Goal: Information Seeking & Learning: Stay updated

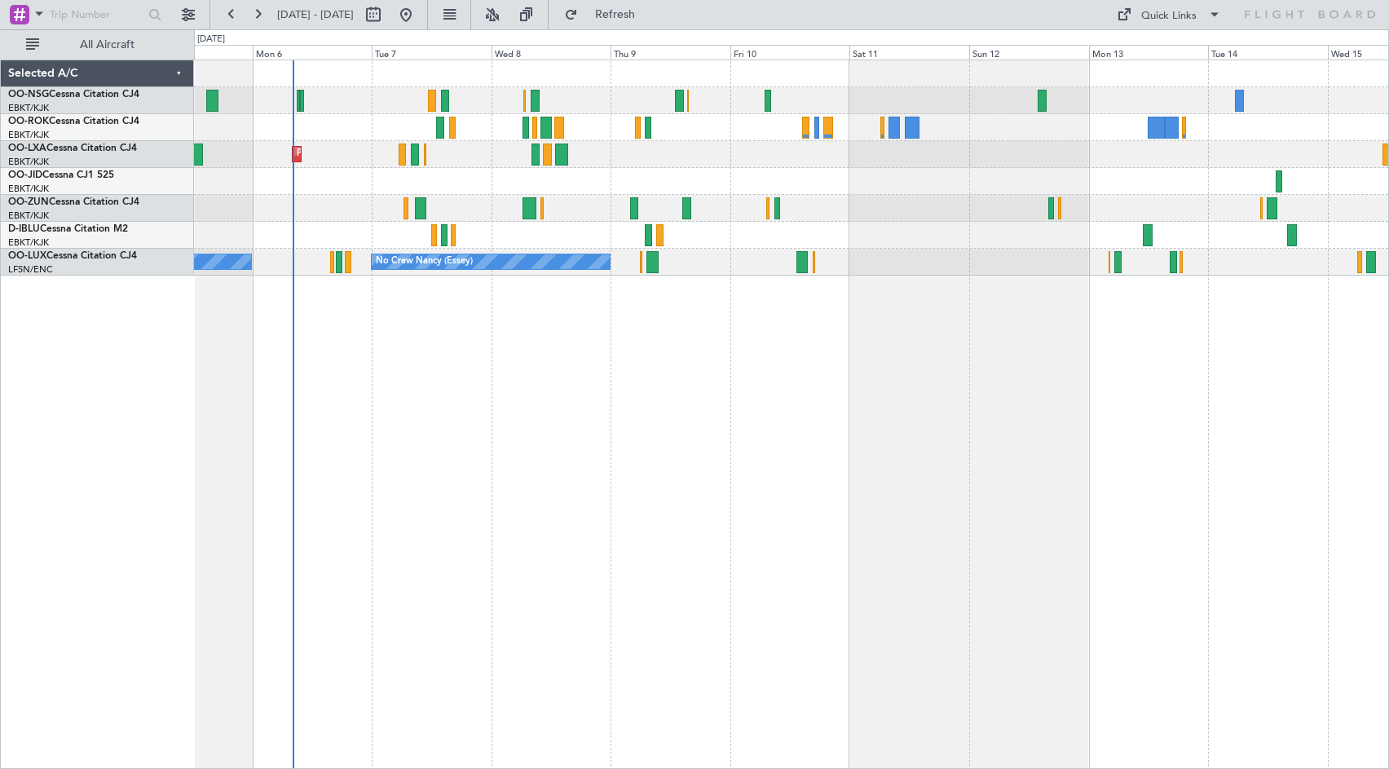
click at [703, 356] on div "Planned Maint Kortrijk-[GEOGRAPHIC_DATA] AOG Maint [GEOGRAPHIC_DATA] No Crew Ko…" at bounding box center [791, 414] width 1195 height 709
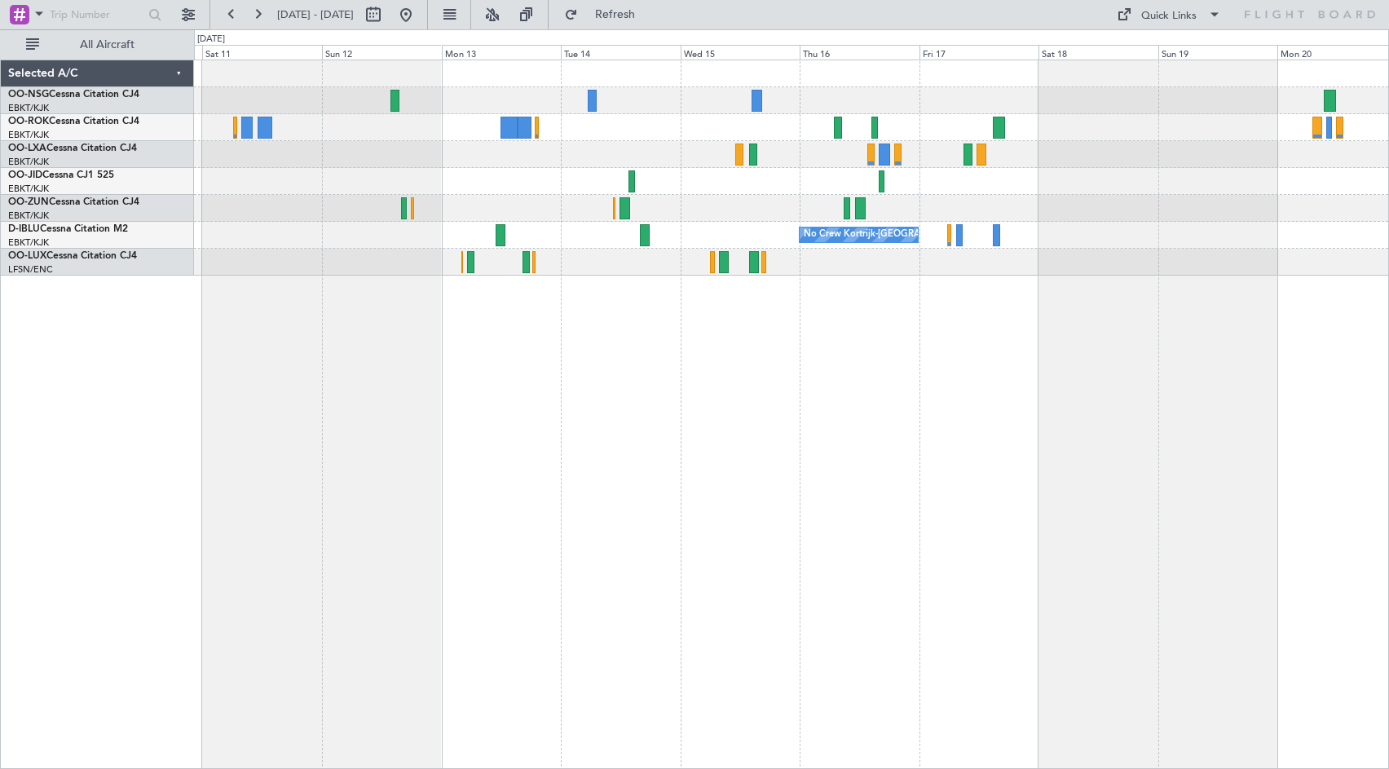
click at [545, 161] on div at bounding box center [791, 154] width 1194 height 27
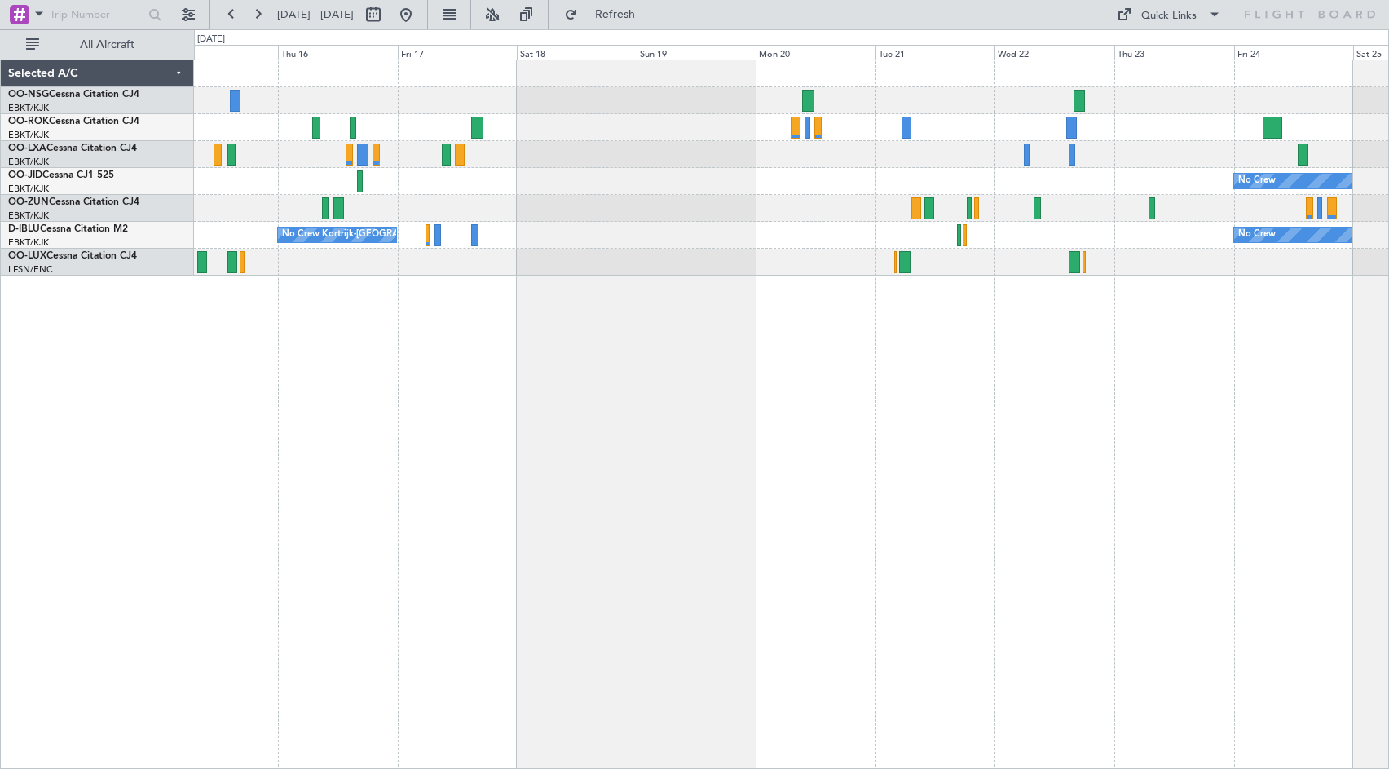
click at [380, 208] on div at bounding box center [791, 208] width 1194 height 27
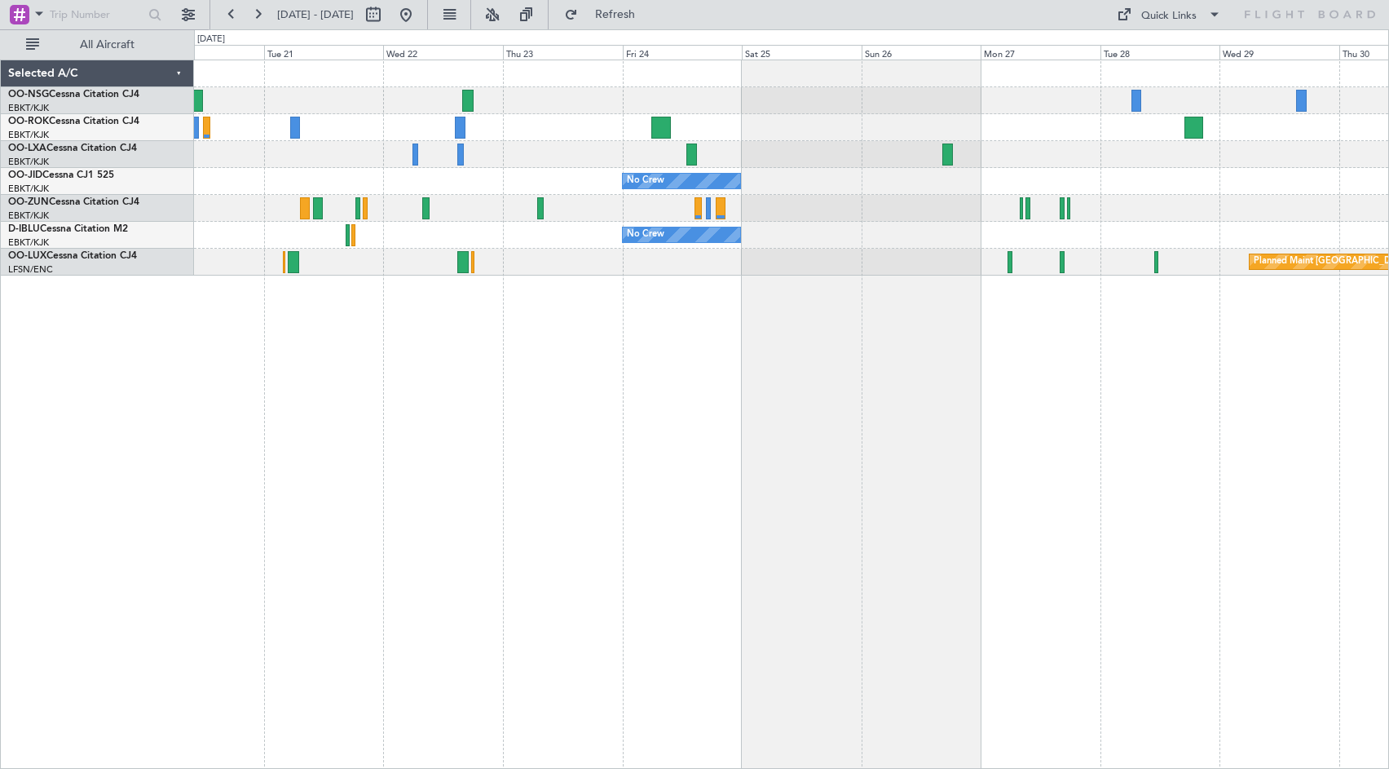
click at [452, 256] on div "No Crew No Crew Planned Maint [GEOGRAPHIC_DATA] ([GEOGRAPHIC_DATA])" at bounding box center [791, 167] width 1194 height 215
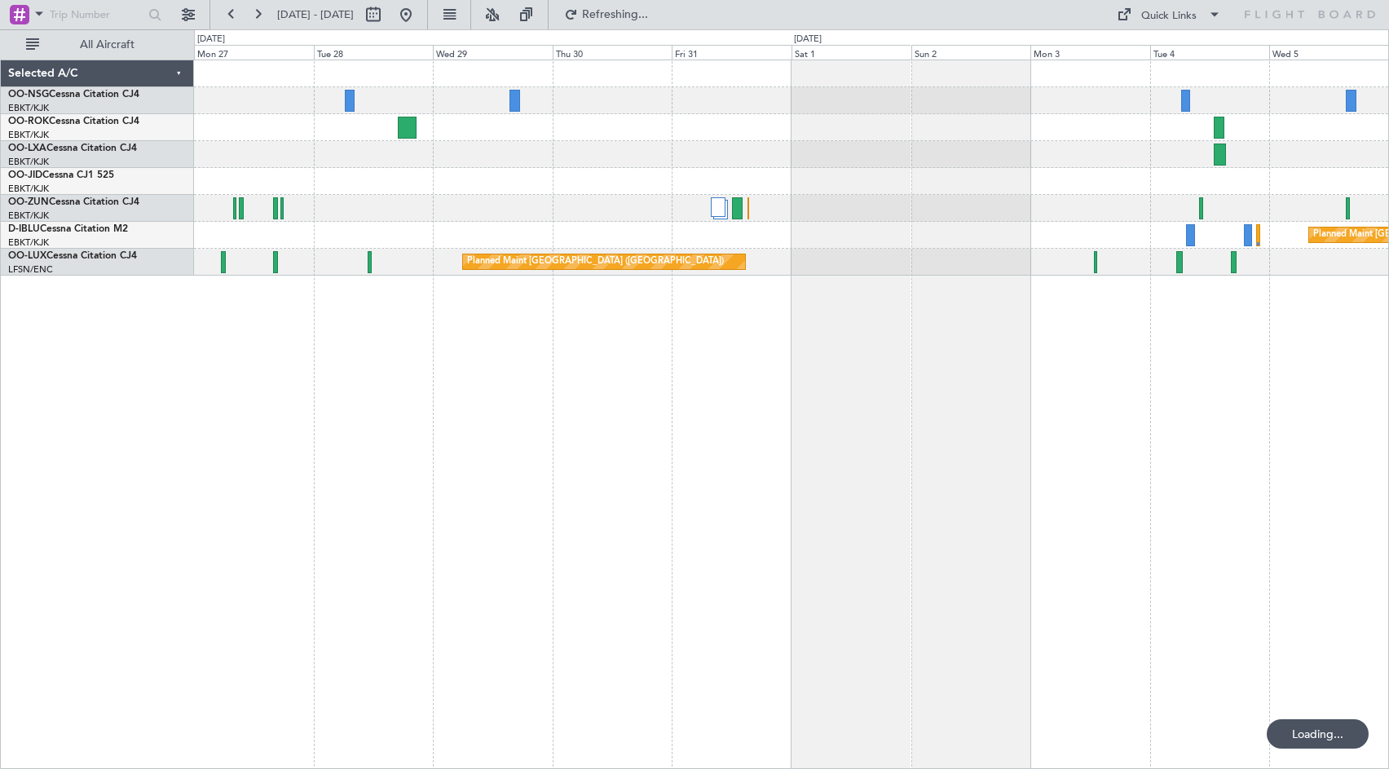
click at [438, 244] on div "Planned Maint [GEOGRAPHIC_DATA] ([GEOGRAPHIC_DATA]) No Crew" at bounding box center [791, 235] width 1194 height 27
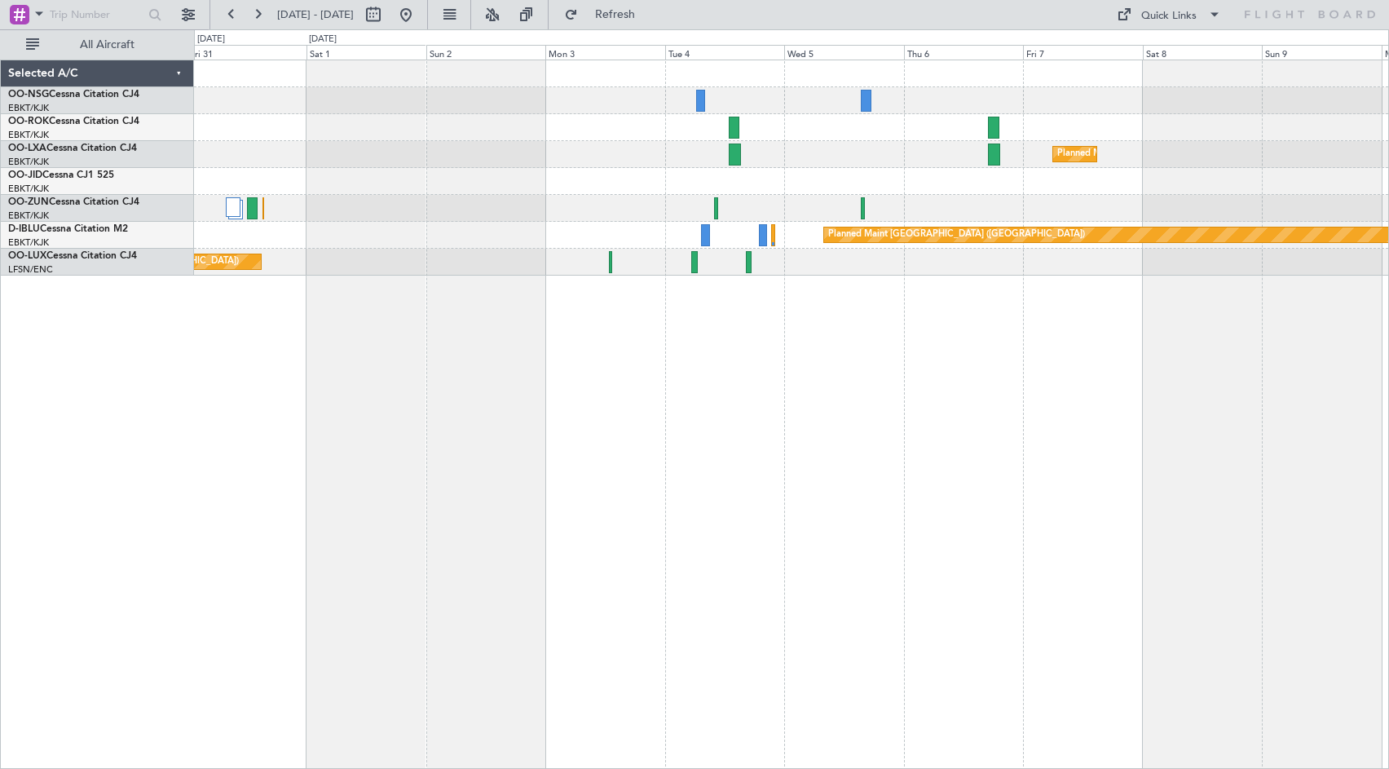
click at [779, 335] on div "Planned Maint Kortrijk-[GEOGRAPHIC_DATA] Planned Maint [GEOGRAPHIC_DATA] ([GEOG…" at bounding box center [791, 414] width 1195 height 709
click at [880, 342] on div "Planned Maint Kortrijk-[GEOGRAPHIC_DATA] Planned Maint [GEOGRAPHIC_DATA] ([GEOG…" at bounding box center [791, 414] width 1195 height 709
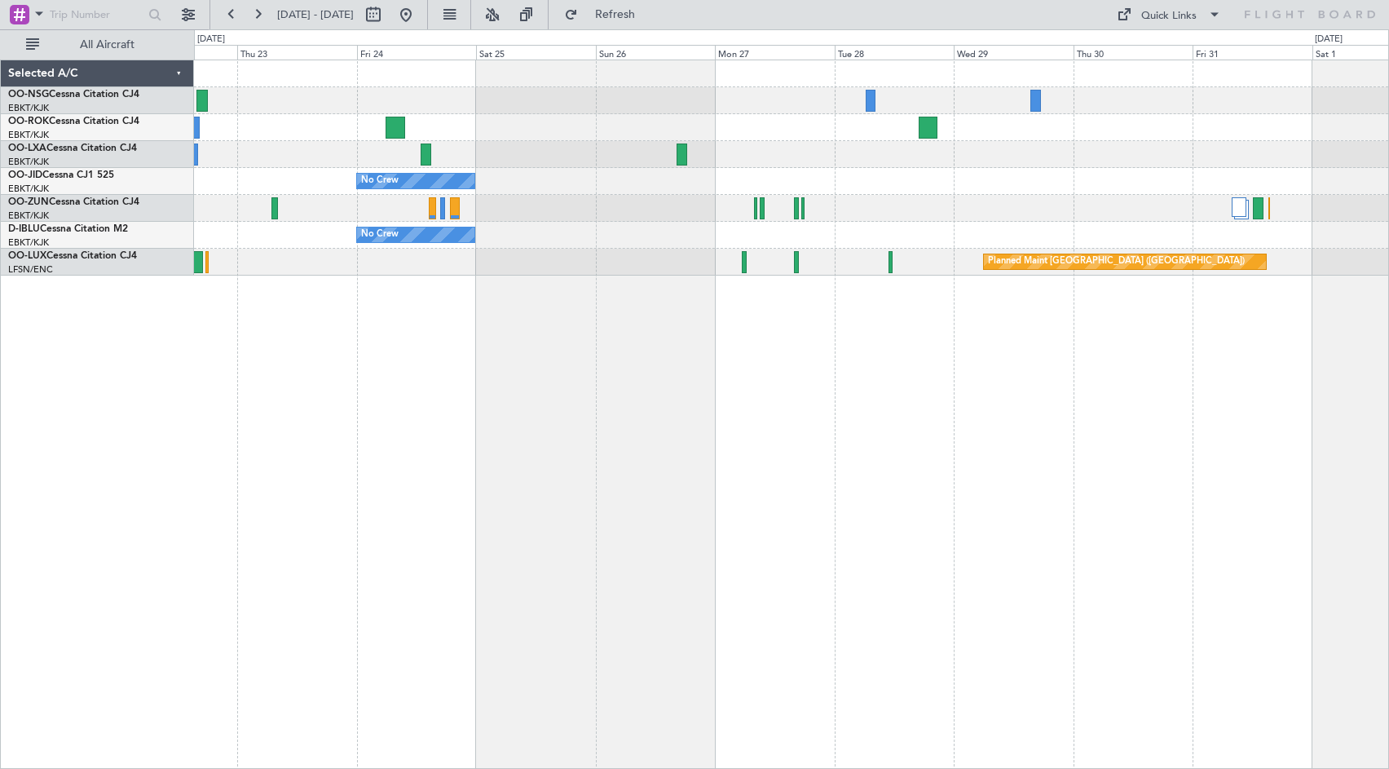
click at [1313, 399] on div "No Crew No Crew Planned Maint [GEOGRAPHIC_DATA] ([GEOGRAPHIC_DATA])" at bounding box center [791, 414] width 1195 height 709
click at [1157, 10] on div "Quick Links" at bounding box center [1168, 16] width 55 height 16
click at [1151, 92] on button "Crew Board" at bounding box center [1173, 92] width 122 height 39
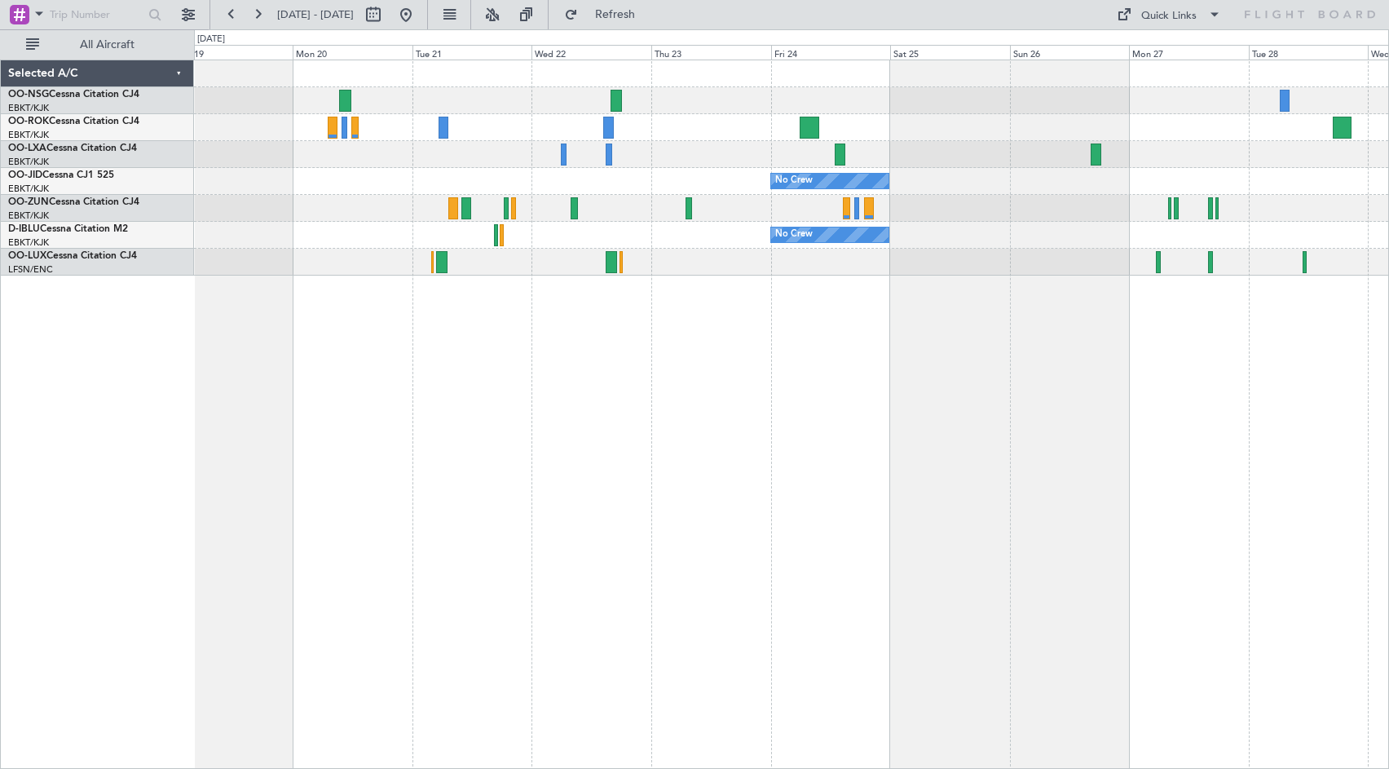
click at [698, 115] on div "No Crew No Crew No Crew Kortrijk-[GEOGRAPHIC_DATA] Planned Maint [GEOGRAPHIC_DA…" at bounding box center [791, 167] width 1194 height 215
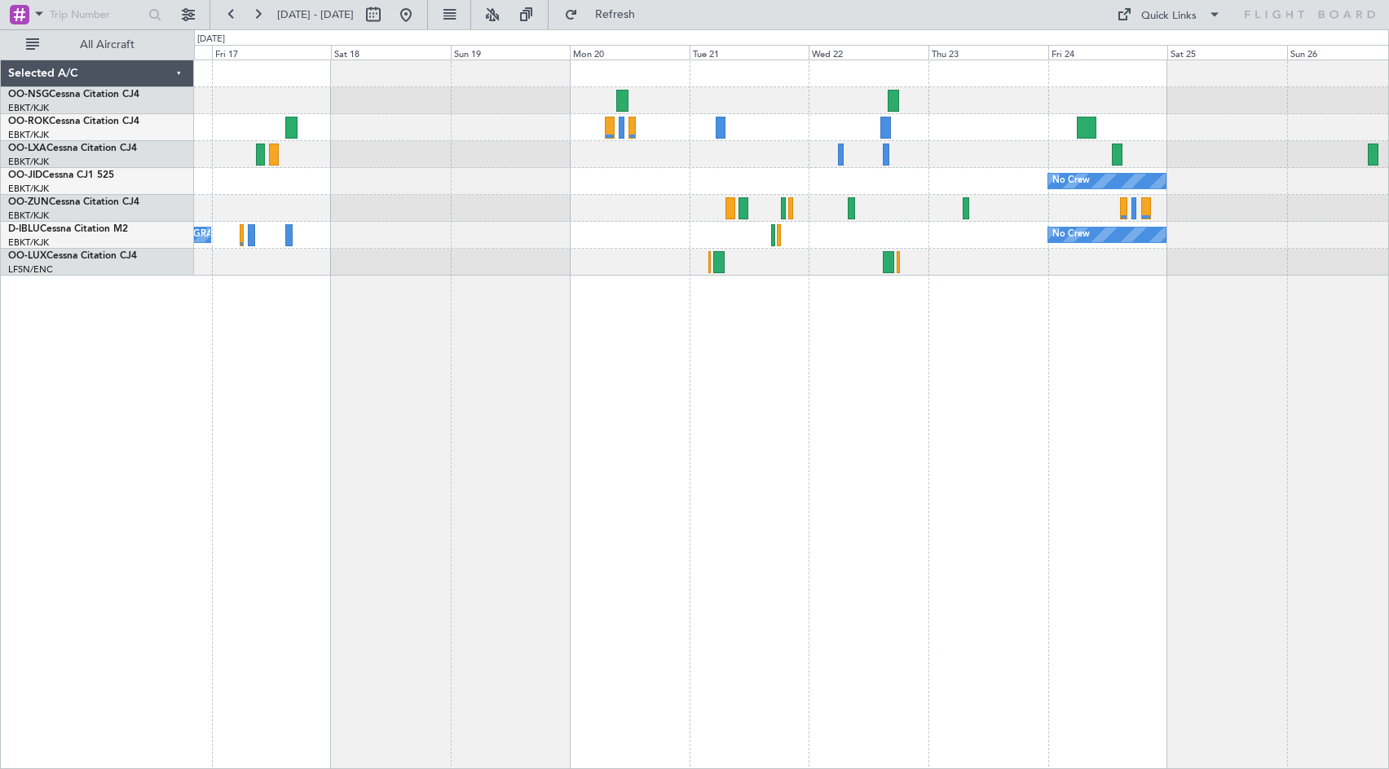
click at [957, 130] on div at bounding box center [791, 127] width 1194 height 27
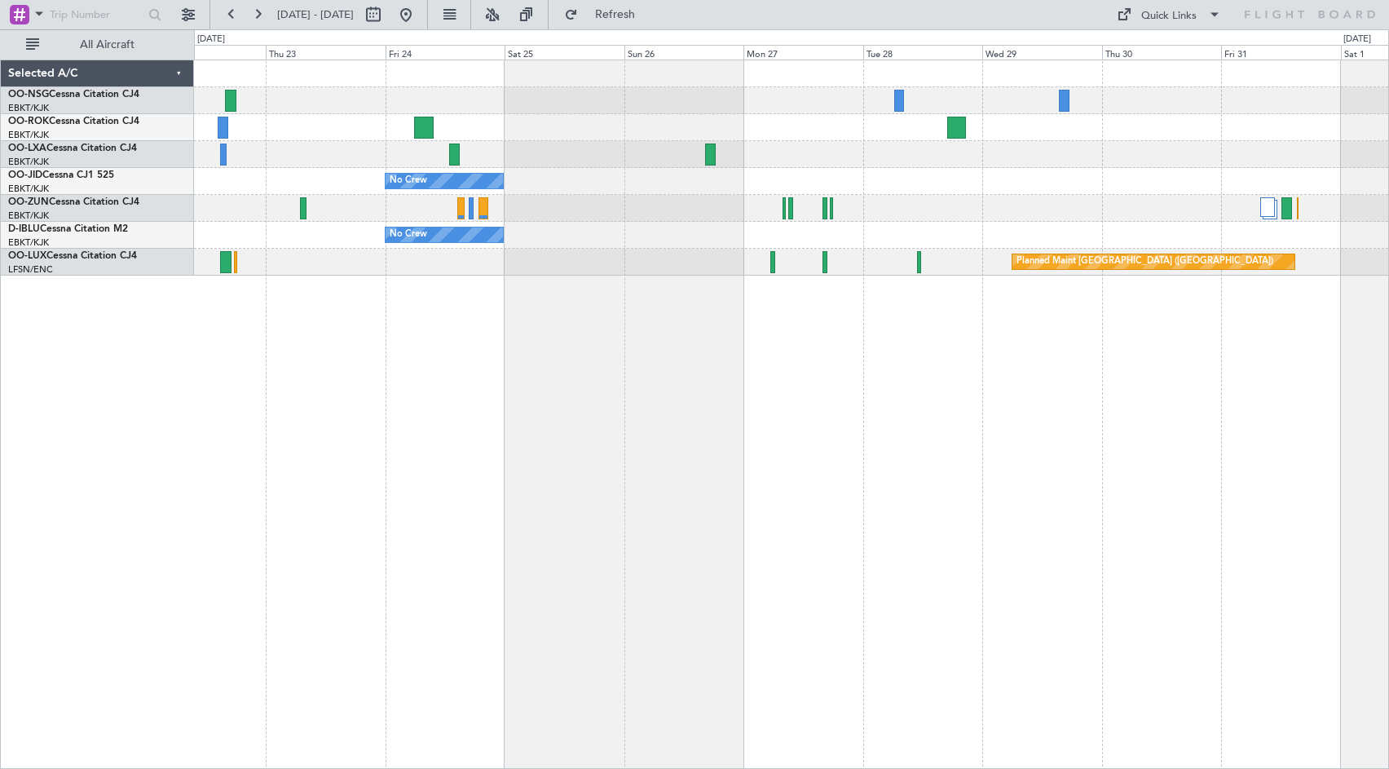
click at [426, 108] on div "No Crew No Crew Planned Maint [GEOGRAPHIC_DATA] ([GEOGRAPHIC_DATA])" at bounding box center [791, 167] width 1194 height 215
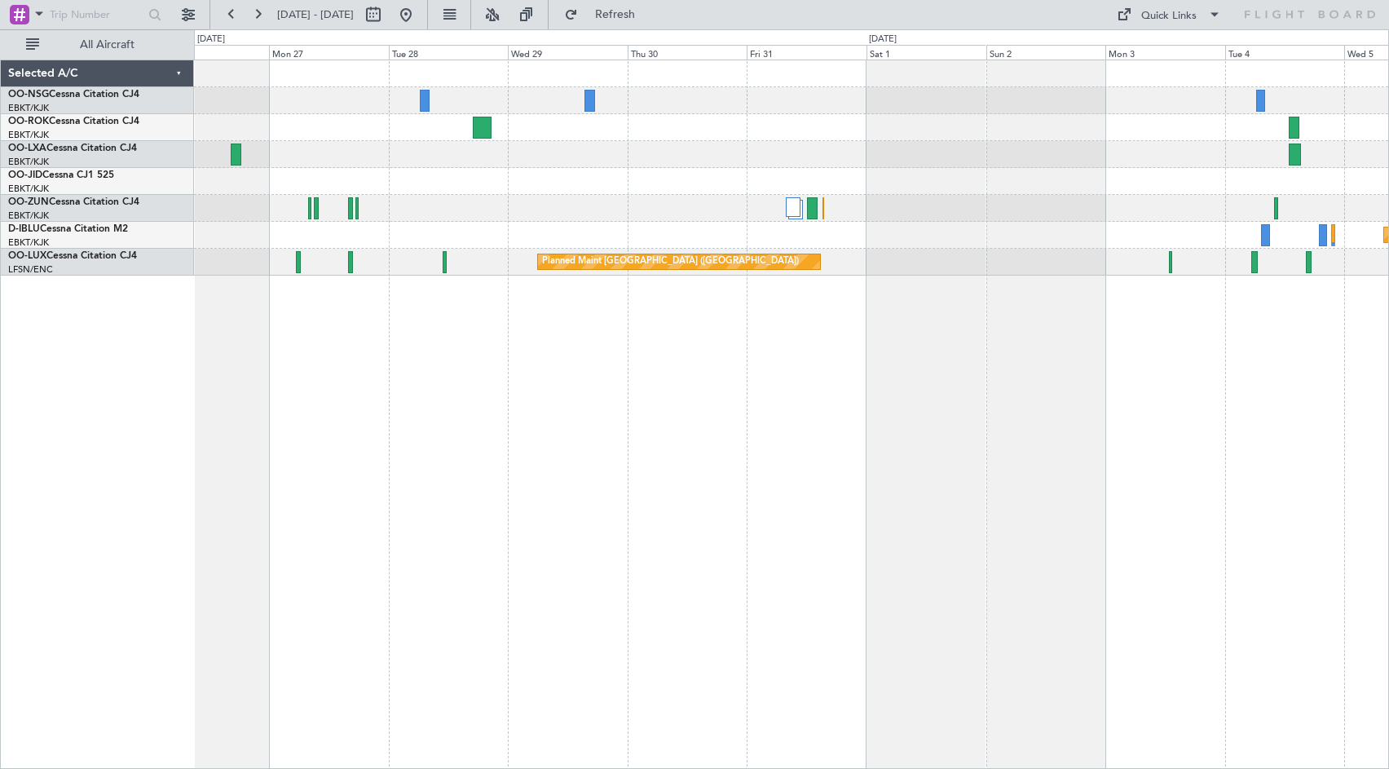
click at [682, 174] on div "No Crew" at bounding box center [791, 181] width 1194 height 27
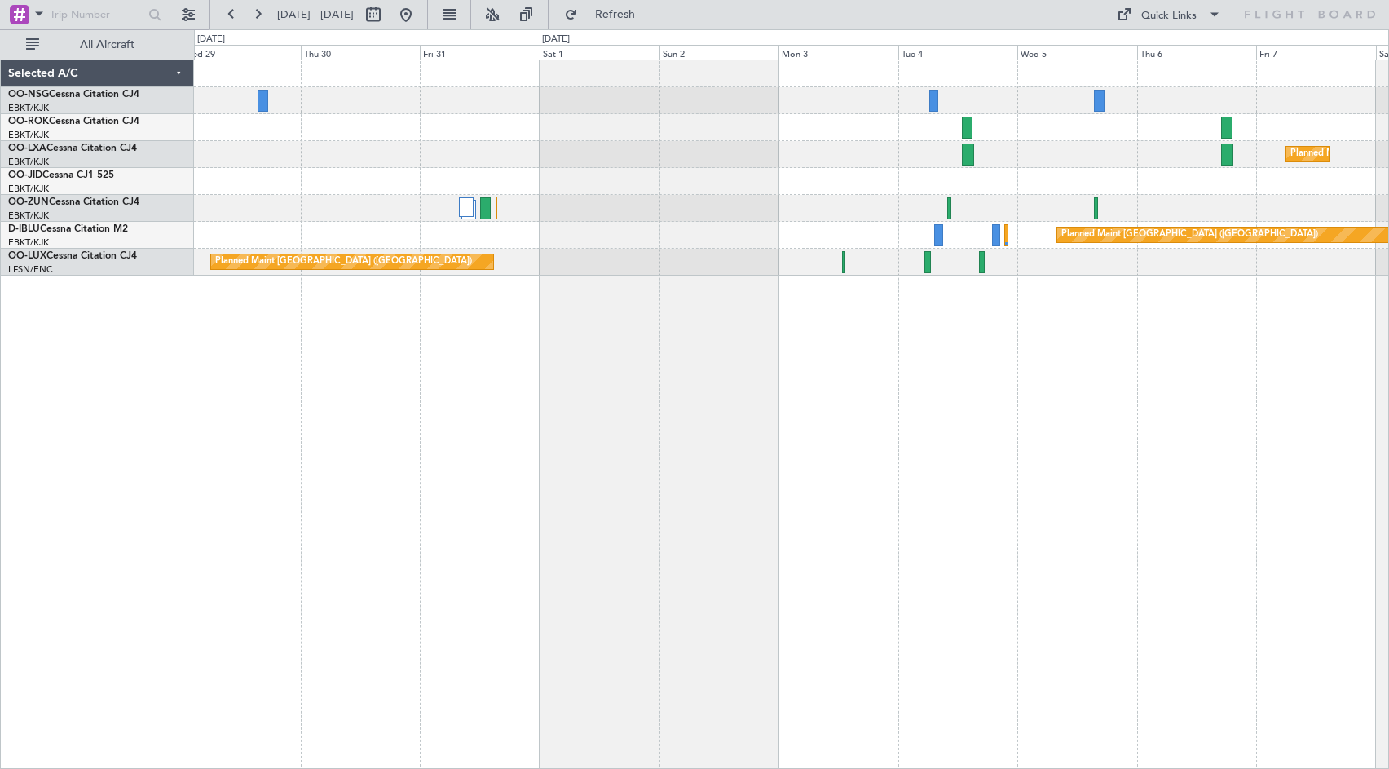
click at [360, 181] on div at bounding box center [791, 181] width 1194 height 27
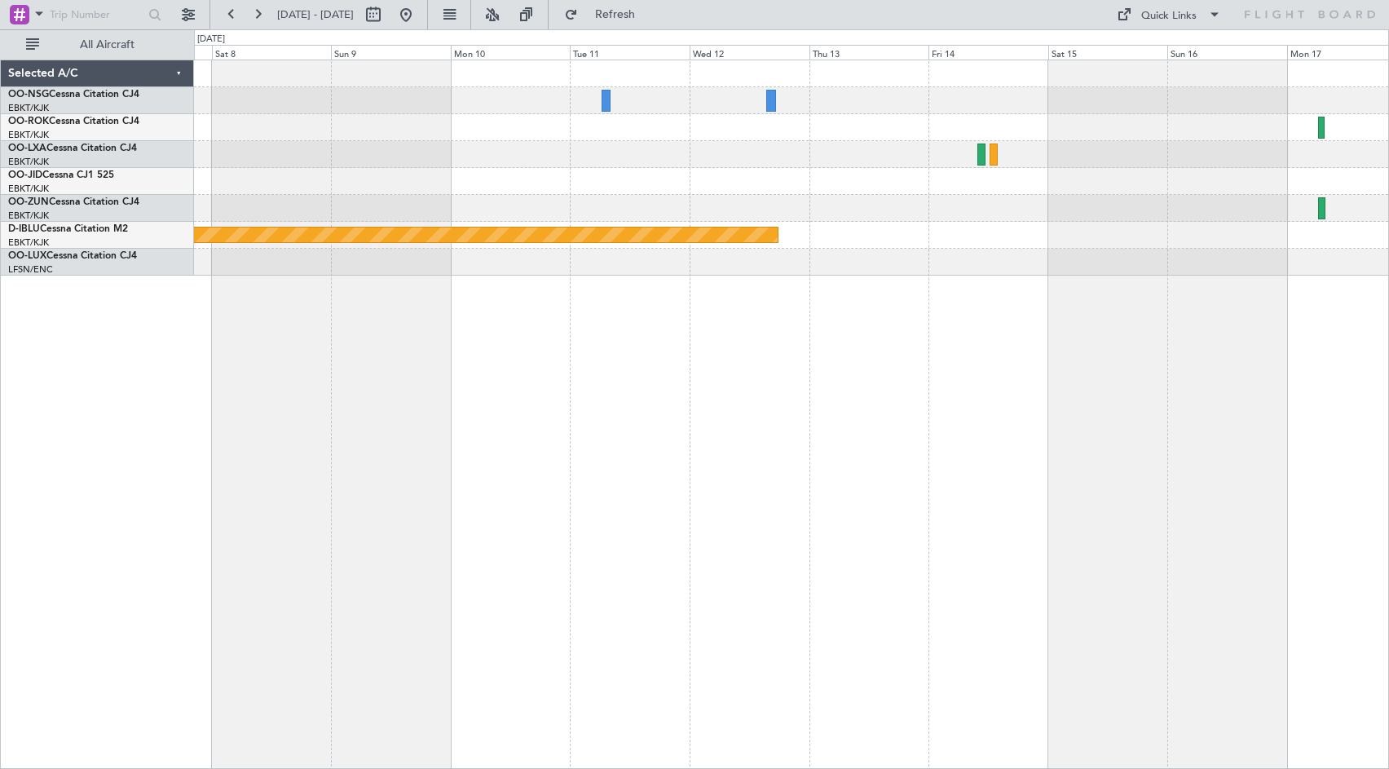
click at [64, 179] on div "Planned Maint Kortrijk-[GEOGRAPHIC_DATA] Planned Maint [GEOGRAPHIC_DATA] ([GEOG…" at bounding box center [694, 398] width 1389 height 739
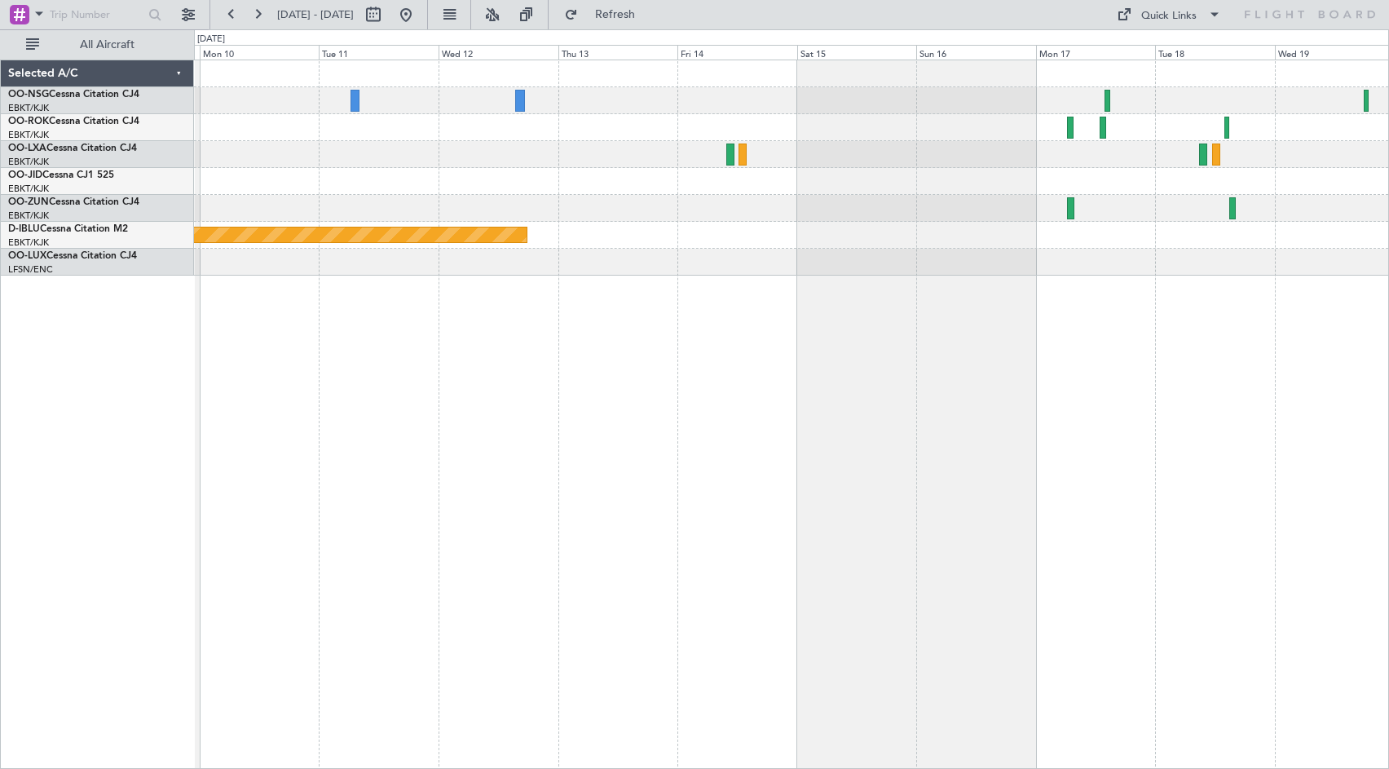
click at [402, 174] on div at bounding box center [791, 181] width 1194 height 27
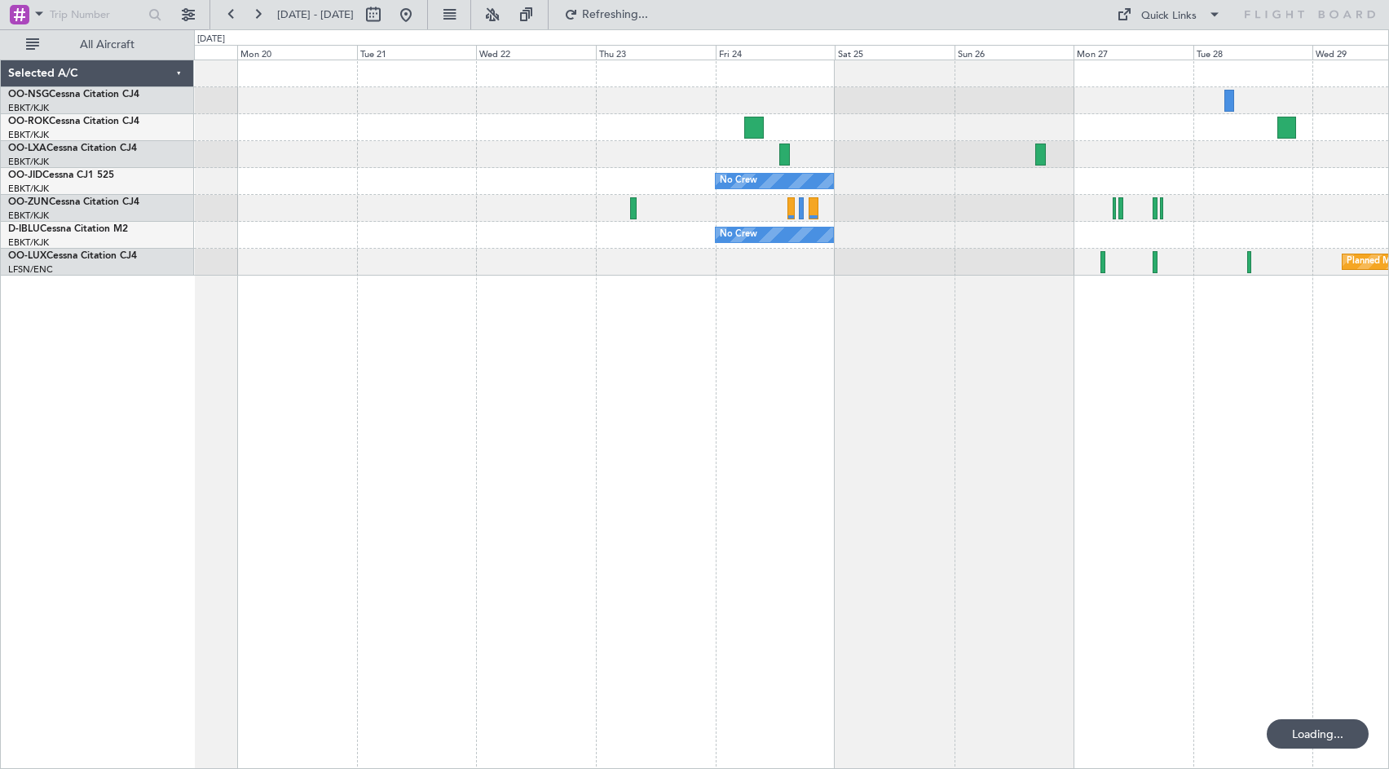
click at [1038, 359] on div "No Crew No Crew Planned Maint [GEOGRAPHIC_DATA] ([GEOGRAPHIC_DATA]) Selected A/…" at bounding box center [694, 398] width 1389 height 739
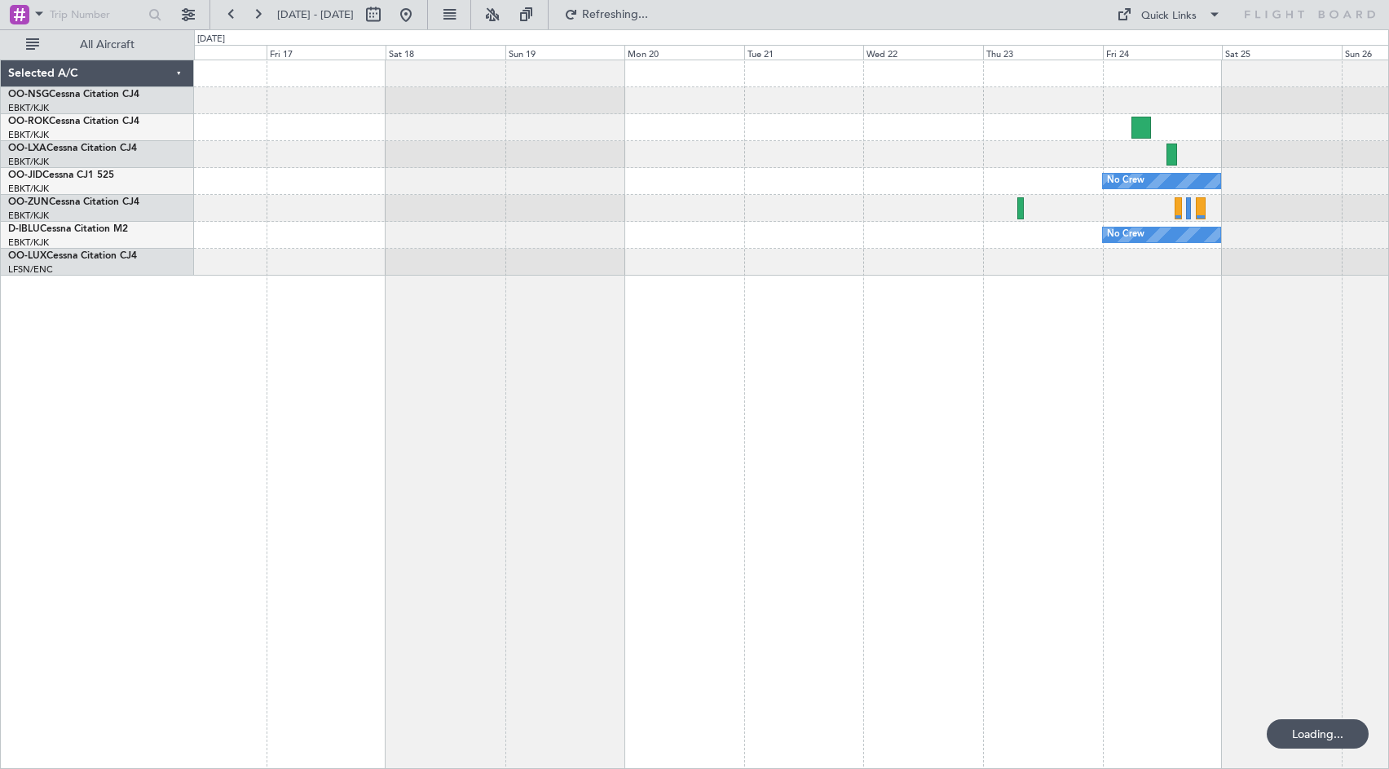
click at [1223, 397] on div "No Crew No Crew" at bounding box center [791, 414] width 1195 height 709
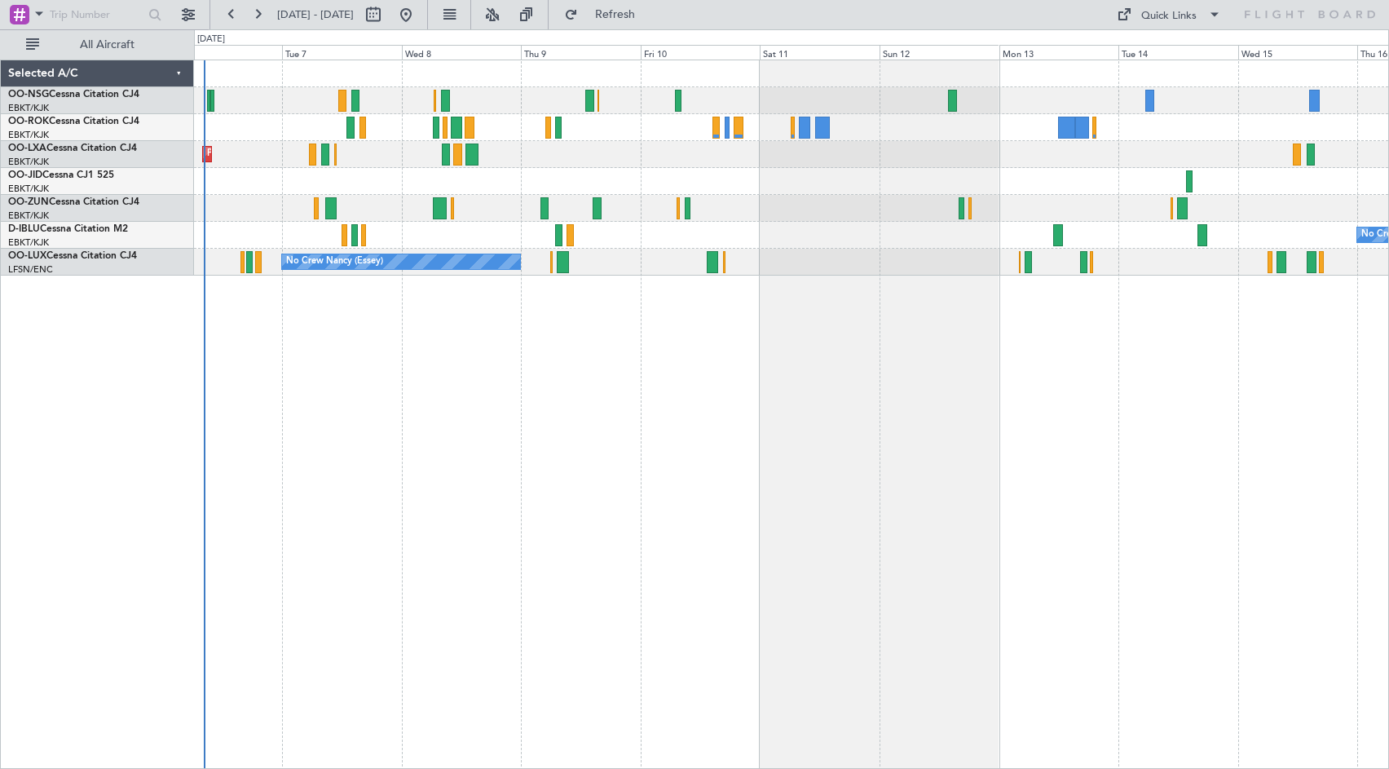
click at [1236, 408] on div "Planned Maint Kortrijk-[GEOGRAPHIC_DATA] No Crew Kortrijk-[GEOGRAPHIC_DATA] No …" at bounding box center [791, 414] width 1195 height 709
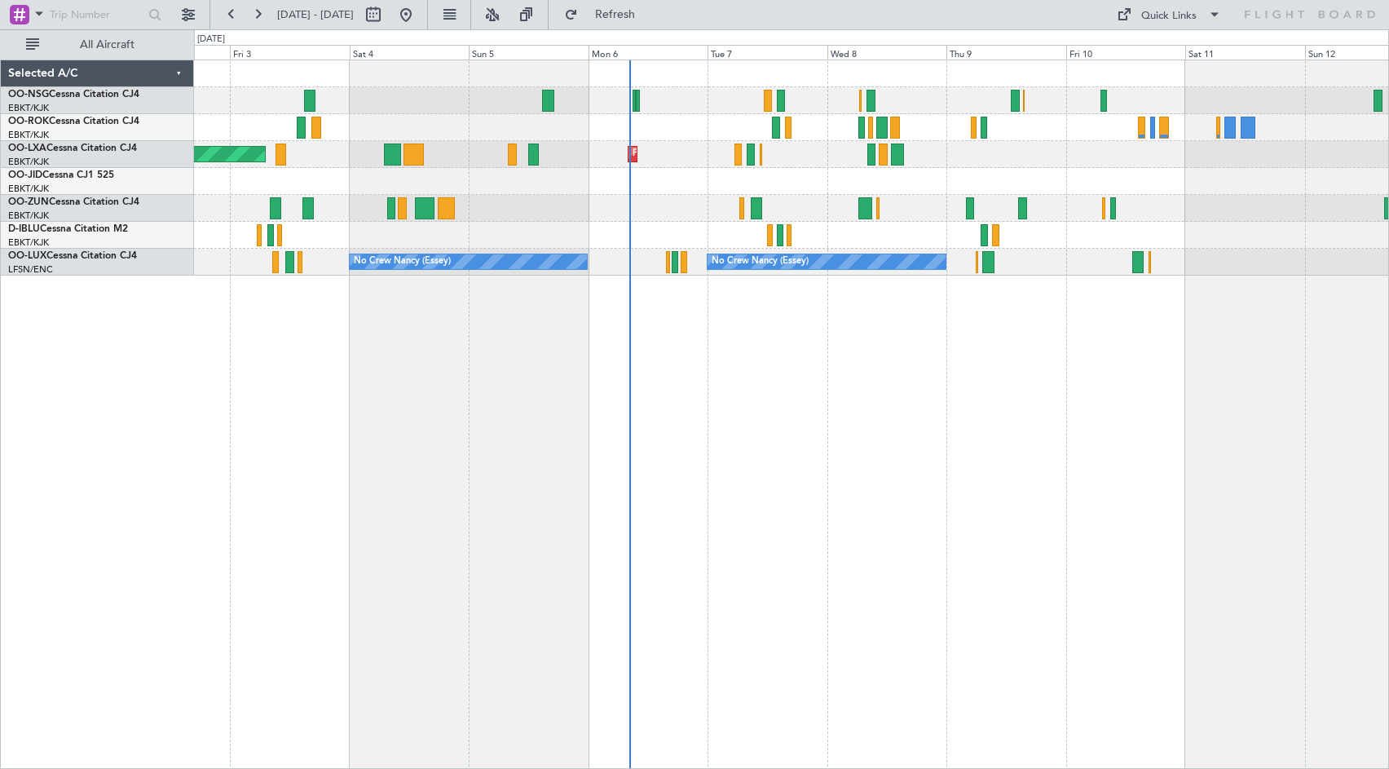
click at [1325, 408] on div "AOG Maint Kortrijk-[GEOGRAPHIC_DATA] Planned Maint [GEOGRAPHIC_DATA]-[GEOGRAPHI…" at bounding box center [791, 414] width 1195 height 709
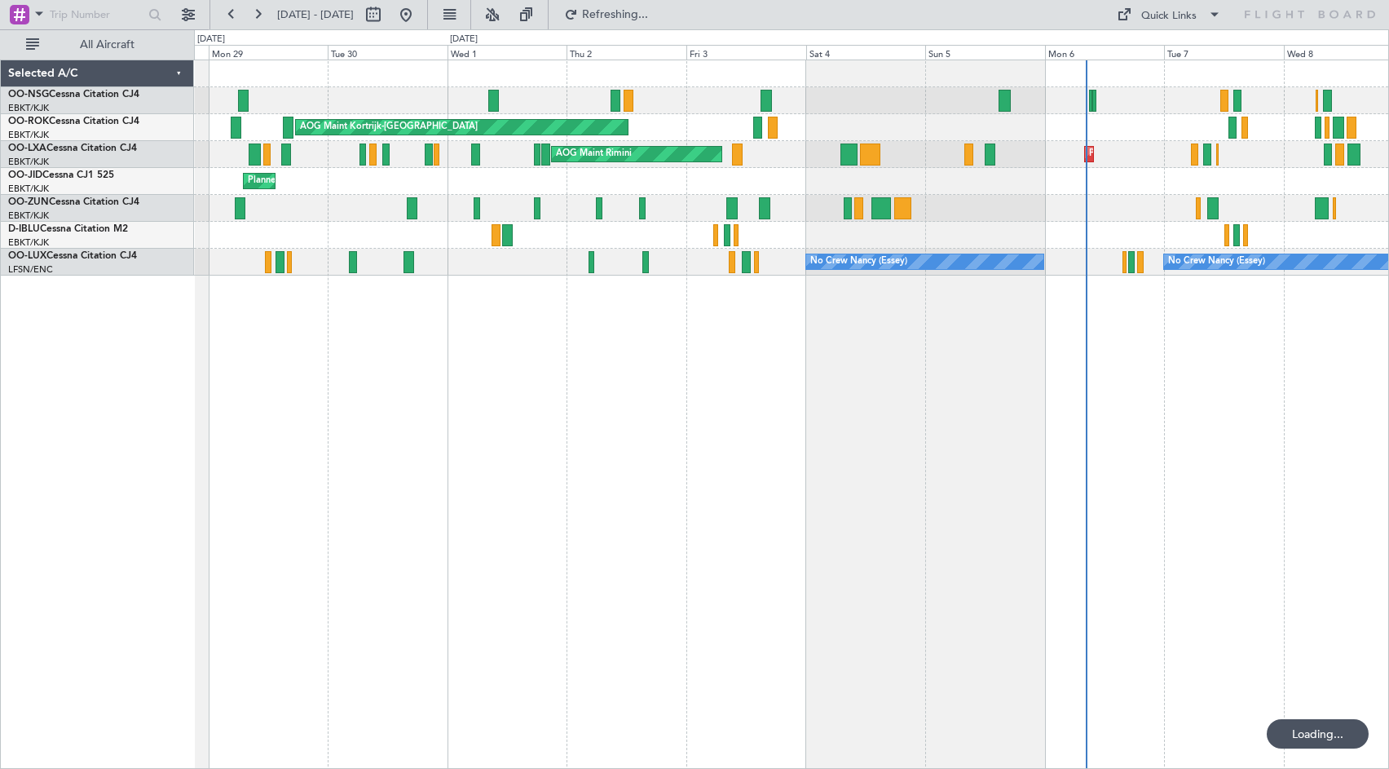
click at [1295, 421] on div "Planned Maint [GEOGRAPHIC_DATA] ([GEOGRAPHIC_DATA]) AOG Maint [GEOGRAPHIC_DATA]…" at bounding box center [791, 414] width 1195 height 709
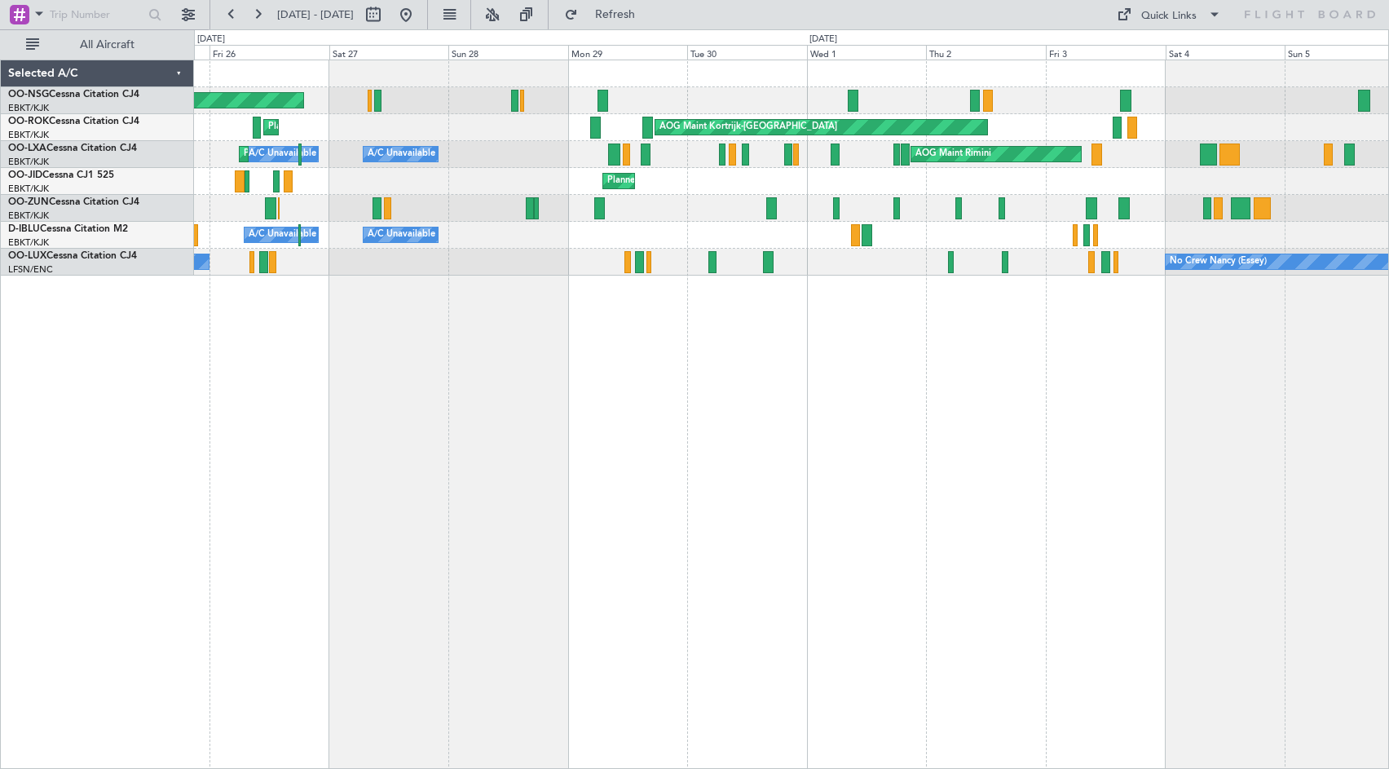
click at [1135, 413] on div "Planned Maint [GEOGRAPHIC_DATA] ([GEOGRAPHIC_DATA]) AOG Maint [GEOGRAPHIC_DATA]…" at bounding box center [791, 414] width 1195 height 709
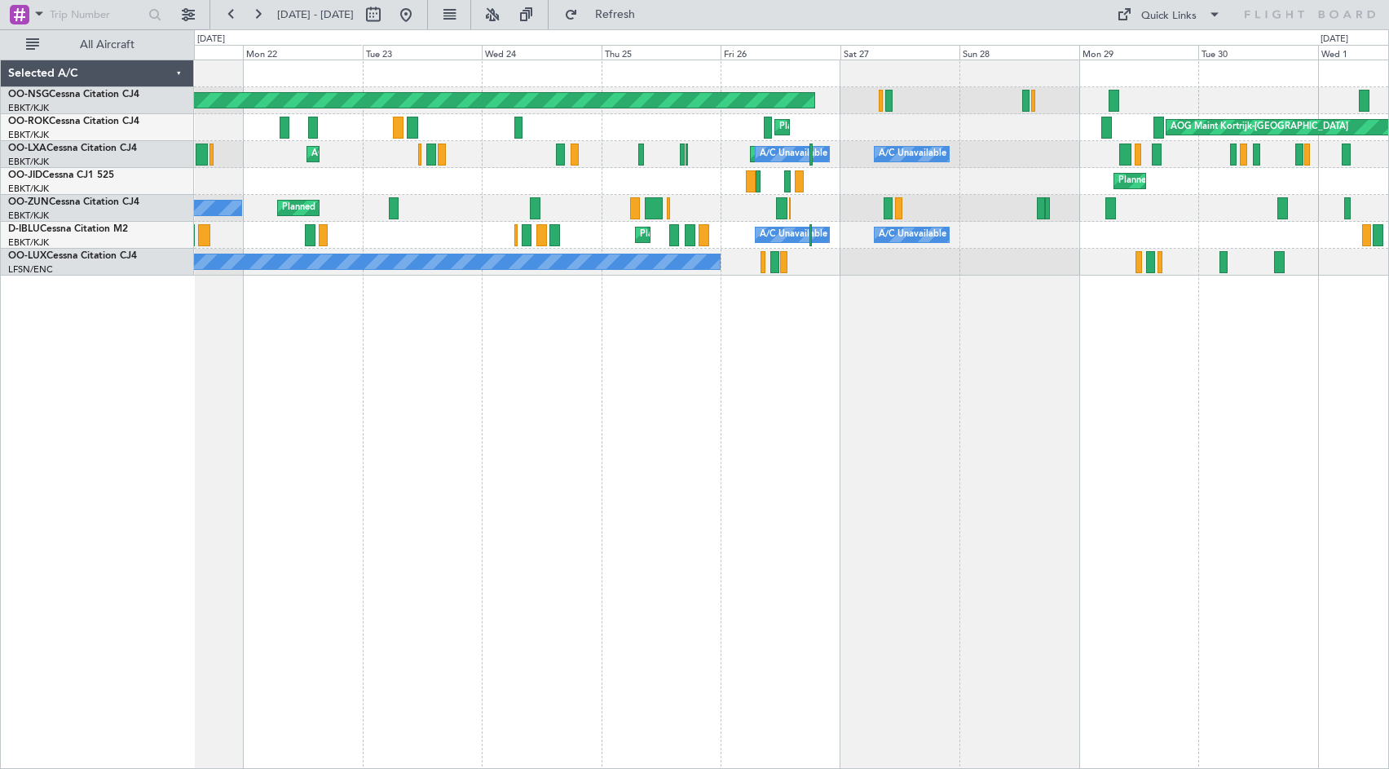
click at [774, 305] on div "Planned Maint [GEOGRAPHIC_DATA] ([GEOGRAPHIC_DATA]) AOG Maint [GEOGRAPHIC_DATA]…" at bounding box center [791, 414] width 1195 height 709
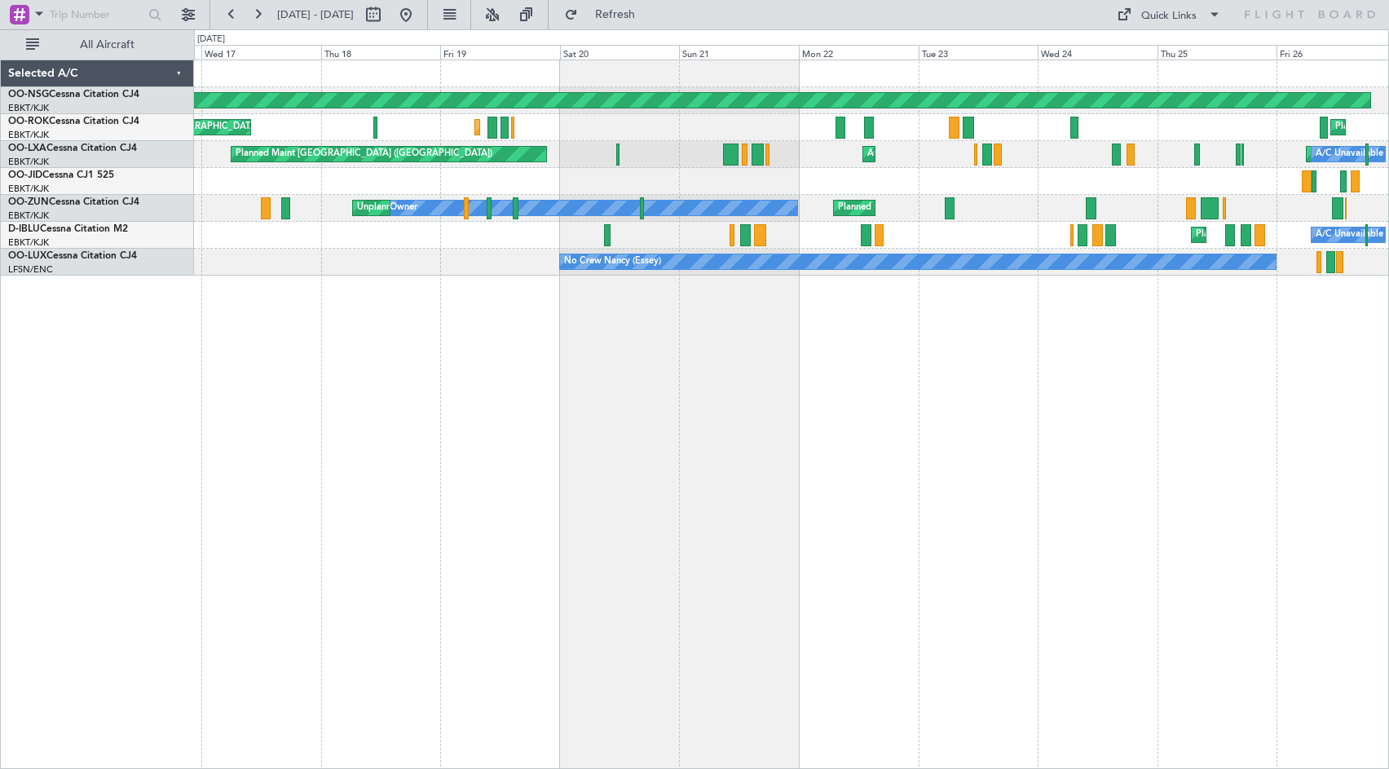
click at [924, 355] on div "Planned Maint [GEOGRAPHIC_DATA] ([GEOGRAPHIC_DATA]) Planned Maint [GEOGRAPHIC_D…" at bounding box center [791, 414] width 1195 height 709
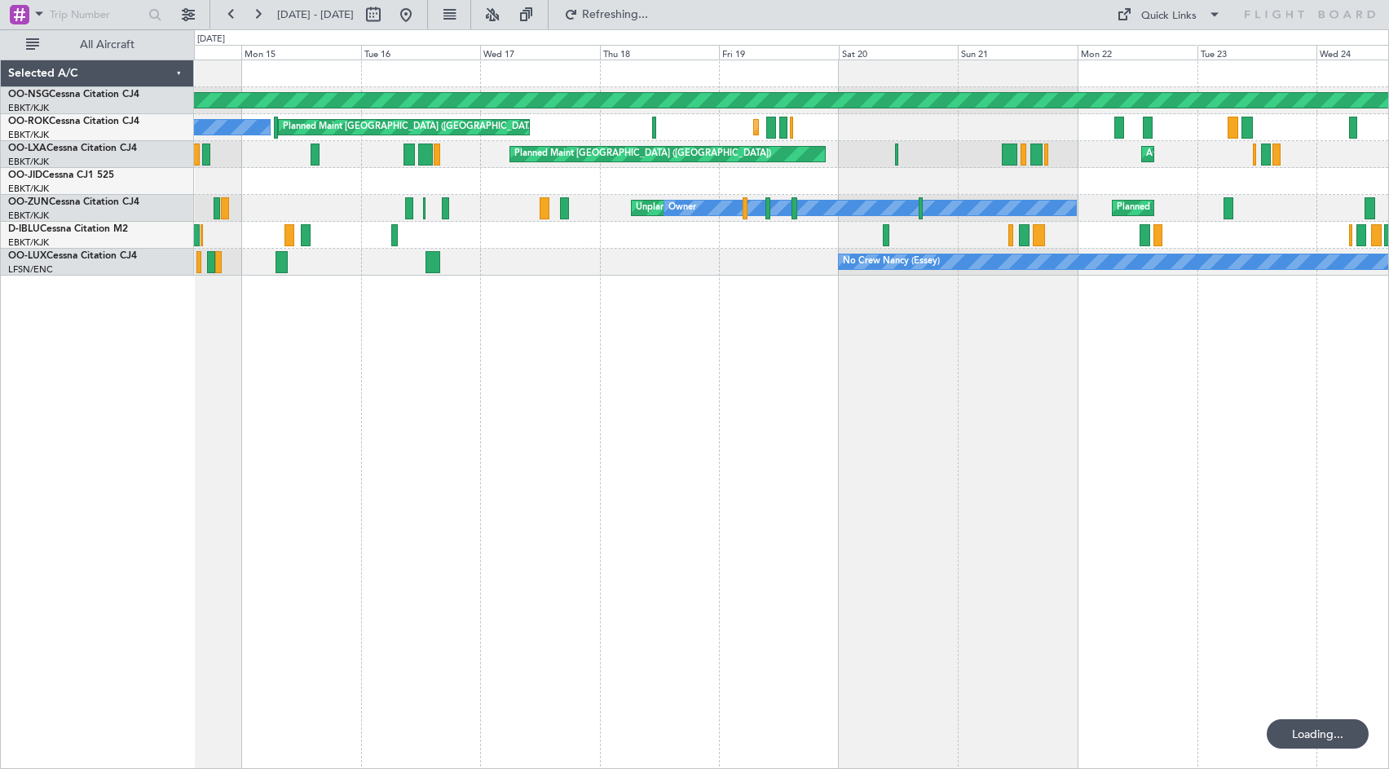
click at [1042, 369] on div "Planned Maint [GEOGRAPHIC_DATA] ([GEOGRAPHIC_DATA]) Planned Maint [GEOGRAPHIC_D…" at bounding box center [791, 414] width 1195 height 709
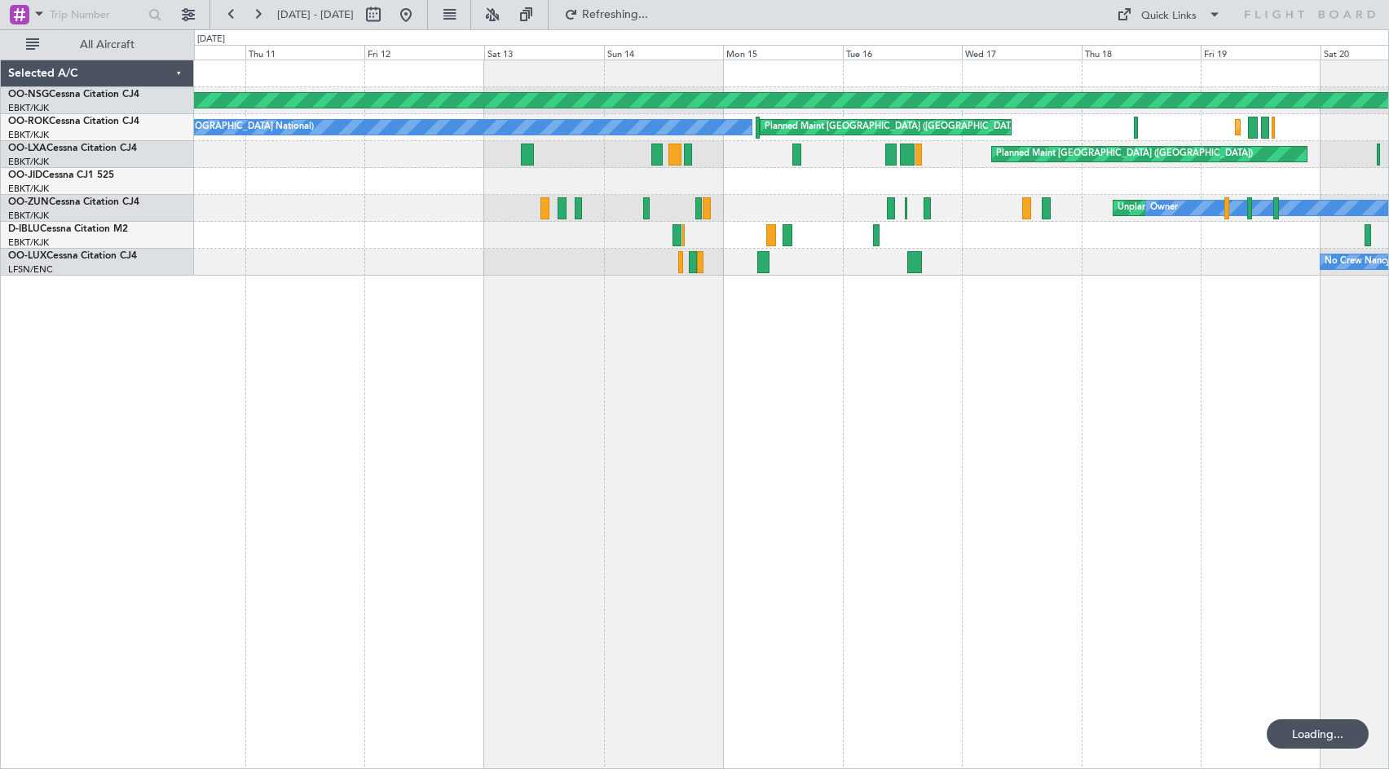
click at [1066, 360] on div "Planned Maint [GEOGRAPHIC_DATA] ([GEOGRAPHIC_DATA]) Planned Maint [GEOGRAPHIC_D…" at bounding box center [791, 414] width 1195 height 709
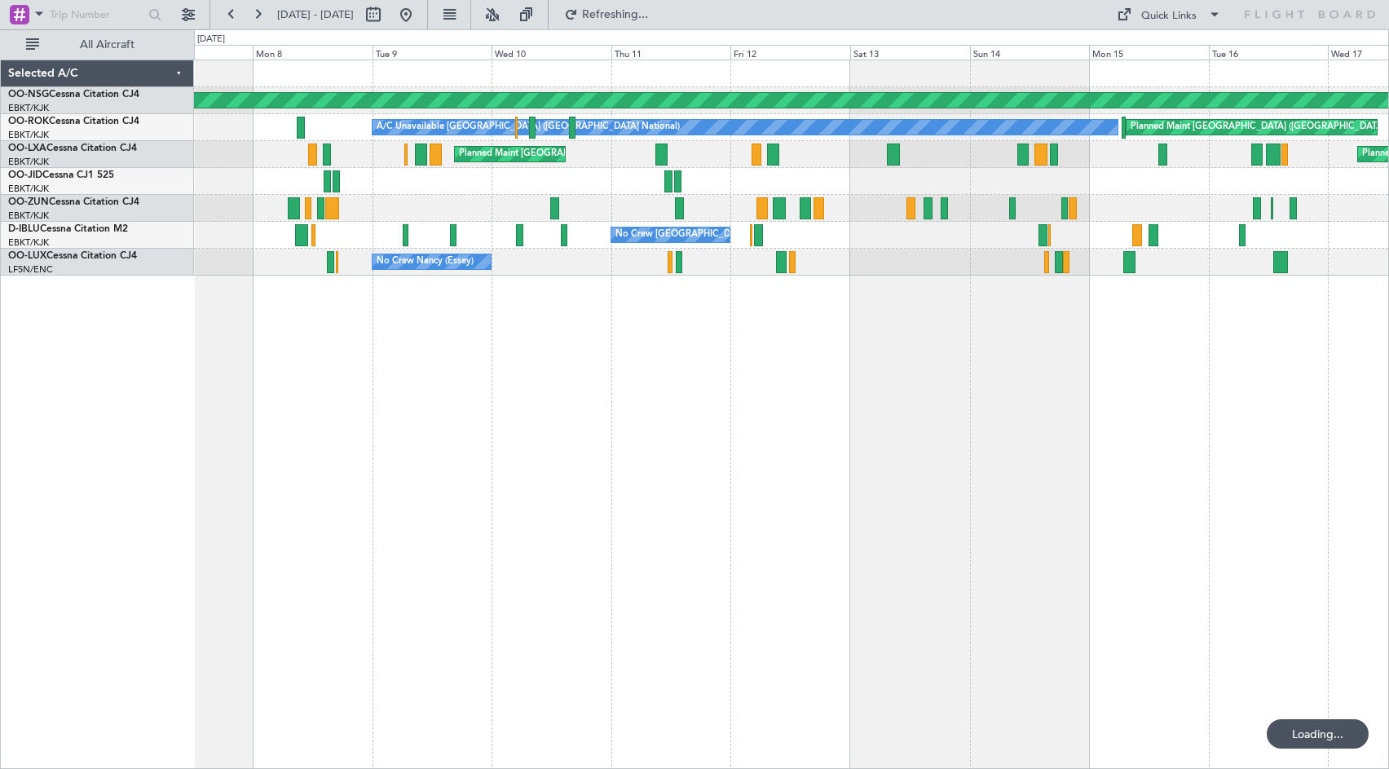
click at [898, 362] on div "Planned Maint [GEOGRAPHIC_DATA] ([GEOGRAPHIC_DATA]) Planned Maint [GEOGRAPHIC_D…" at bounding box center [791, 414] width 1195 height 709
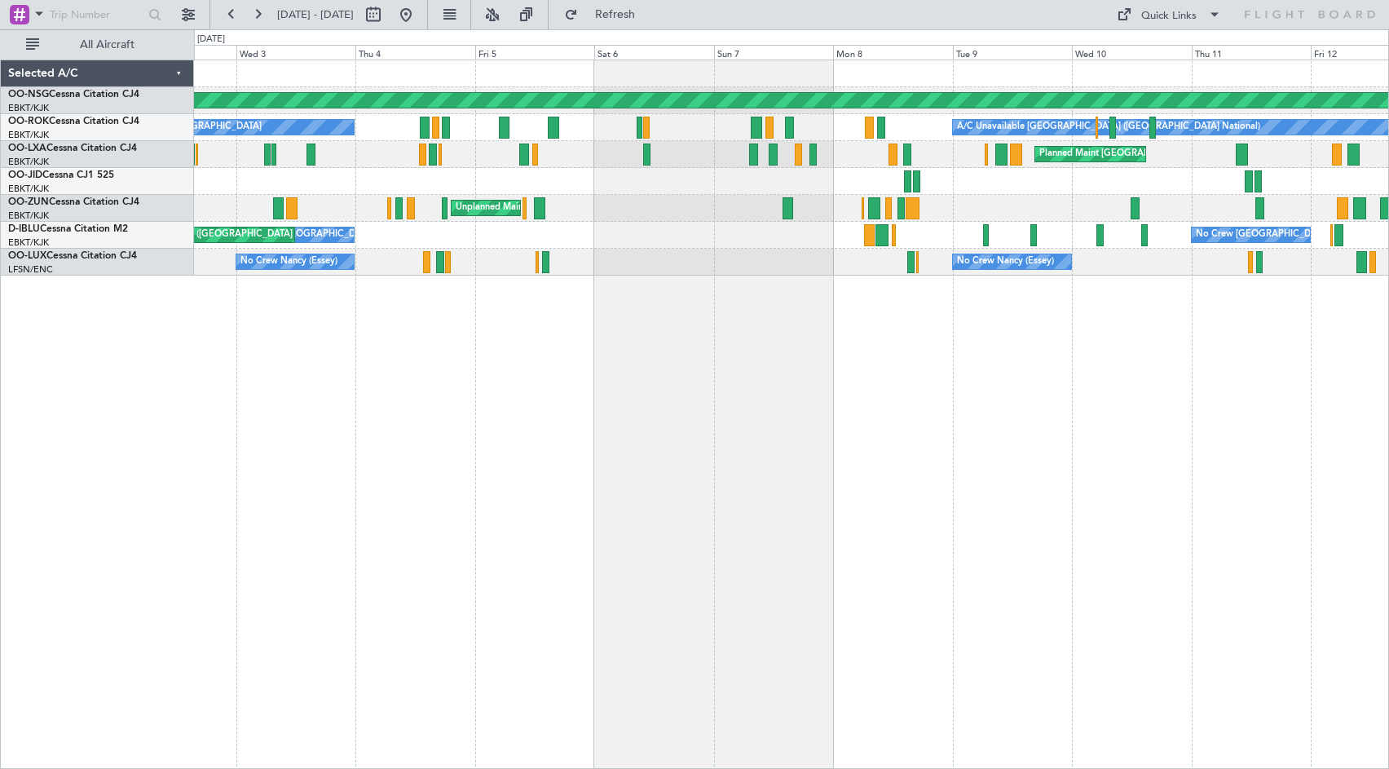
click at [1118, 465] on div "Planned Maint [GEOGRAPHIC_DATA] ([GEOGRAPHIC_DATA]) A/C Unavailable [GEOGRAPHIC…" at bounding box center [791, 414] width 1195 height 709
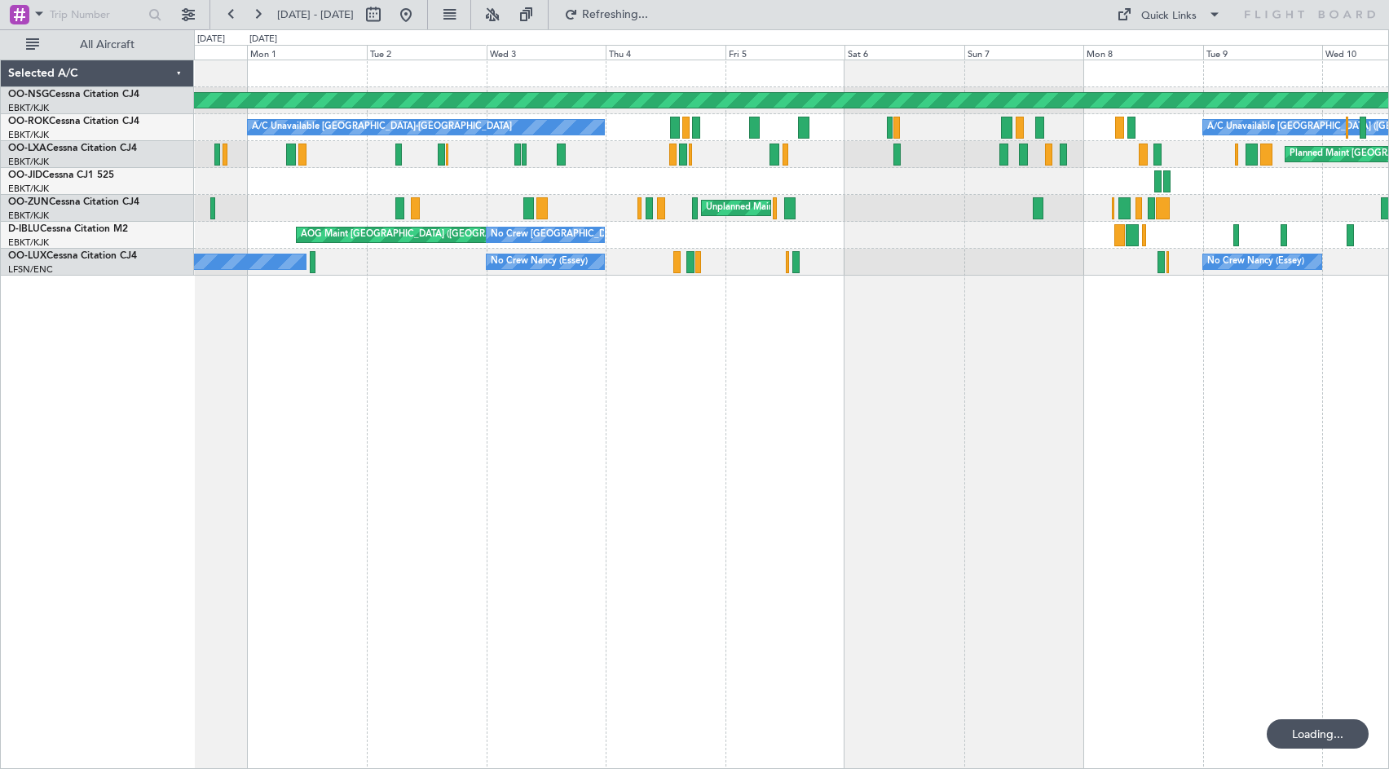
click at [916, 463] on div "Planned Maint [GEOGRAPHIC_DATA] ([GEOGRAPHIC_DATA]) A/C Unavailable [GEOGRAPHIC…" at bounding box center [791, 414] width 1195 height 709
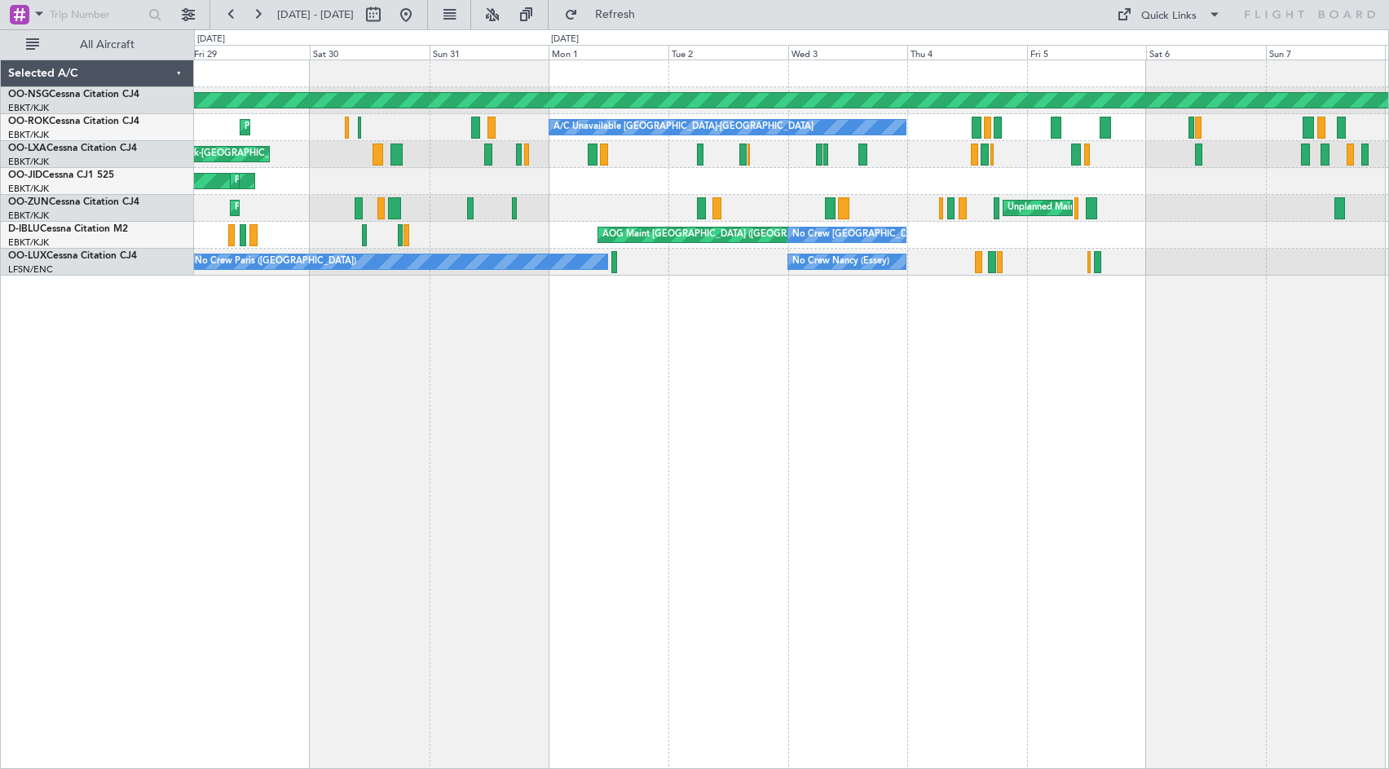
click at [897, 455] on div "Planned Maint [GEOGRAPHIC_DATA] ([GEOGRAPHIC_DATA]) A/C Unavailable [GEOGRAPHIC…" at bounding box center [791, 414] width 1195 height 709
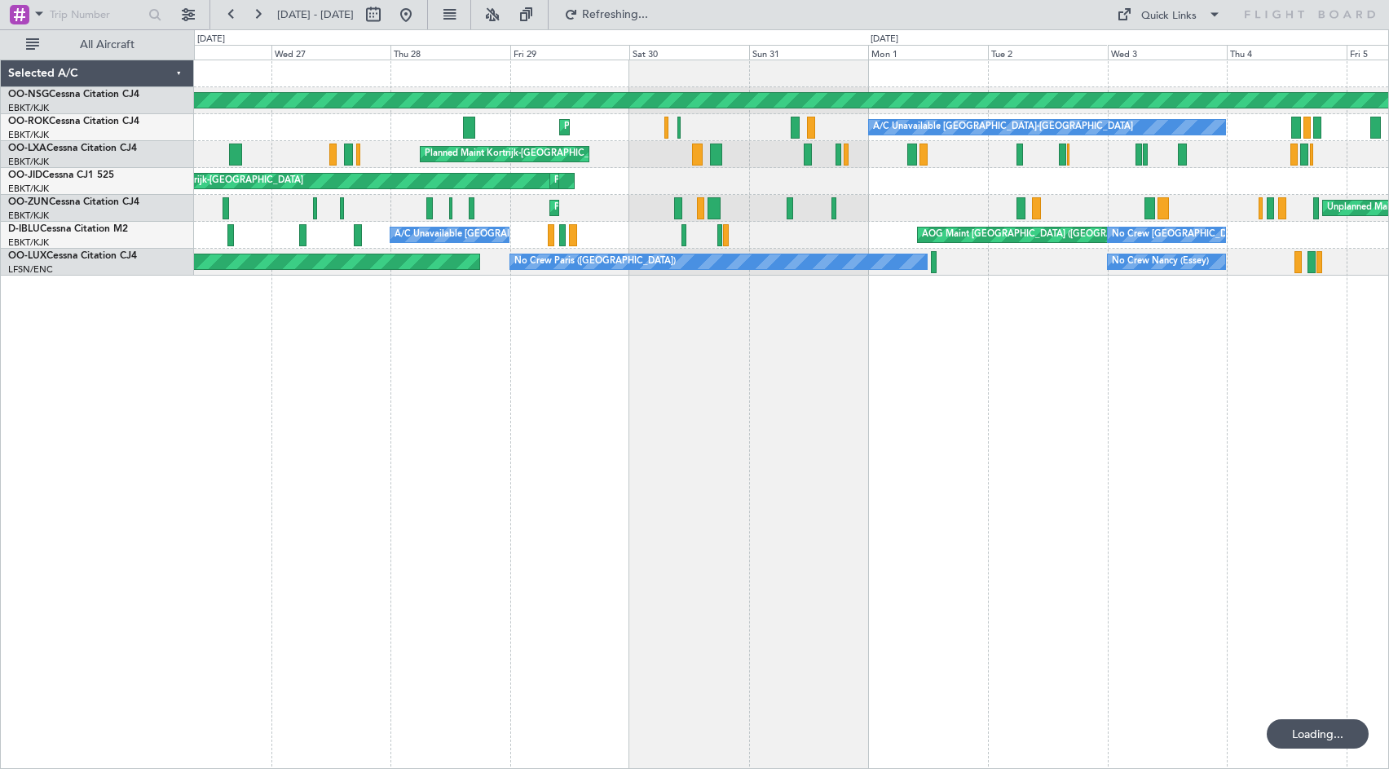
click at [929, 467] on div "Planned Maint [GEOGRAPHIC_DATA] ([GEOGRAPHIC_DATA]) A/C Unavailable [GEOGRAPHIC…" at bounding box center [791, 414] width 1195 height 709
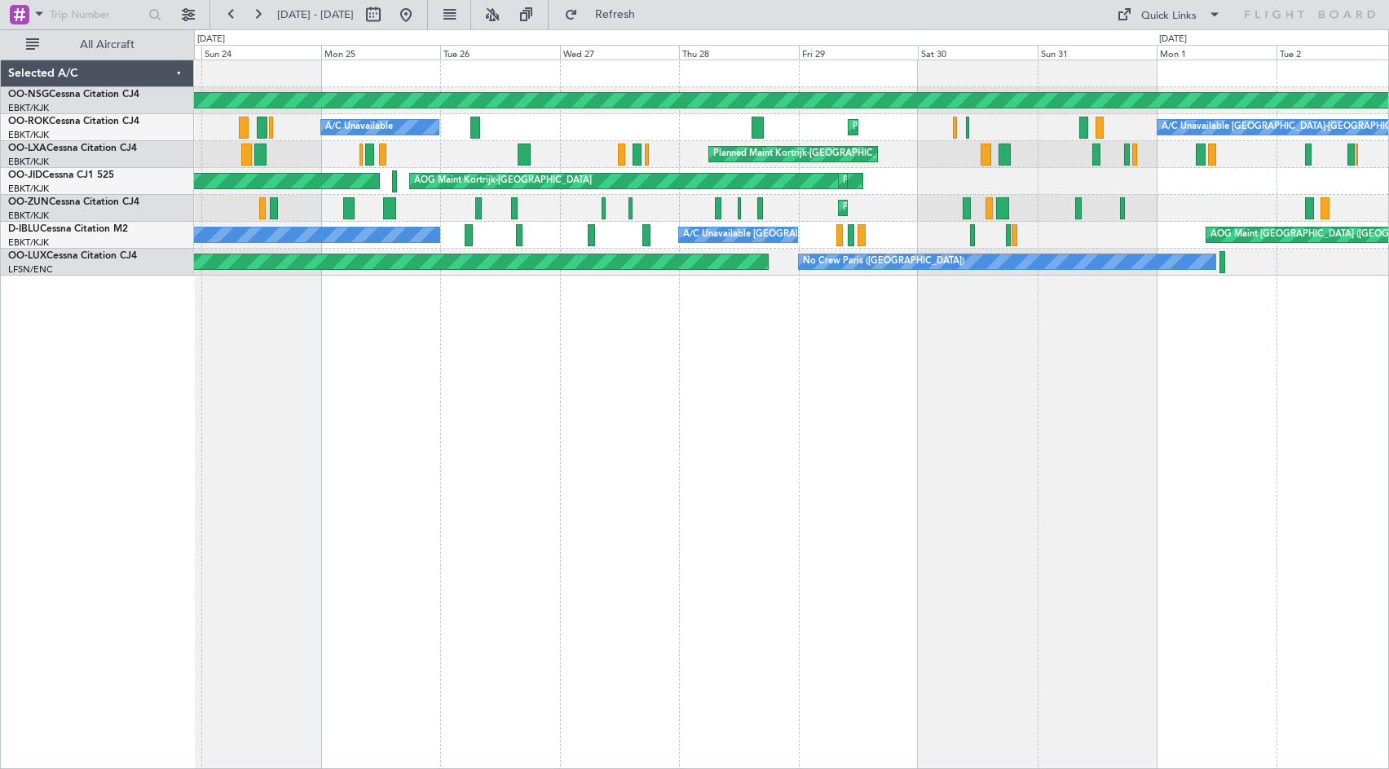
click at [737, 461] on div "Planned Maint [GEOGRAPHIC_DATA] ([GEOGRAPHIC_DATA]) A/C Unavailable [GEOGRAPHIC…" at bounding box center [791, 414] width 1195 height 709
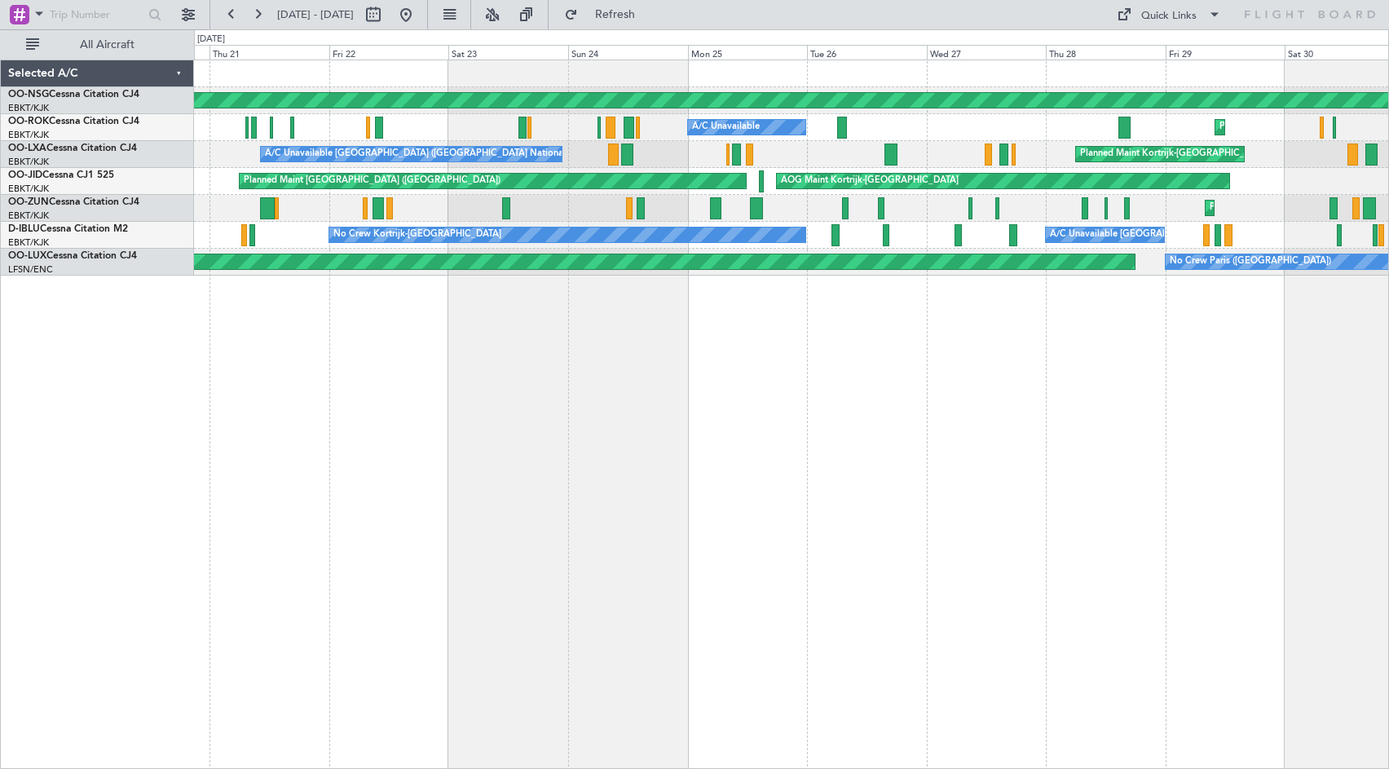
click at [954, 452] on div "Planned Maint [GEOGRAPHIC_DATA] ([GEOGRAPHIC_DATA]) Planned Maint [GEOGRAPHIC_D…" at bounding box center [791, 414] width 1195 height 709
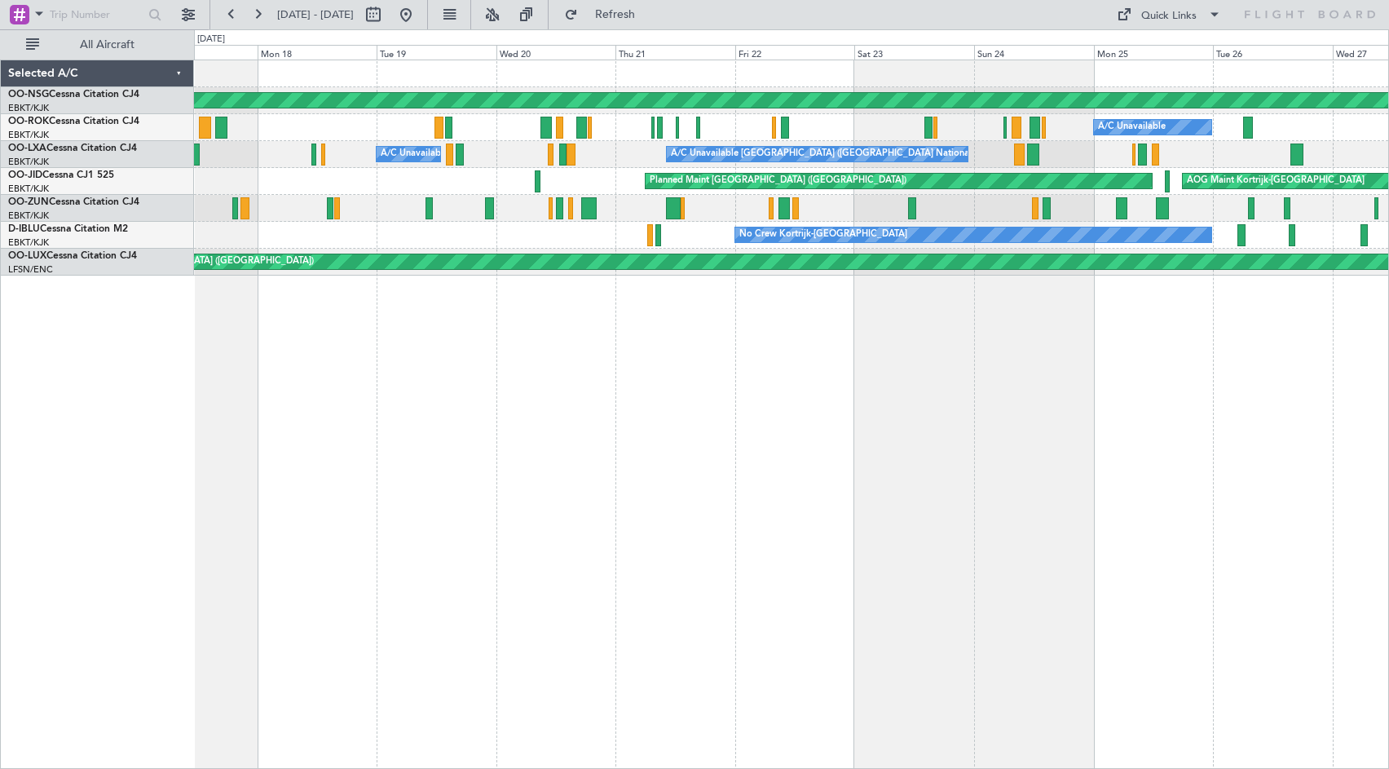
click at [1036, 461] on div "Planned Maint [GEOGRAPHIC_DATA] ([GEOGRAPHIC_DATA]) A/C Unavailable Planned Mai…" at bounding box center [791, 414] width 1195 height 709
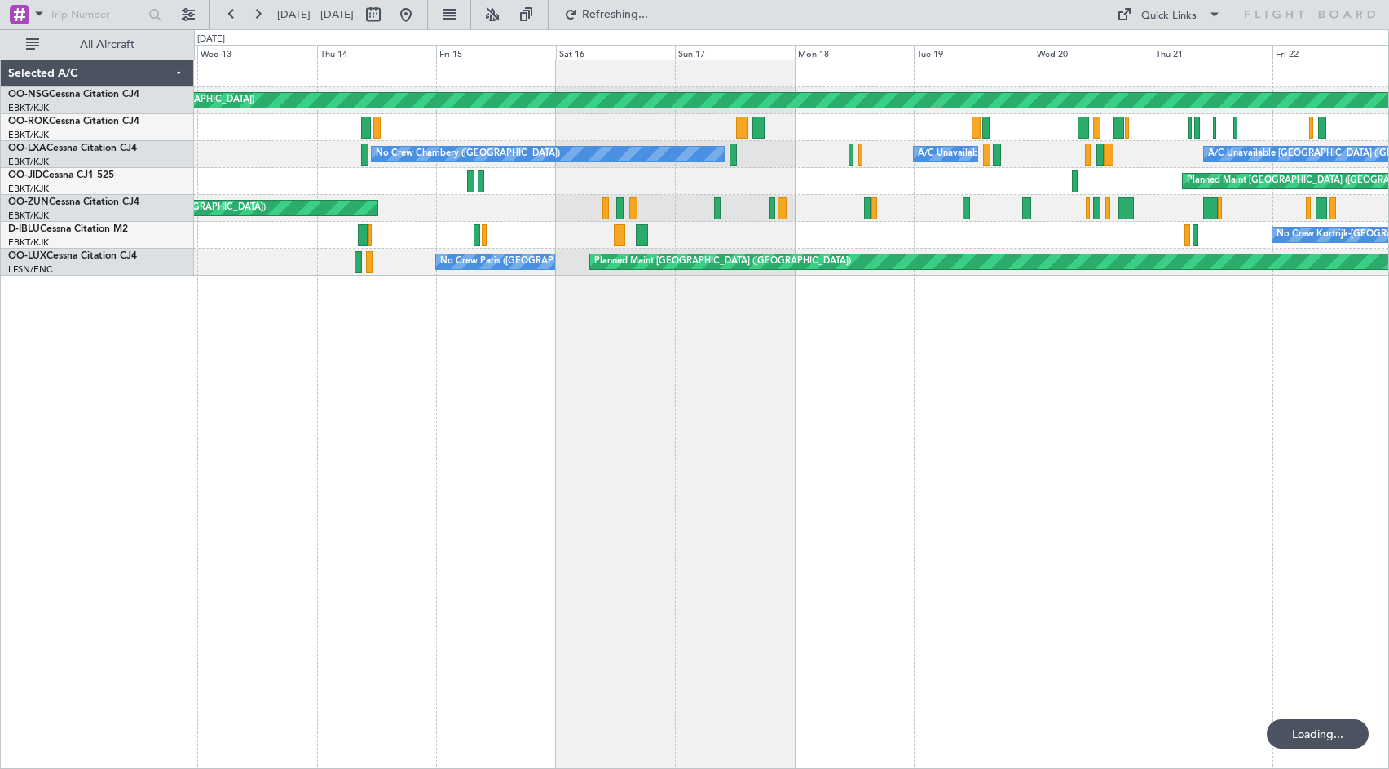
click at [1168, 461] on div "Planned Maint [GEOGRAPHIC_DATA] ([GEOGRAPHIC_DATA]) A/C Unavailable A/C Unavail…" at bounding box center [791, 414] width 1195 height 709
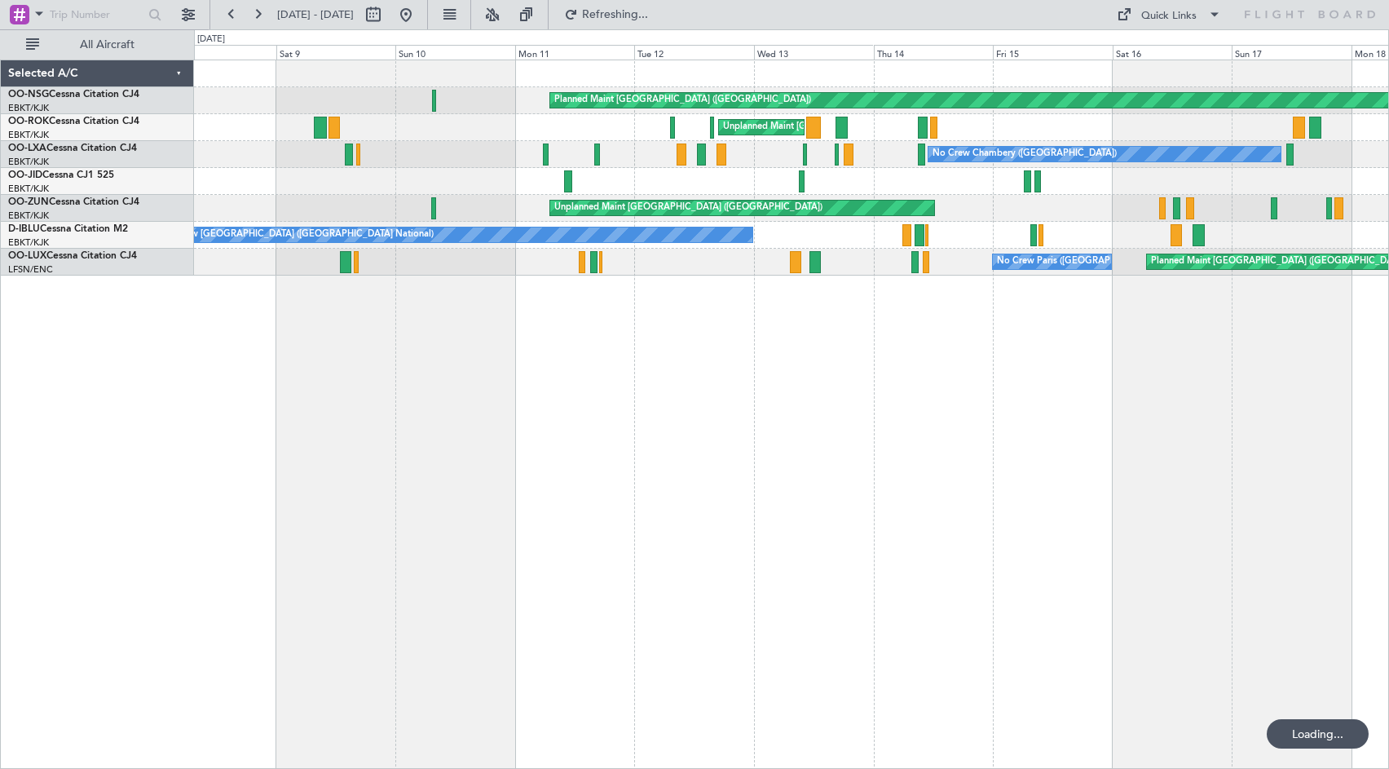
click at [1033, 460] on div "Planned Maint [GEOGRAPHIC_DATA] ([GEOGRAPHIC_DATA]) Unplanned Maint [GEOGRAPHIC…" at bounding box center [791, 414] width 1195 height 709
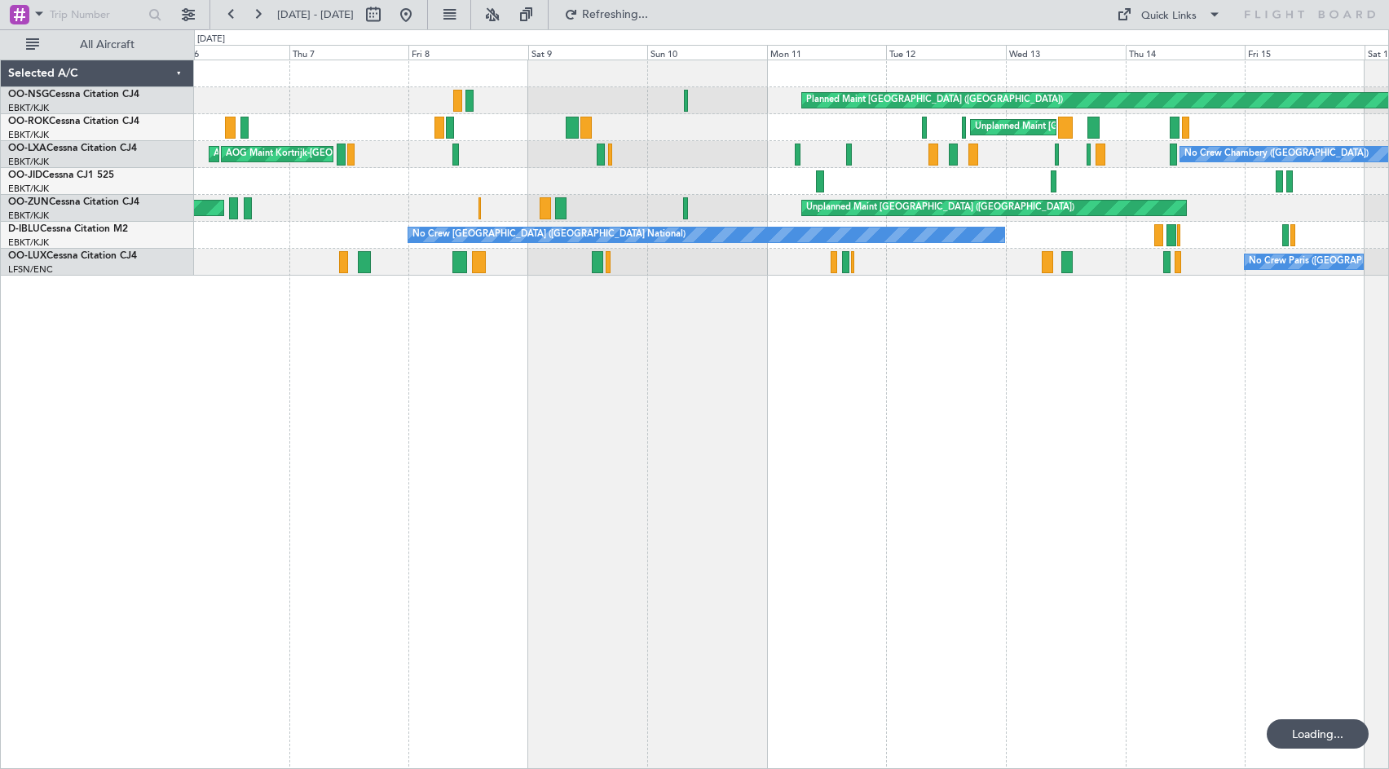
click at [779, 421] on div "Planned Maint [GEOGRAPHIC_DATA] ([GEOGRAPHIC_DATA]) Unplanned Maint [GEOGRAPHIC…" at bounding box center [791, 414] width 1195 height 709
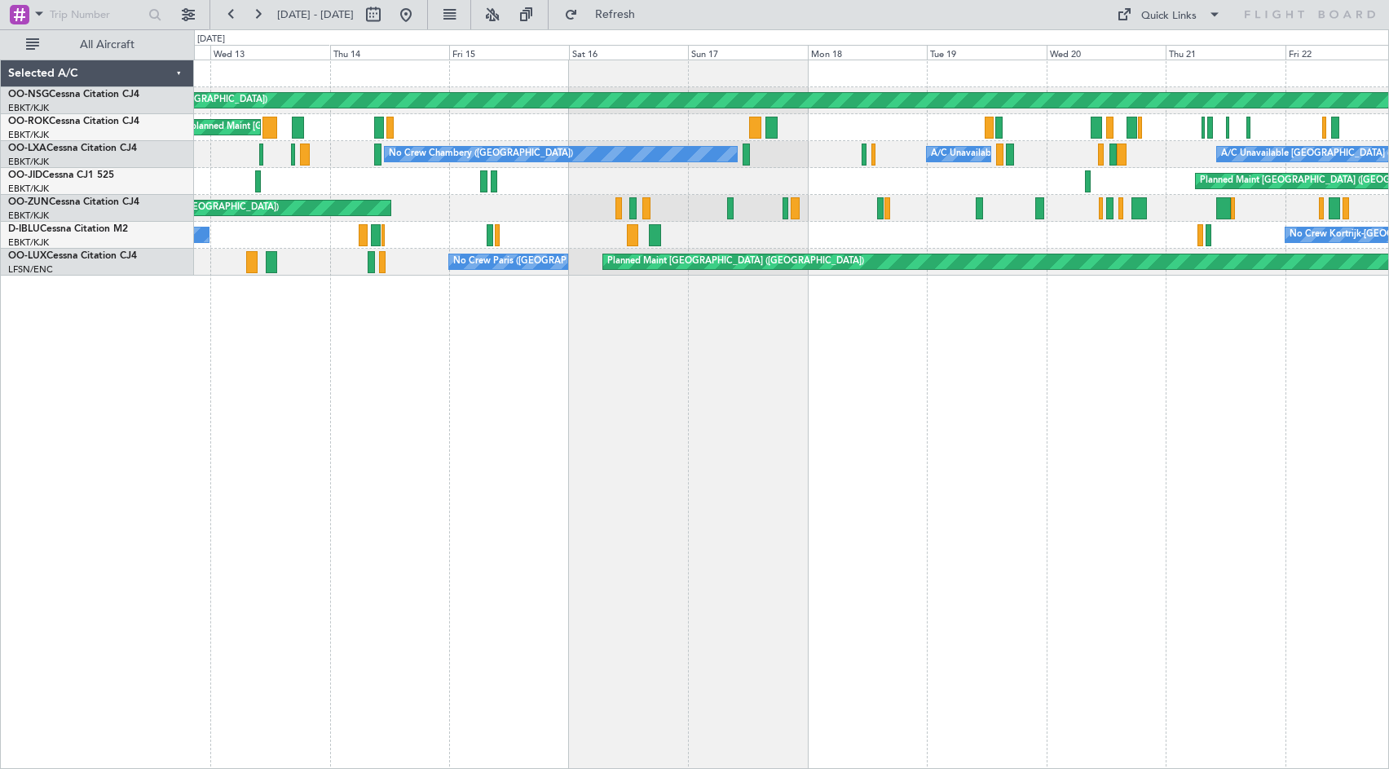
click at [919, 400] on div "Planned Maint [GEOGRAPHIC_DATA] ([GEOGRAPHIC_DATA]) Unplanned Maint [GEOGRAPHIC…" at bounding box center [791, 414] width 1195 height 709
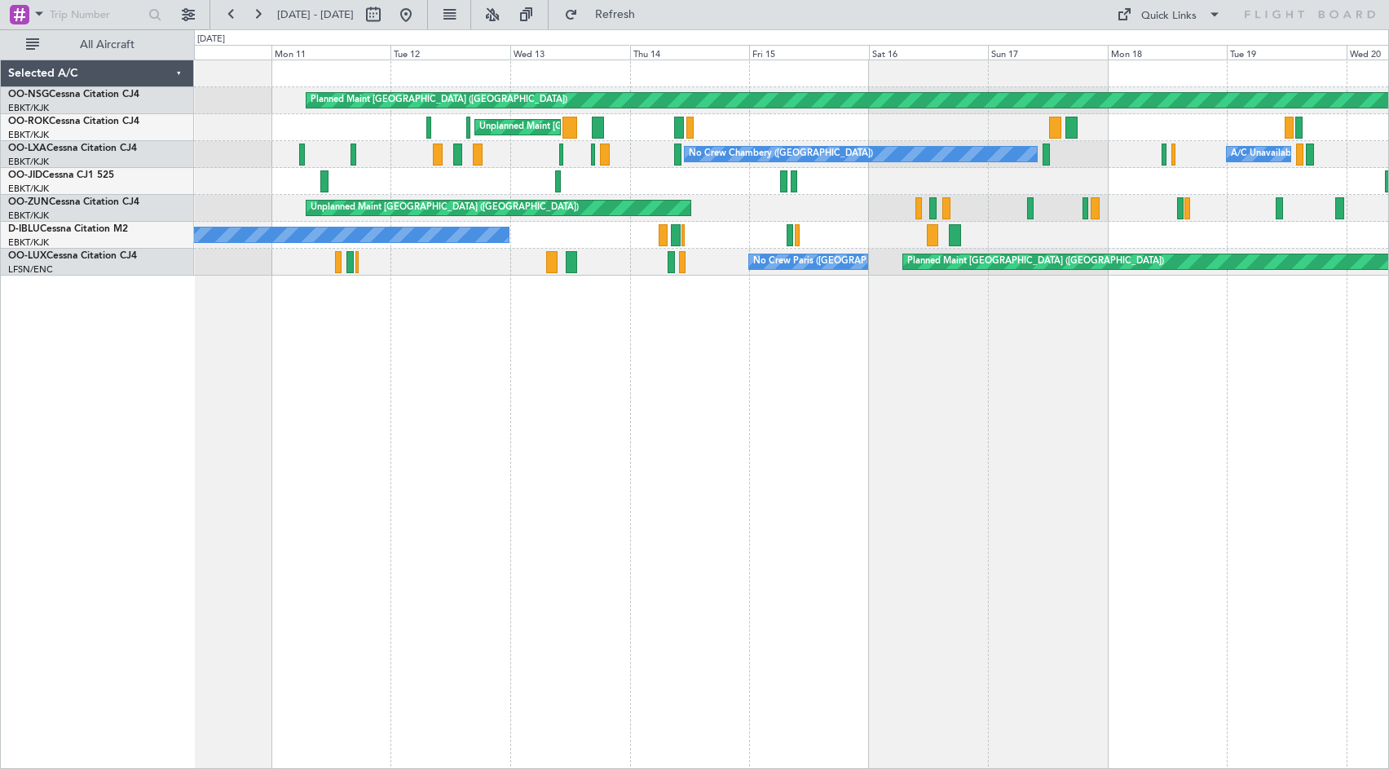
click at [1127, 350] on div "Planned Maint [GEOGRAPHIC_DATA] ([GEOGRAPHIC_DATA]) Unplanned Maint [GEOGRAPHIC…" at bounding box center [791, 414] width 1195 height 709
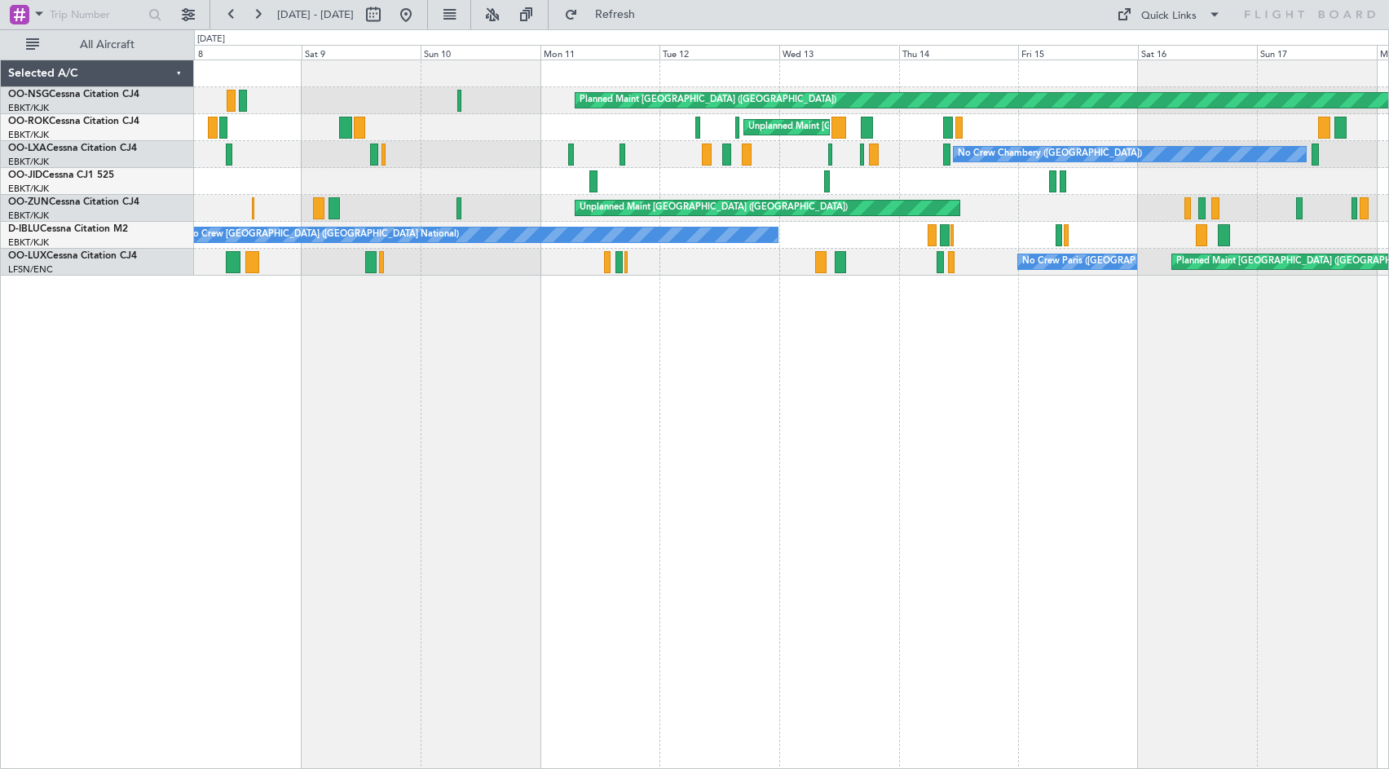
click at [1082, 358] on div "Planned Maint [GEOGRAPHIC_DATA] ([GEOGRAPHIC_DATA]) Unplanned Maint [GEOGRAPHIC…" at bounding box center [791, 414] width 1195 height 709
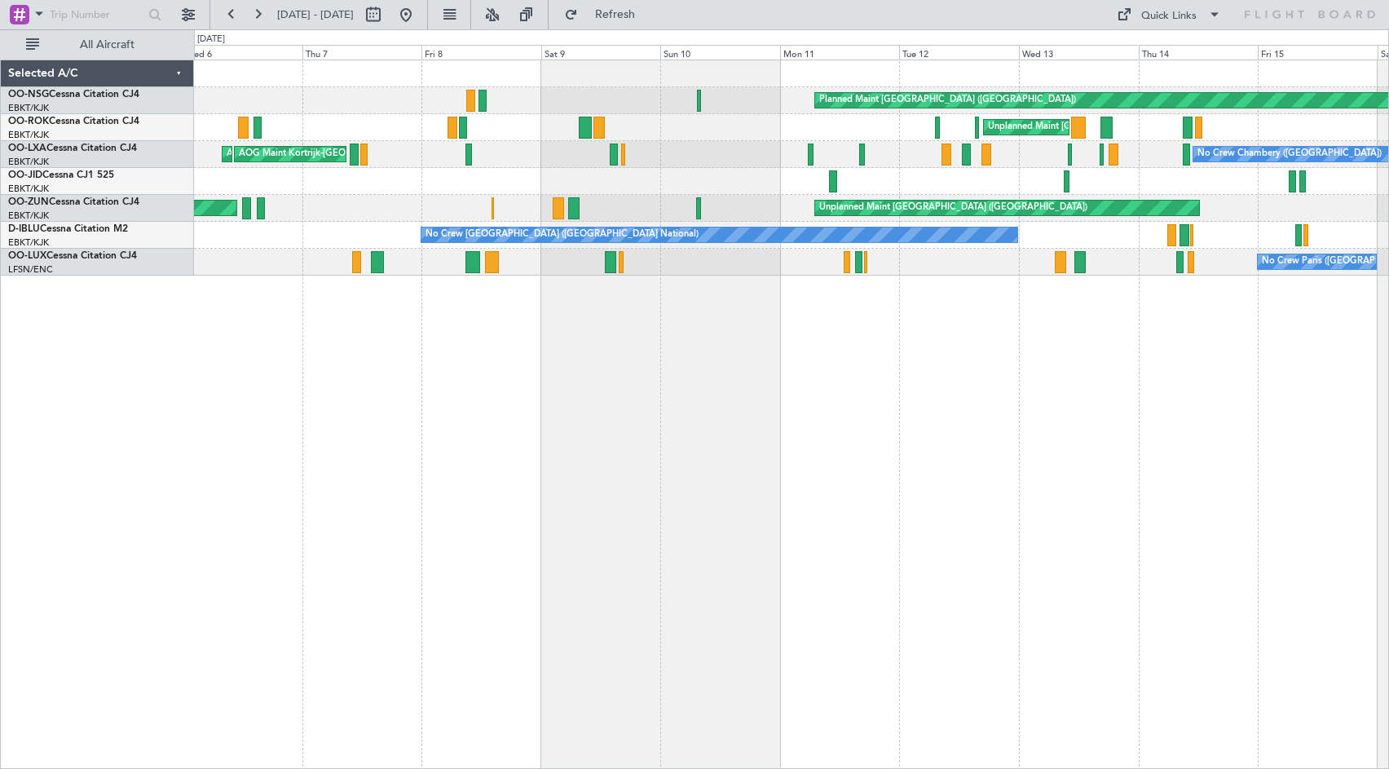
click at [1045, 368] on div "Planned Maint [GEOGRAPHIC_DATA] ([GEOGRAPHIC_DATA]) Unplanned Maint [GEOGRAPHIC…" at bounding box center [791, 414] width 1195 height 709
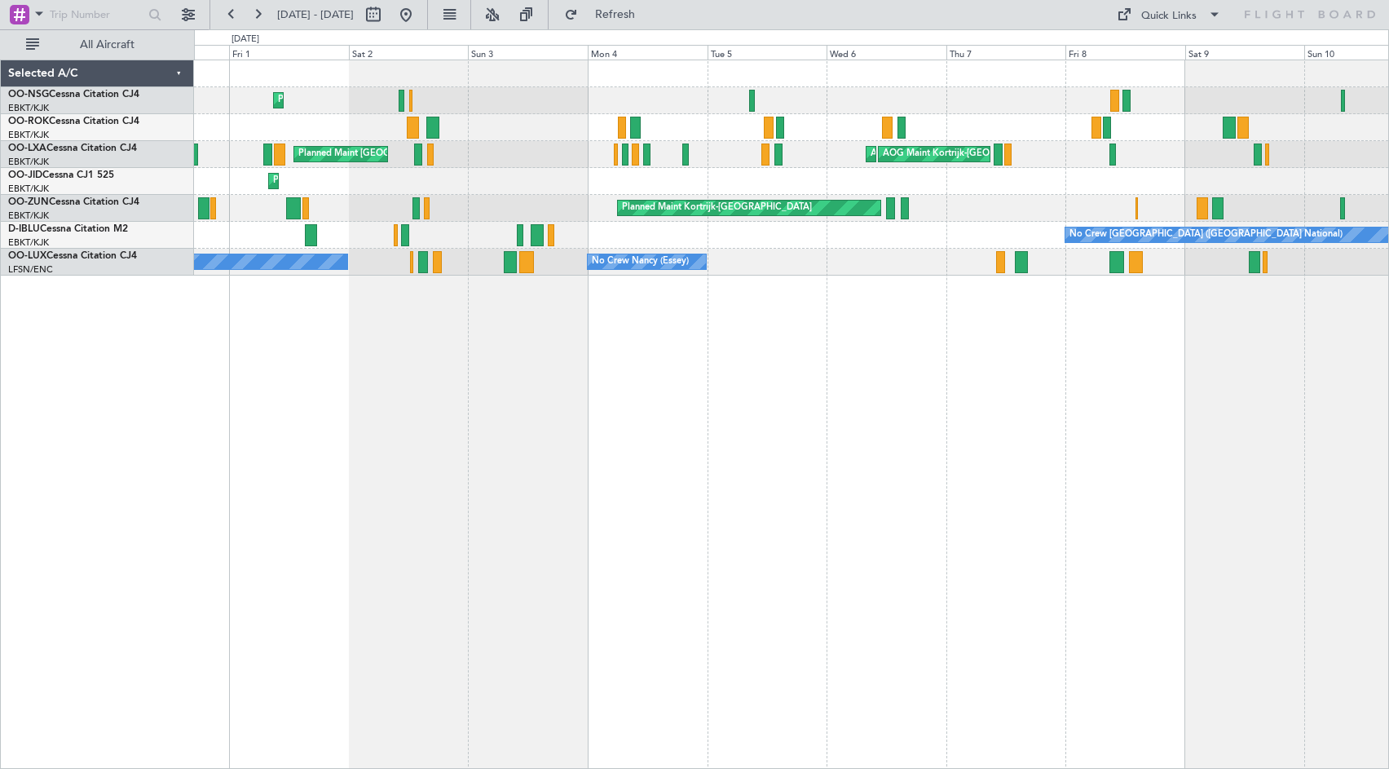
click at [1181, 378] on div "Planned Maint Kortrijk-[GEOGRAPHIC_DATA] Planned Maint [GEOGRAPHIC_DATA]-[GEOGR…" at bounding box center [791, 414] width 1195 height 709
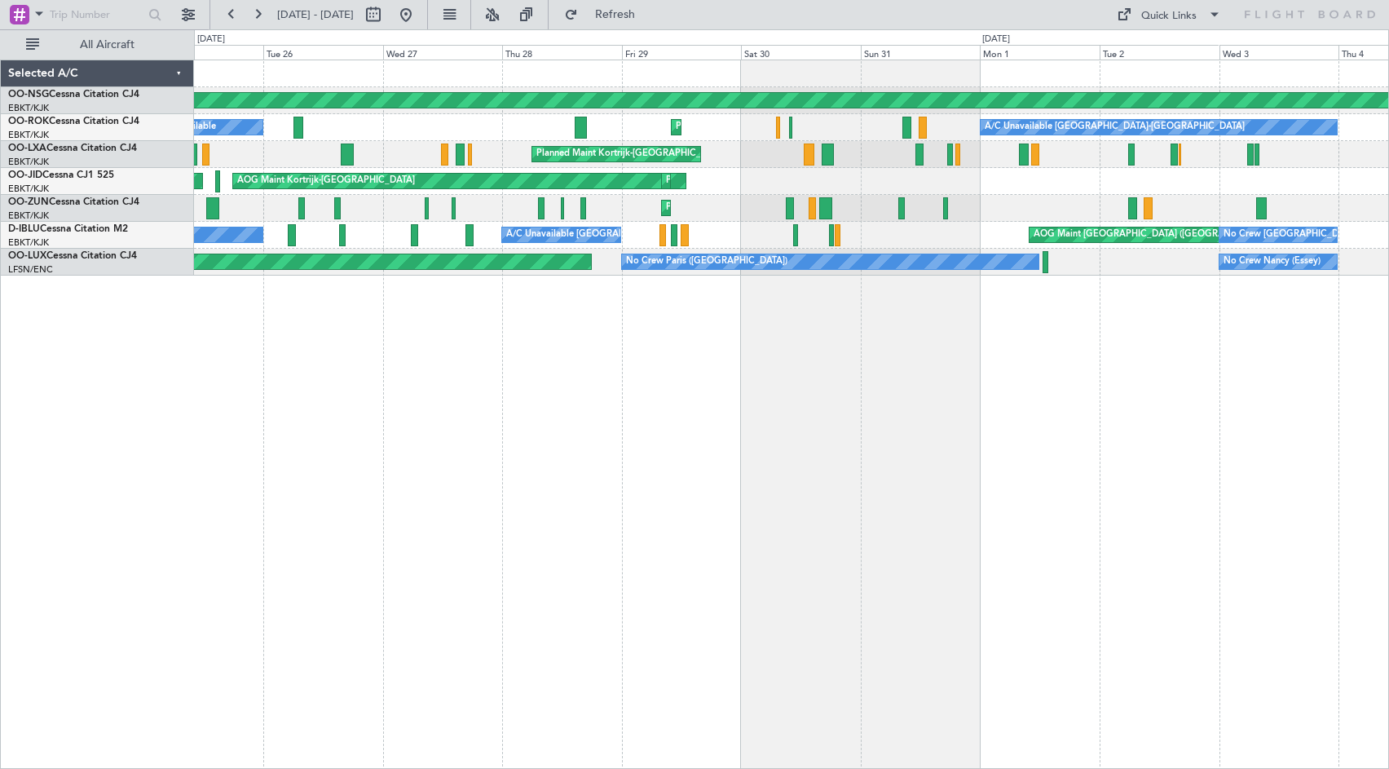
click at [331, 418] on div "Planned Maint [GEOGRAPHIC_DATA] ([GEOGRAPHIC_DATA]) A/C Unavailable Planned Mai…" at bounding box center [791, 414] width 1195 height 709
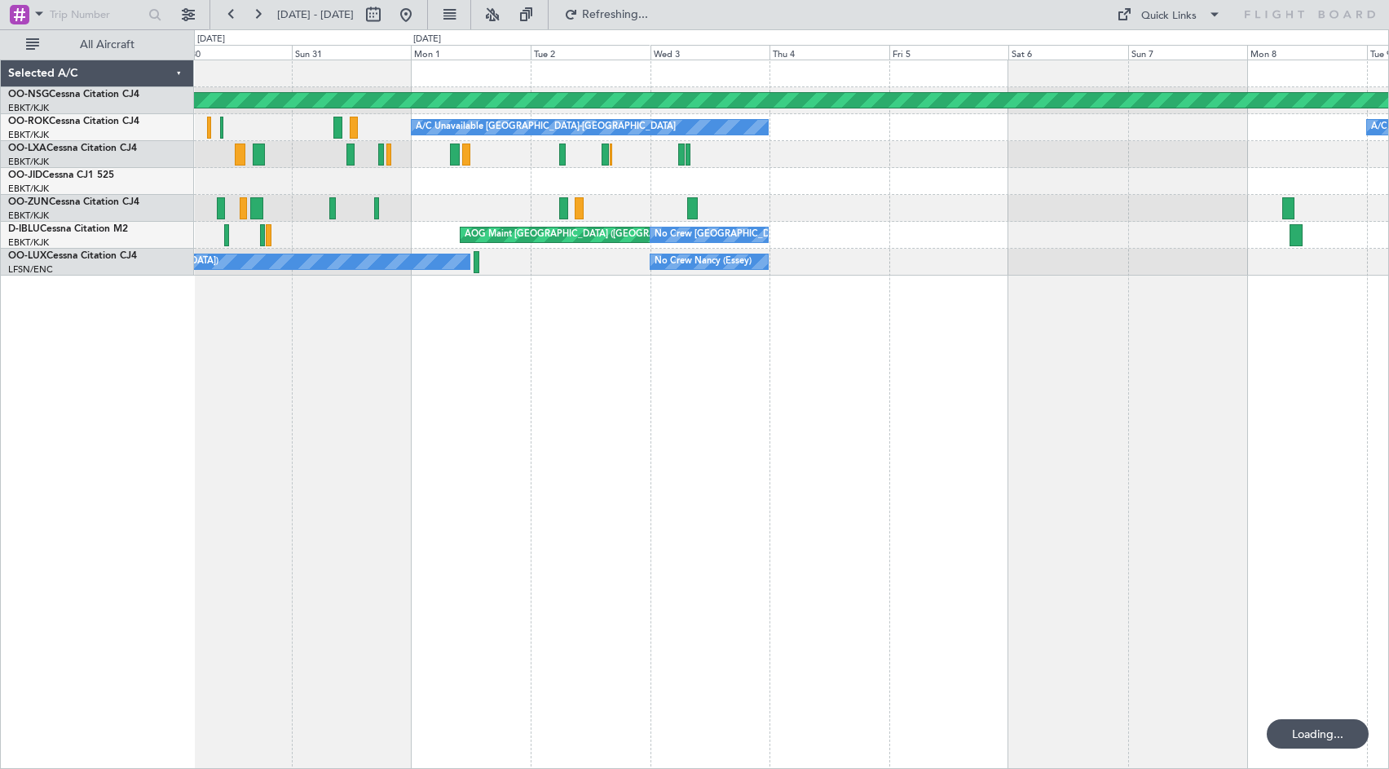
click at [409, 435] on div "Planned Maint [GEOGRAPHIC_DATA] ([GEOGRAPHIC_DATA]) A/C Unavailable [GEOGRAPHIC…" at bounding box center [791, 414] width 1195 height 709
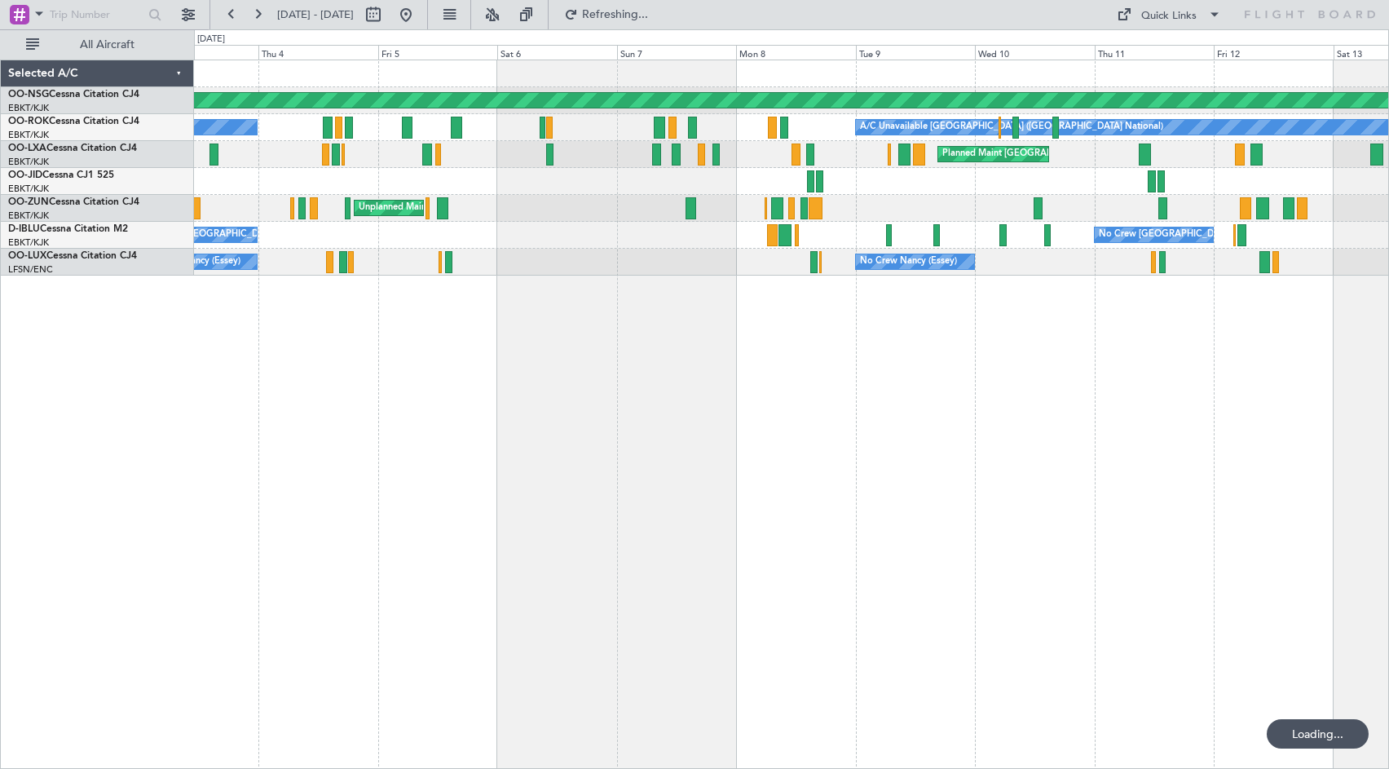
click at [439, 430] on div "Planned Maint [GEOGRAPHIC_DATA] ([GEOGRAPHIC_DATA]) A/C Unavailable [GEOGRAPHIC…" at bounding box center [791, 414] width 1195 height 709
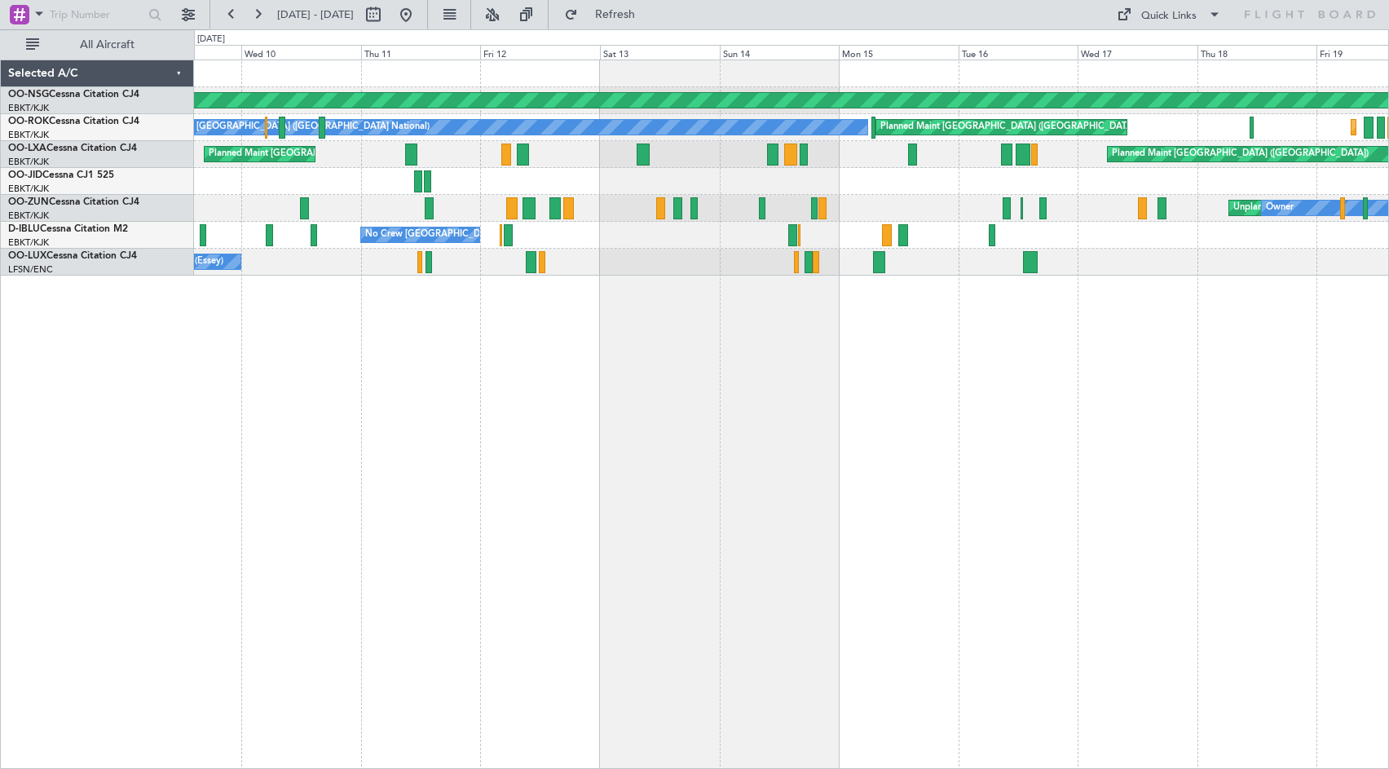
click at [605, 398] on div "Planned Maint [GEOGRAPHIC_DATA] ([GEOGRAPHIC_DATA]) A/C Unavailable [GEOGRAPHIC…" at bounding box center [791, 414] width 1195 height 709
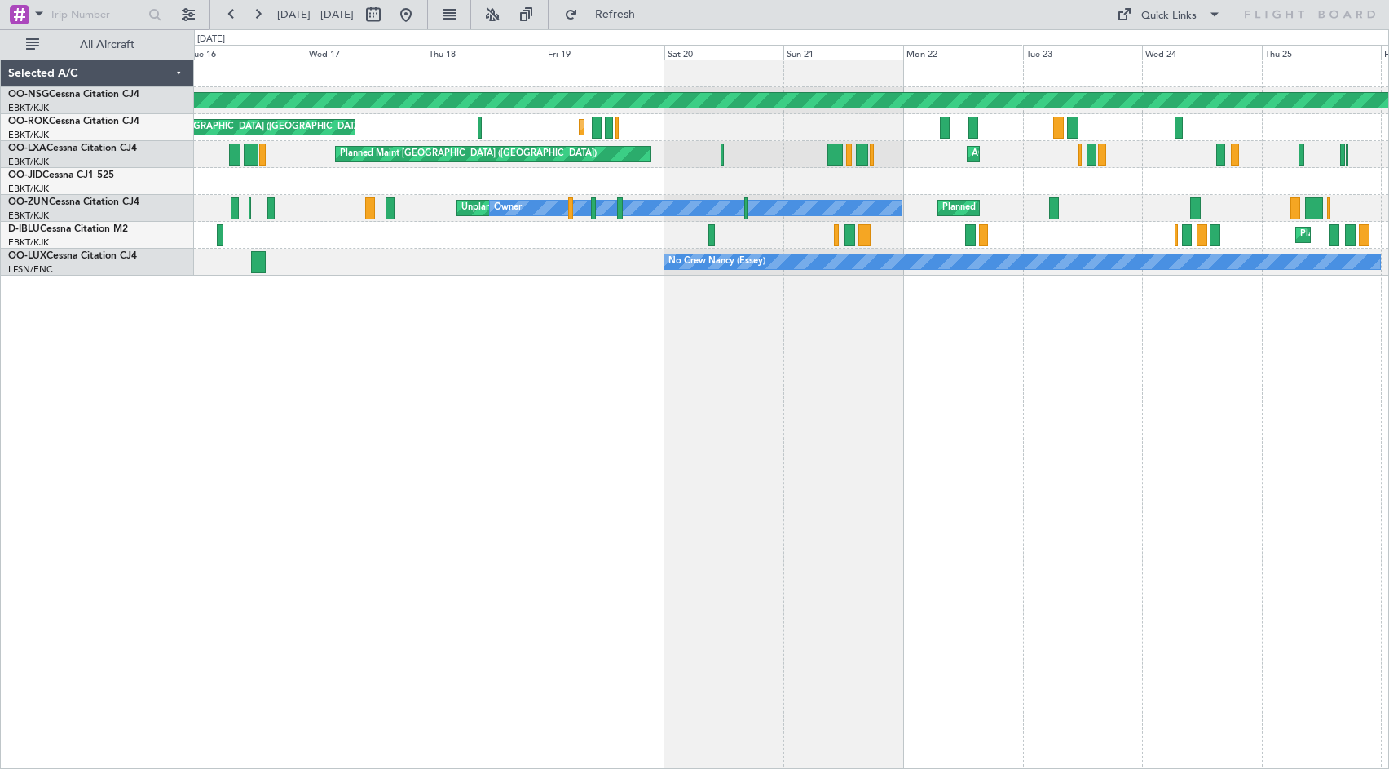
click at [270, 398] on div "Planned Maint [GEOGRAPHIC_DATA] ([GEOGRAPHIC_DATA]) Planned Maint [GEOGRAPHIC_D…" at bounding box center [791, 414] width 1195 height 709
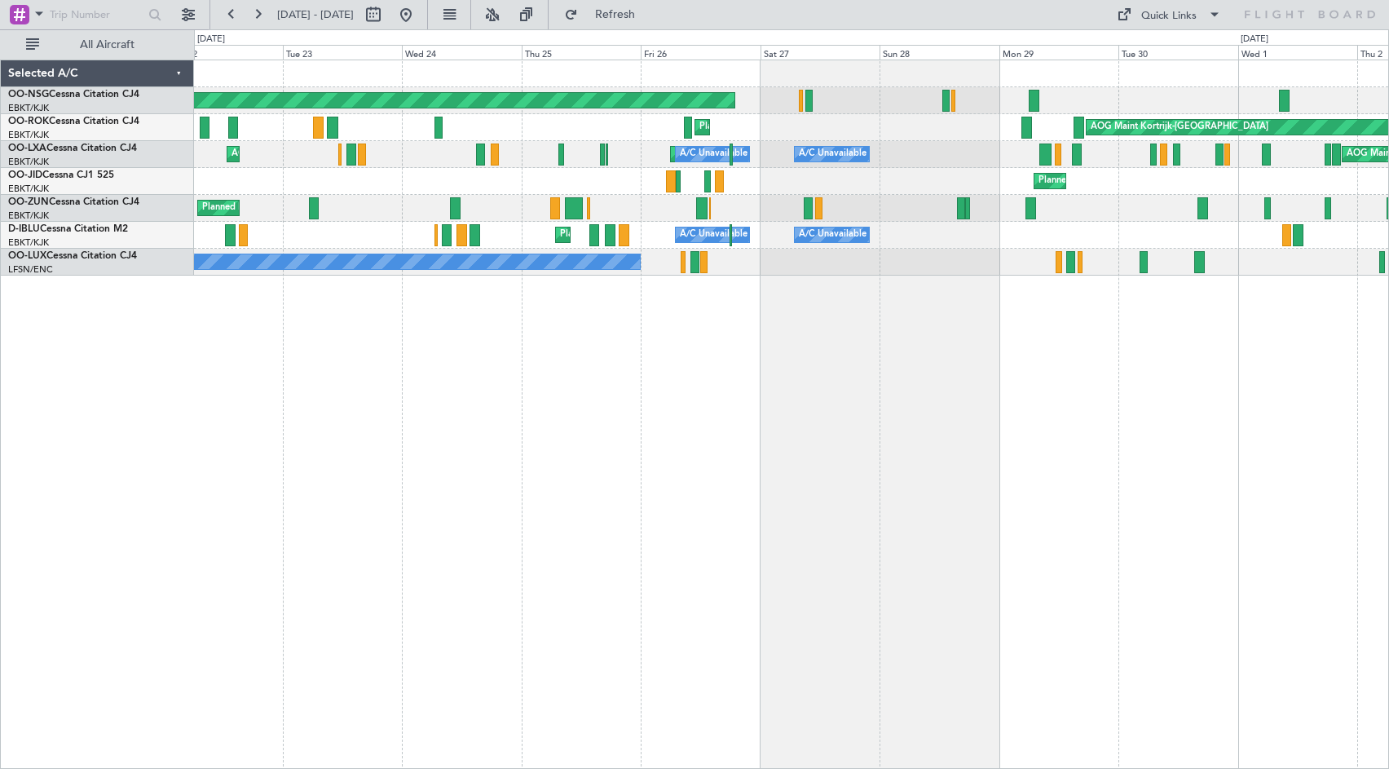
click at [161, 377] on div "Planned Maint [GEOGRAPHIC_DATA] ([GEOGRAPHIC_DATA]) Planned Maint [GEOGRAPHIC_D…" at bounding box center [694, 398] width 1389 height 739
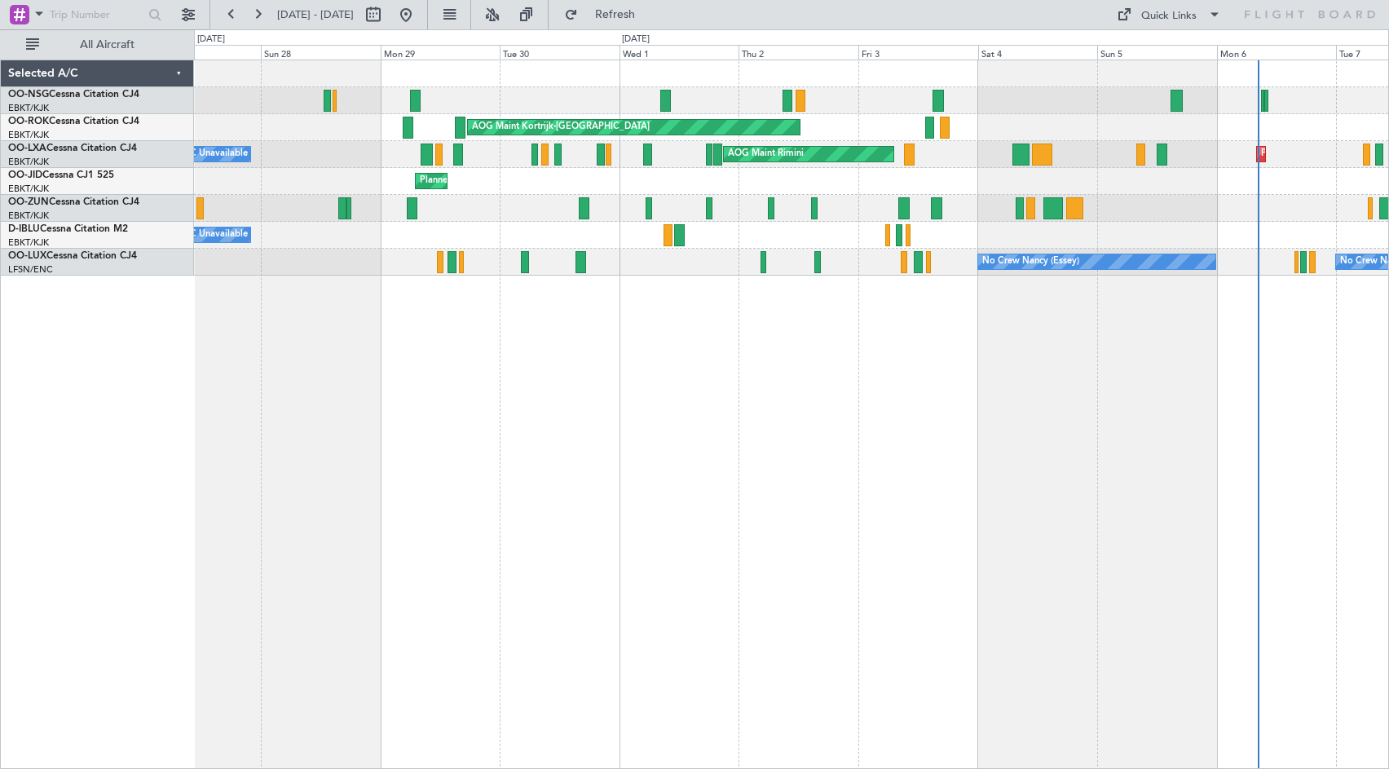
click at [708, 358] on div "Planned Maint [GEOGRAPHIC_DATA] ([GEOGRAPHIC_DATA]) AOG Maint [GEOGRAPHIC_DATA]…" at bounding box center [791, 414] width 1195 height 709
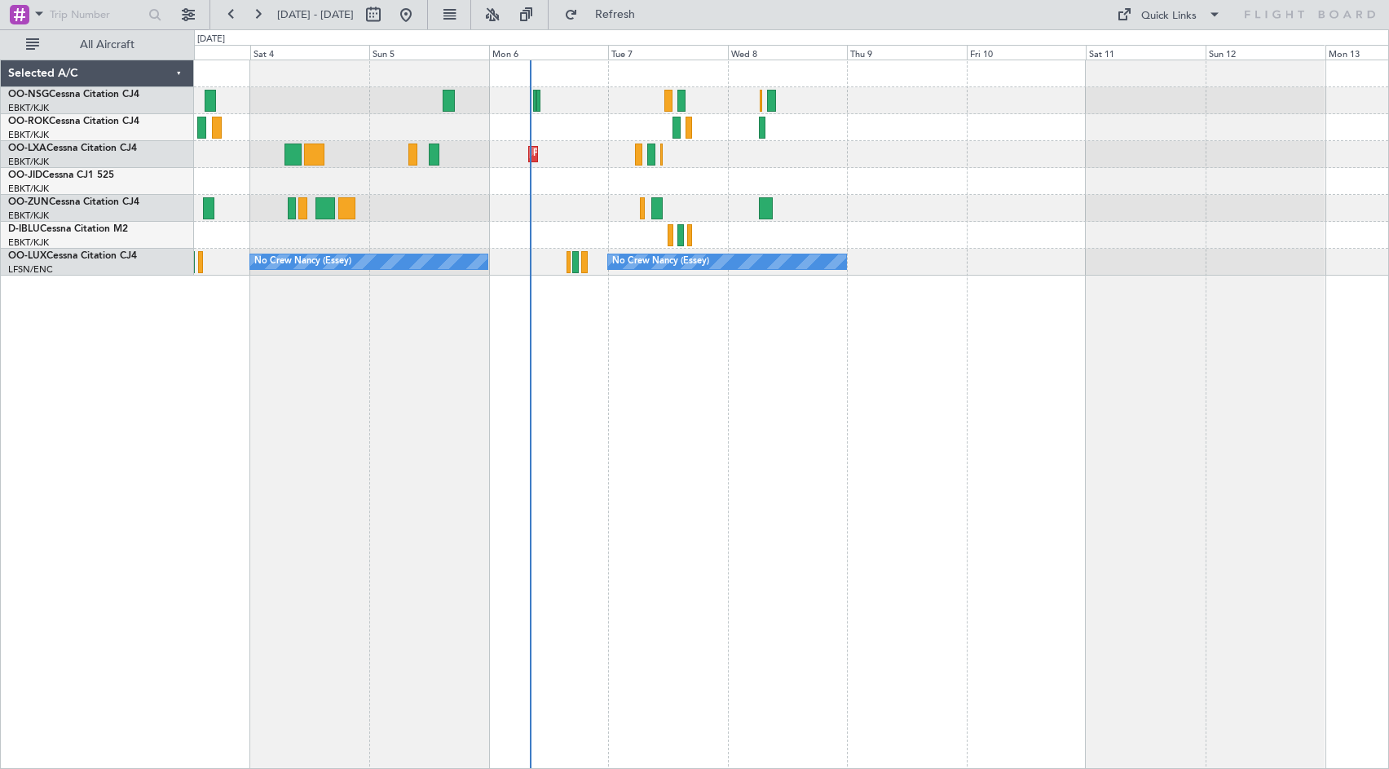
click at [165, 364] on div "AOG Maint Kortrijk-[GEOGRAPHIC_DATA] Planned Maint [GEOGRAPHIC_DATA]-[GEOGRAPHI…" at bounding box center [694, 398] width 1389 height 739
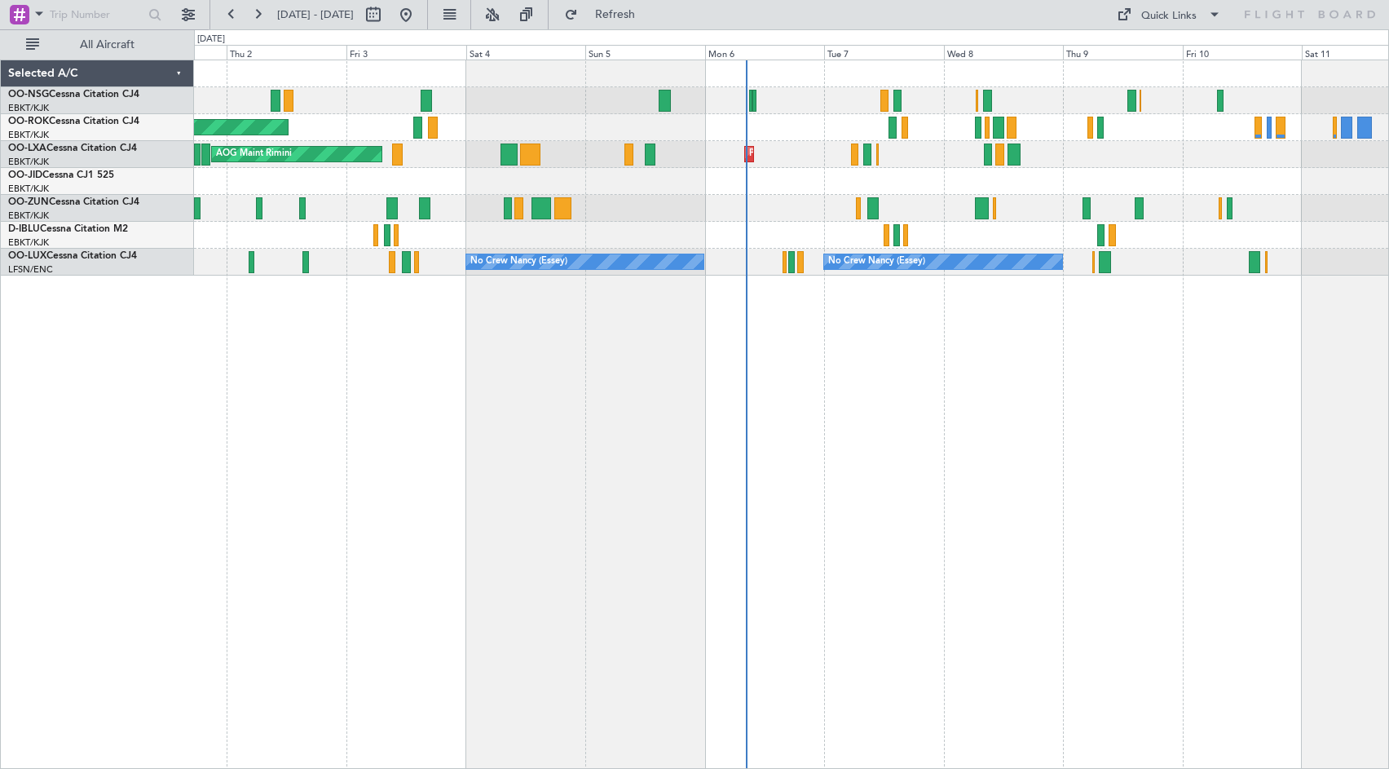
click at [1301, 373] on div "AOG Maint Kortrijk-[GEOGRAPHIC_DATA] Planned Maint [GEOGRAPHIC_DATA]-[GEOGRAPHI…" at bounding box center [791, 414] width 1195 height 709
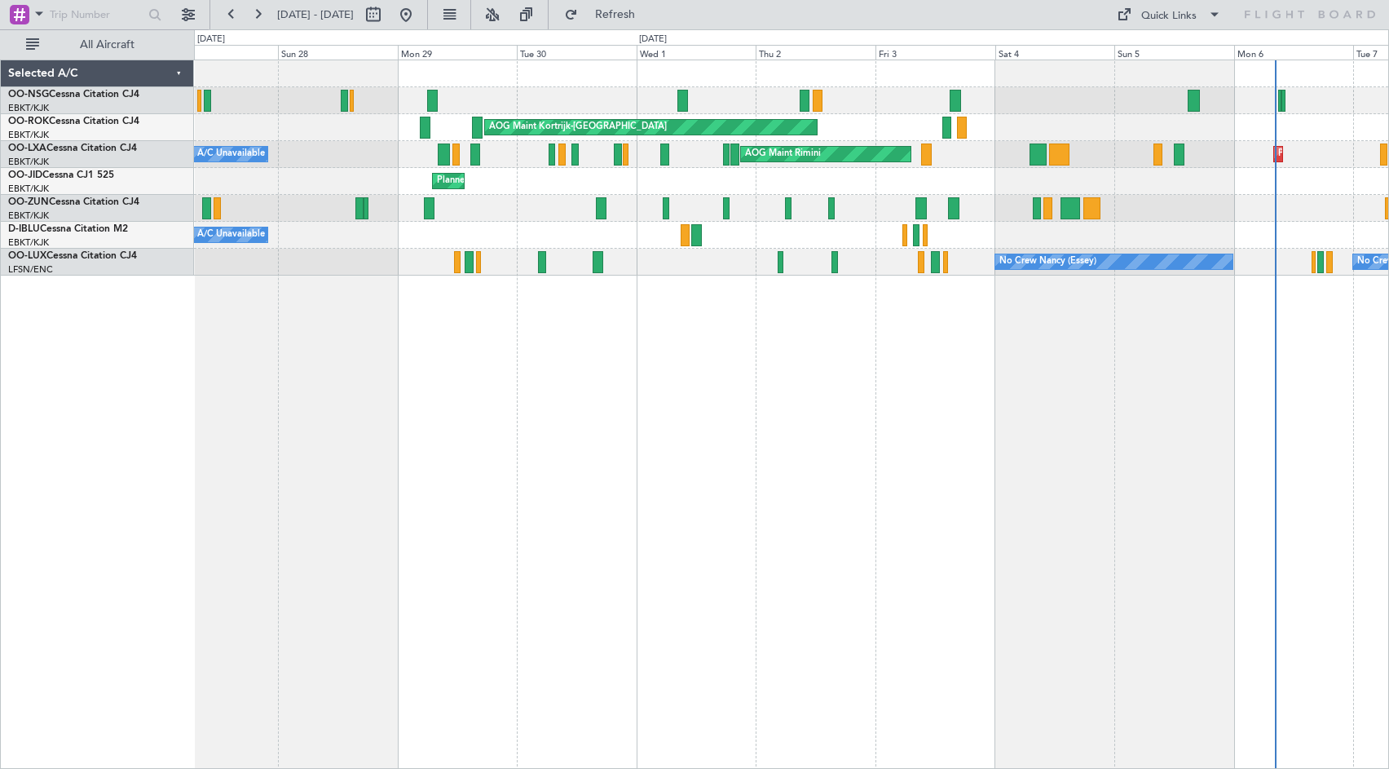
click at [1031, 373] on div "Planned Maint [GEOGRAPHIC_DATA] ([GEOGRAPHIC_DATA]) AOG Maint [GEOGRAPHIC_DATA]…" at bounding box center [791, 414] width 1195 height 709
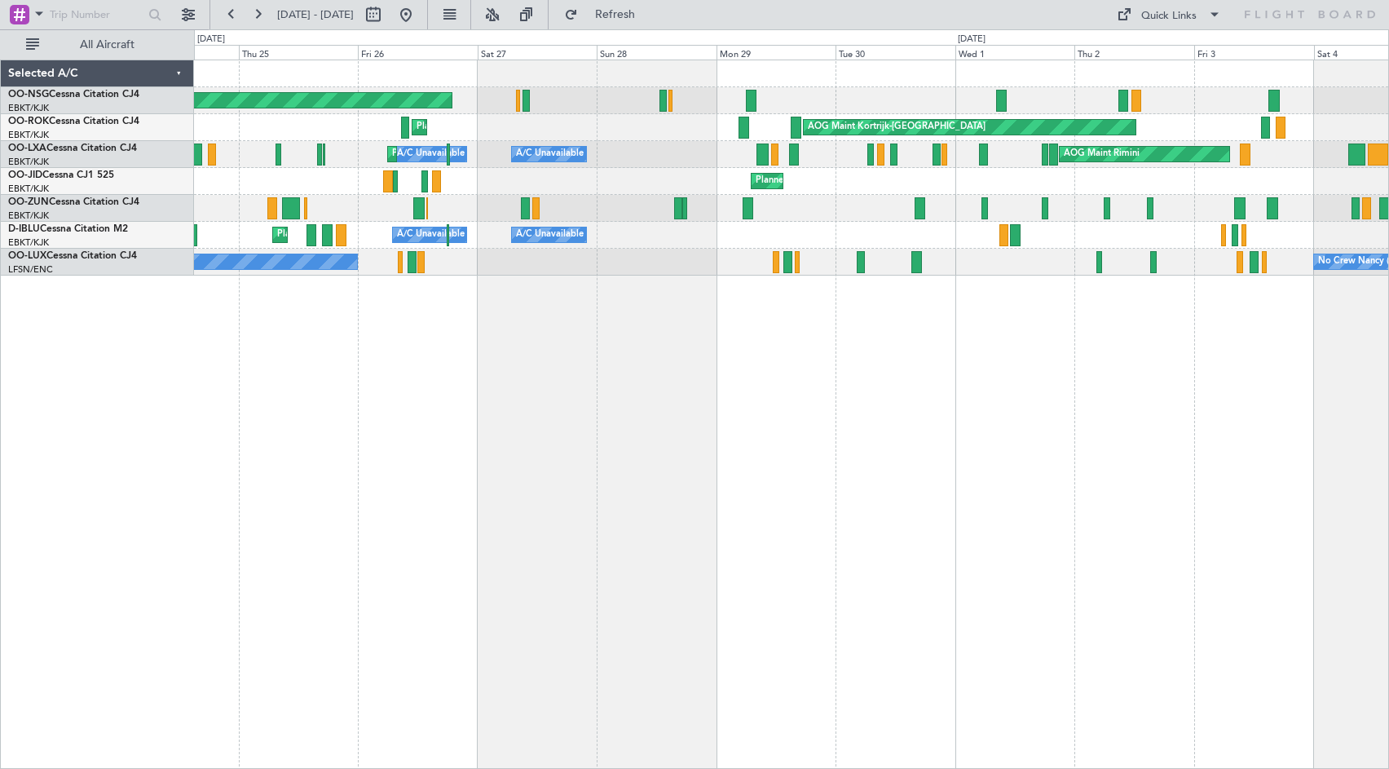
click at [861, 371] on div "Planned Maint [GEOGRAPHIC_DATA] ([GEOGRAPHIC_DATA]) AOG Maint [GEOGRAPHIC_DATA]…" at bounding box center [791, 414] width 1195 height 709
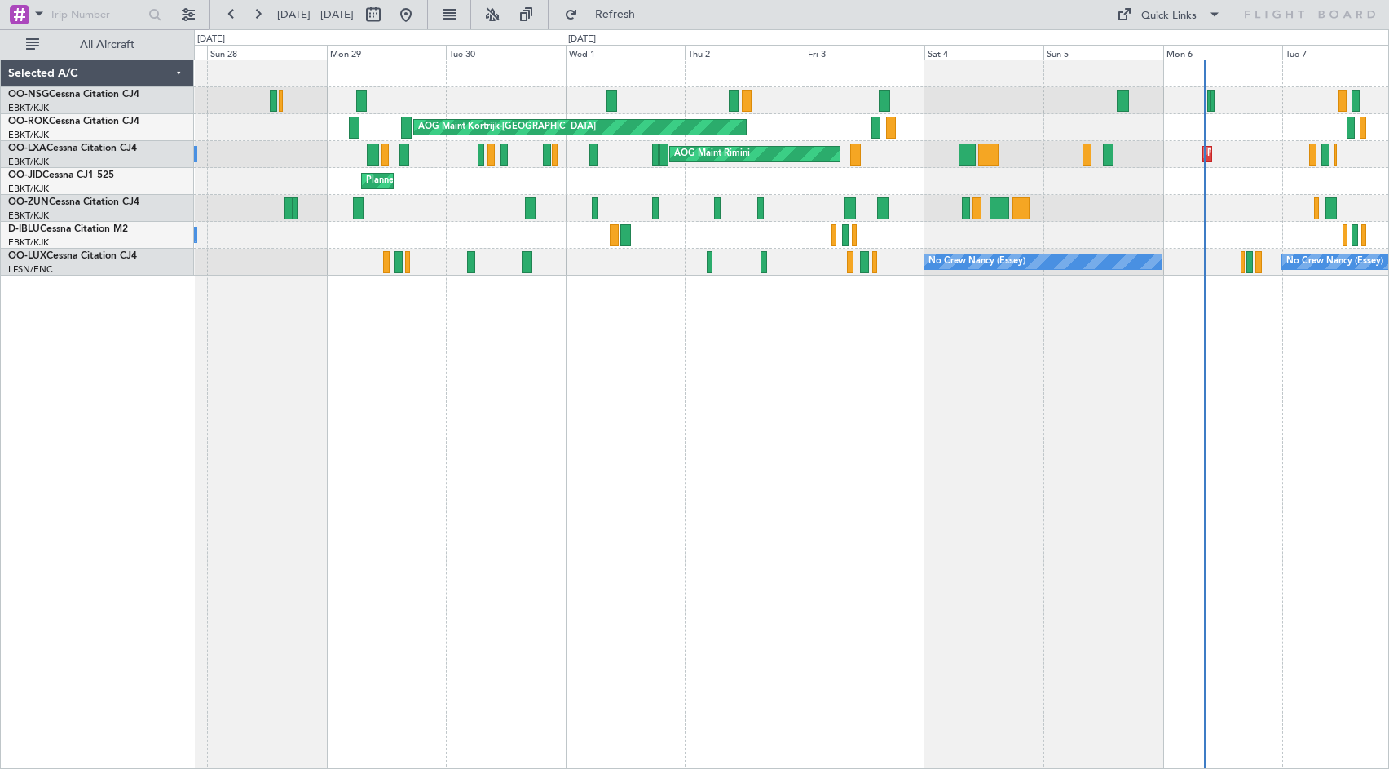
click at [901, 198] on div "Planned Maint [GEOGRAPHIC_DATA] ([GEOGRAPHIC_DATA]) AOG Maint [GEOGRAPHIC_DATA]…" at bounding box center [791, 167] width 1194 height 215
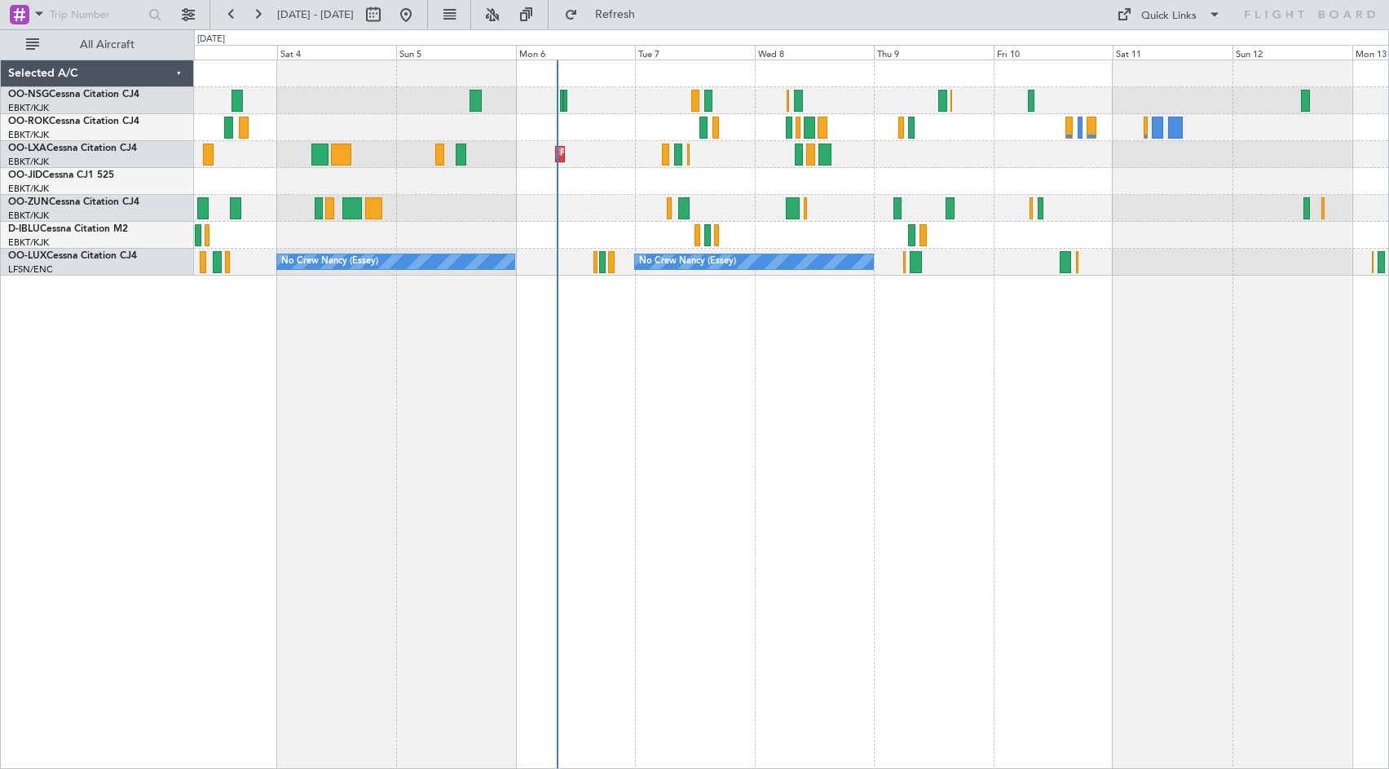
click at [611, 203] on div "AOG Maint Kortrijk-[GEOGRAPHIC_DATA] Planned Maint [GEOGRAPHIC_DATA]-[GEOGRAPHI…" at bounding box center [791, 167] width 1194 height 215
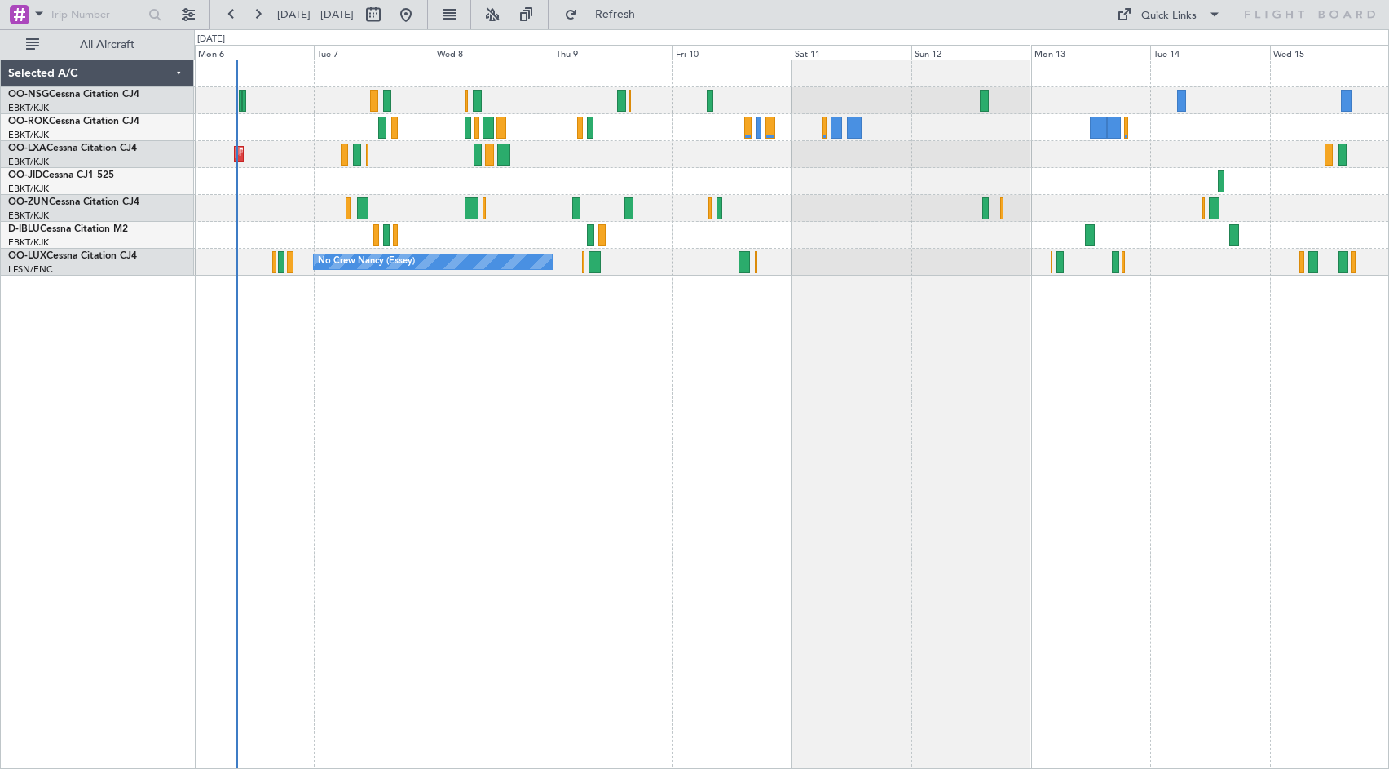
click at [813, 191] on div "Planned Maint Kortrijk-[GEOGRAPHIC_DATA] No Crew Kortrijk-[GEOGRAPHIC_DATA] No …" at bounding box center [791, 167] width 1194 height 215
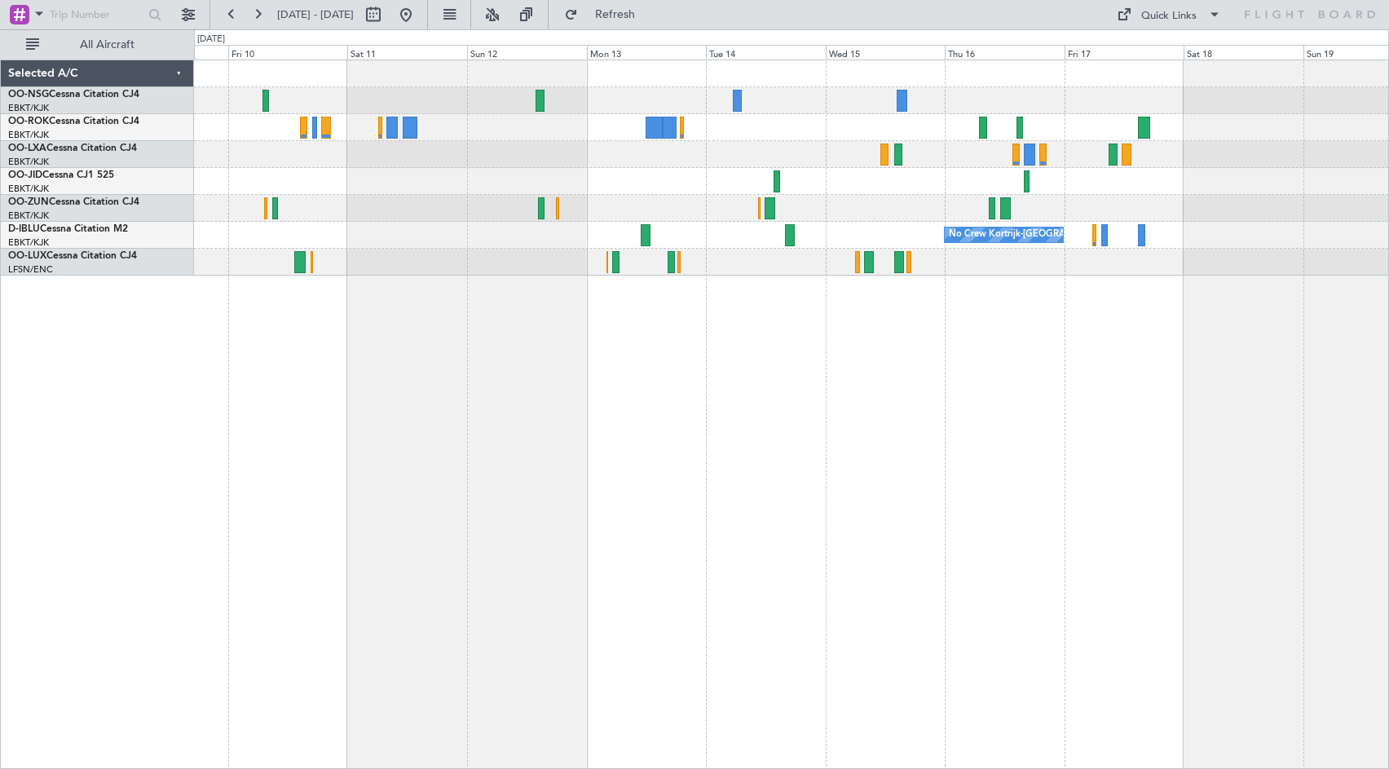
click at [809, 180] on div "No Crew Kortrijk-[GEOGRAPHIC_DATA] No Crew [PERSON_NAME] ([PERSON_NAME])" at bounding box center [791, 167] width 1194 height 215
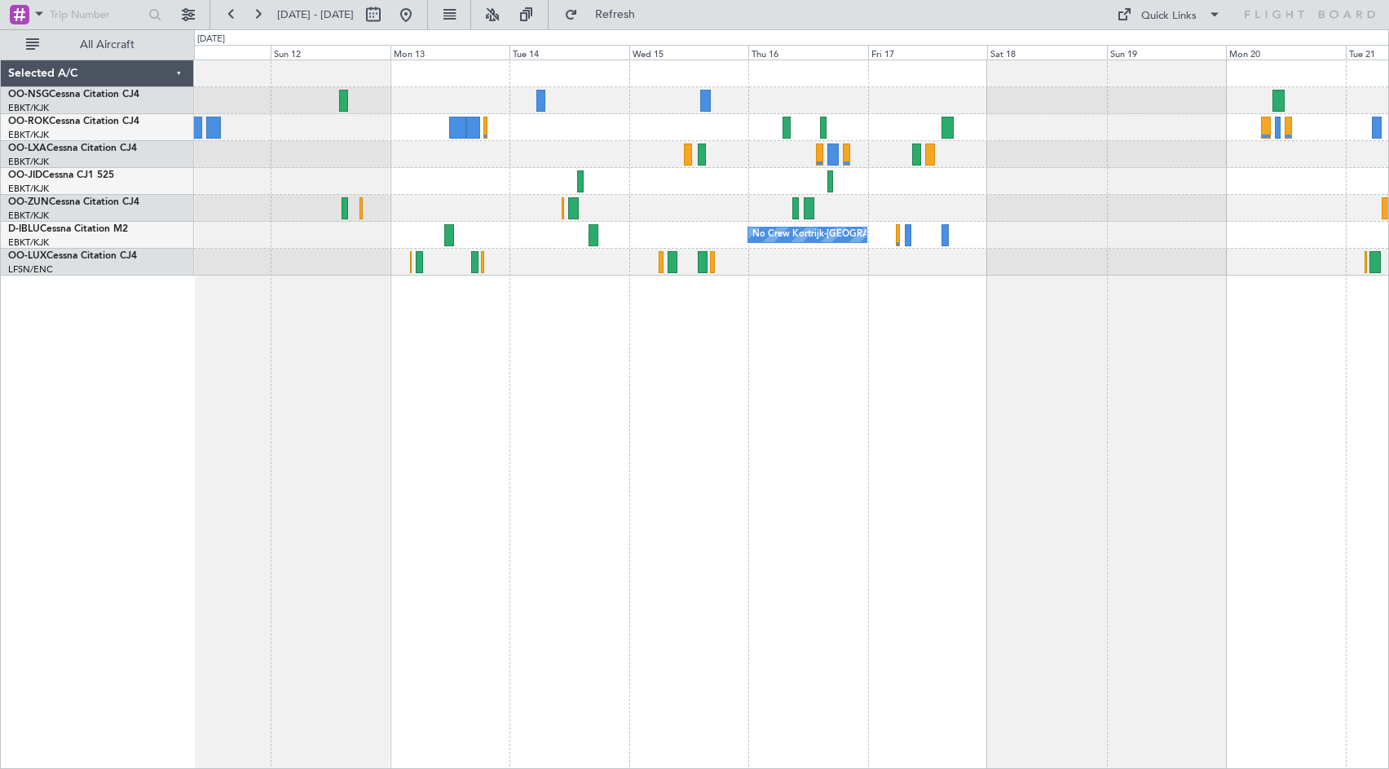
click at [852, 161] on div at bounding box center [791, 154] width 1194 height 27
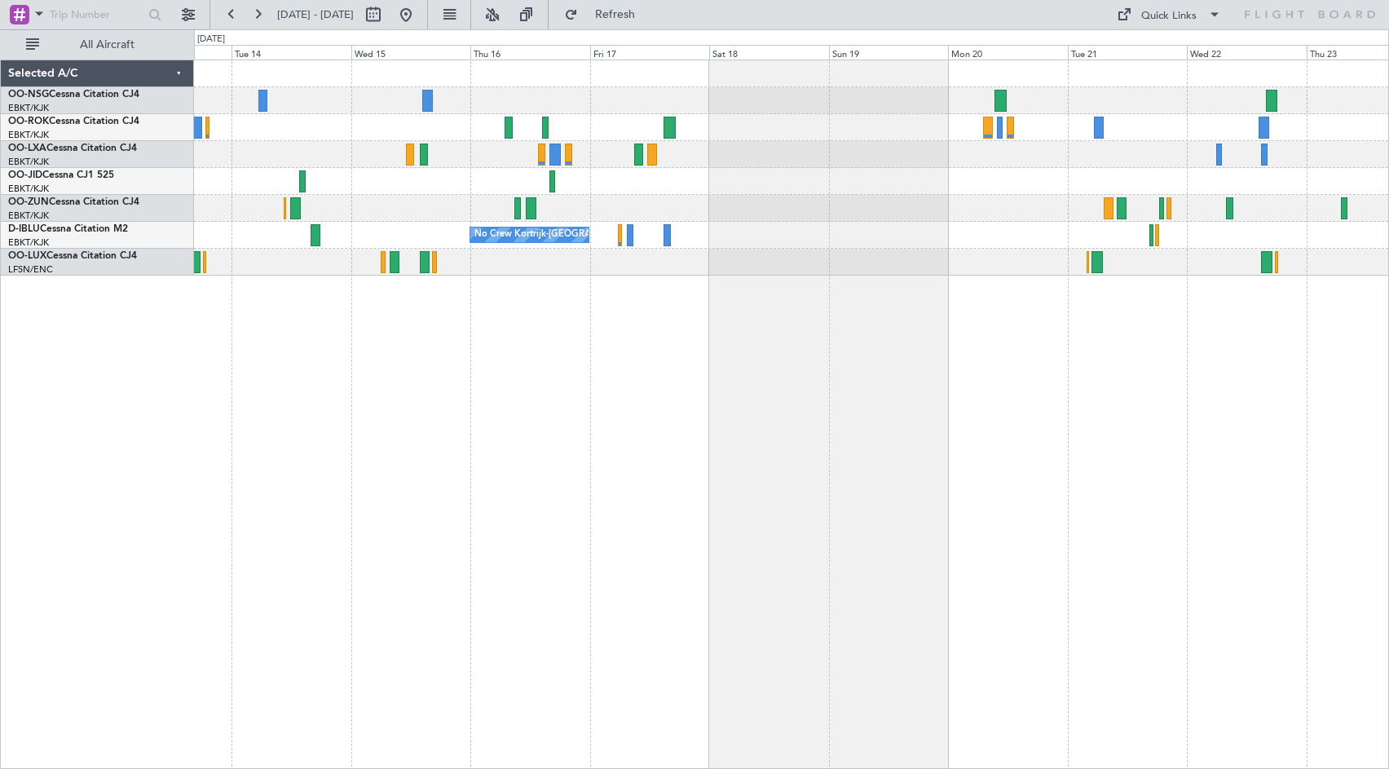
click at [978, 175] on div "No Crew" at bounding box center [791, 181] width 1194 height 27
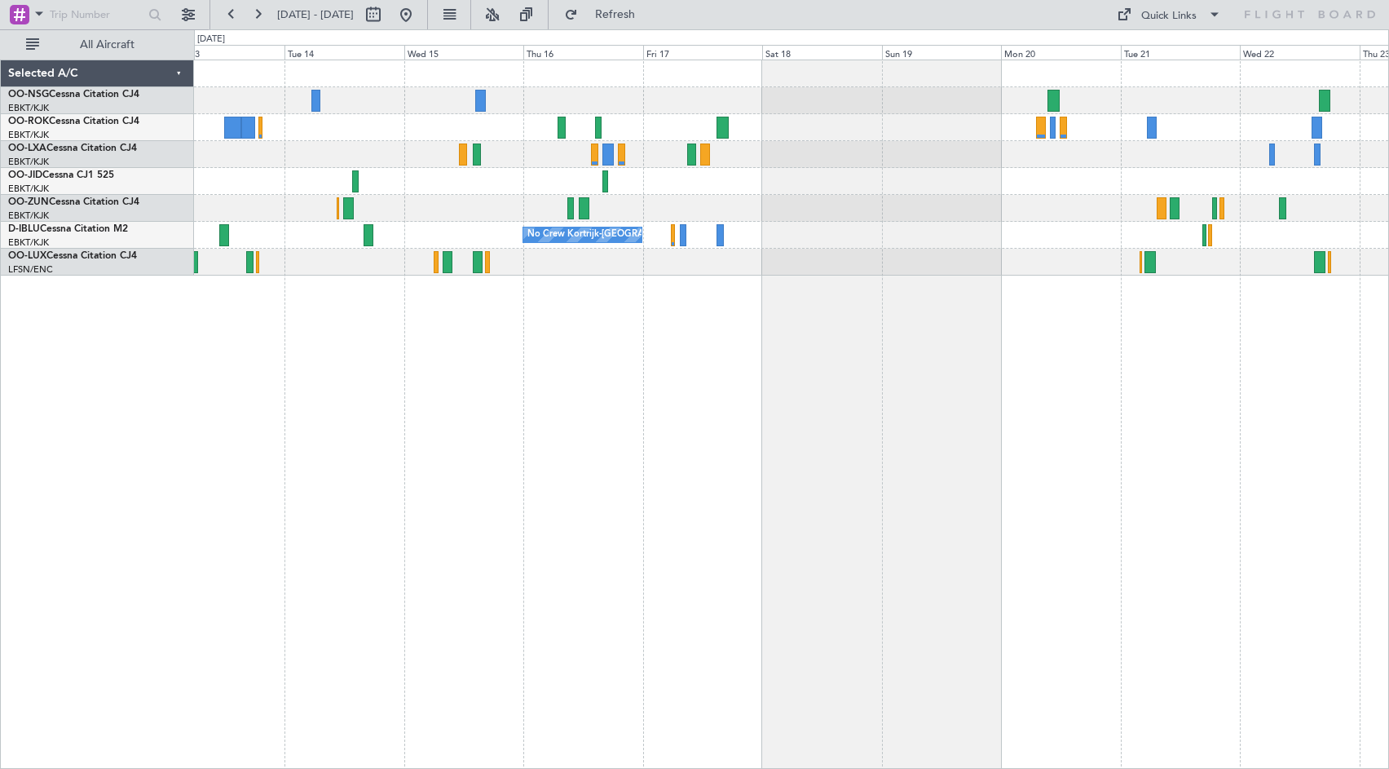
click at [677, 399] on div "No Crew No Crew Kortrijk-[GEOGRAPHIC_DATA] No Crew" at bounding box center [791, 414] width 1195 height 709
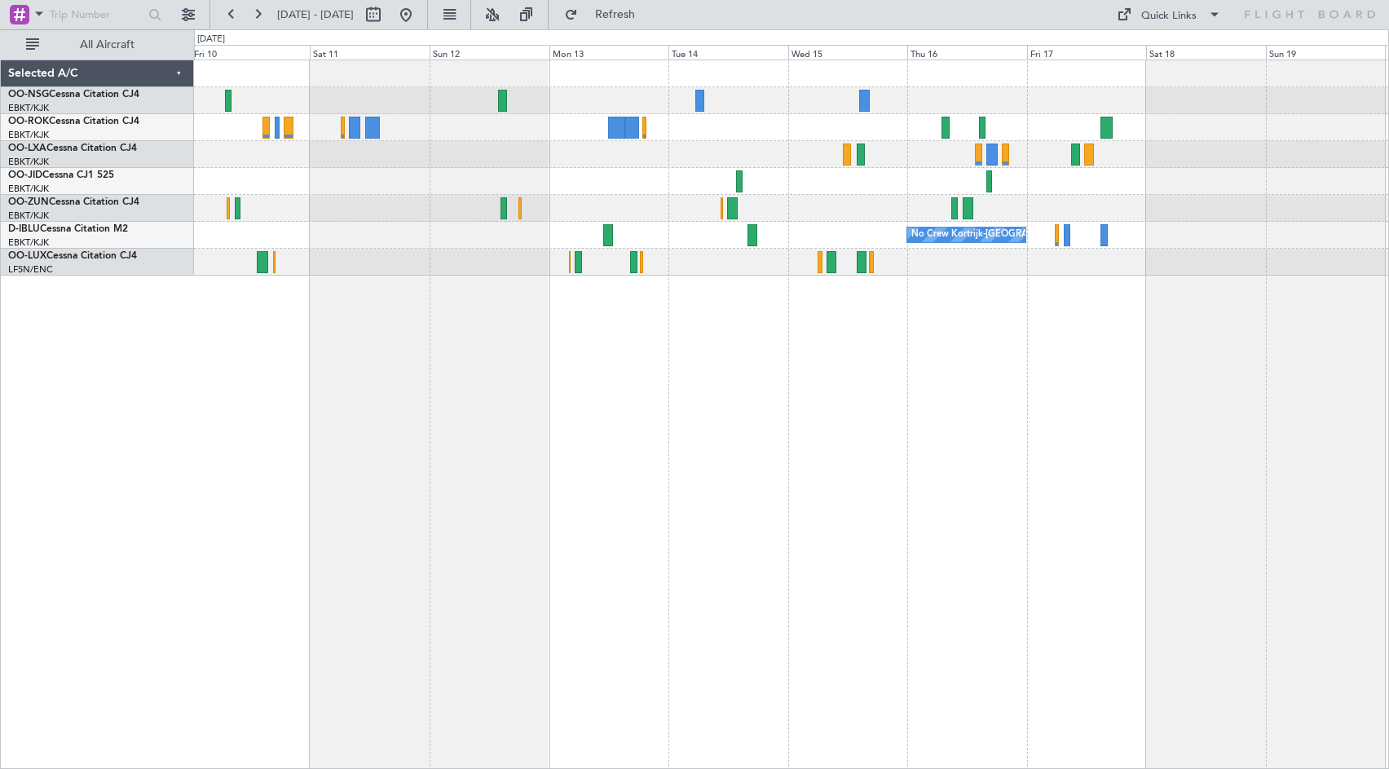
click at [994, 399] on div "No Crew Kortrijk-[GEOGRAPHIC_DATA] No Crew [PERSON_NAME] ([PERSON_NAME])" at bounding box center [791, 414] width 1195 height 709
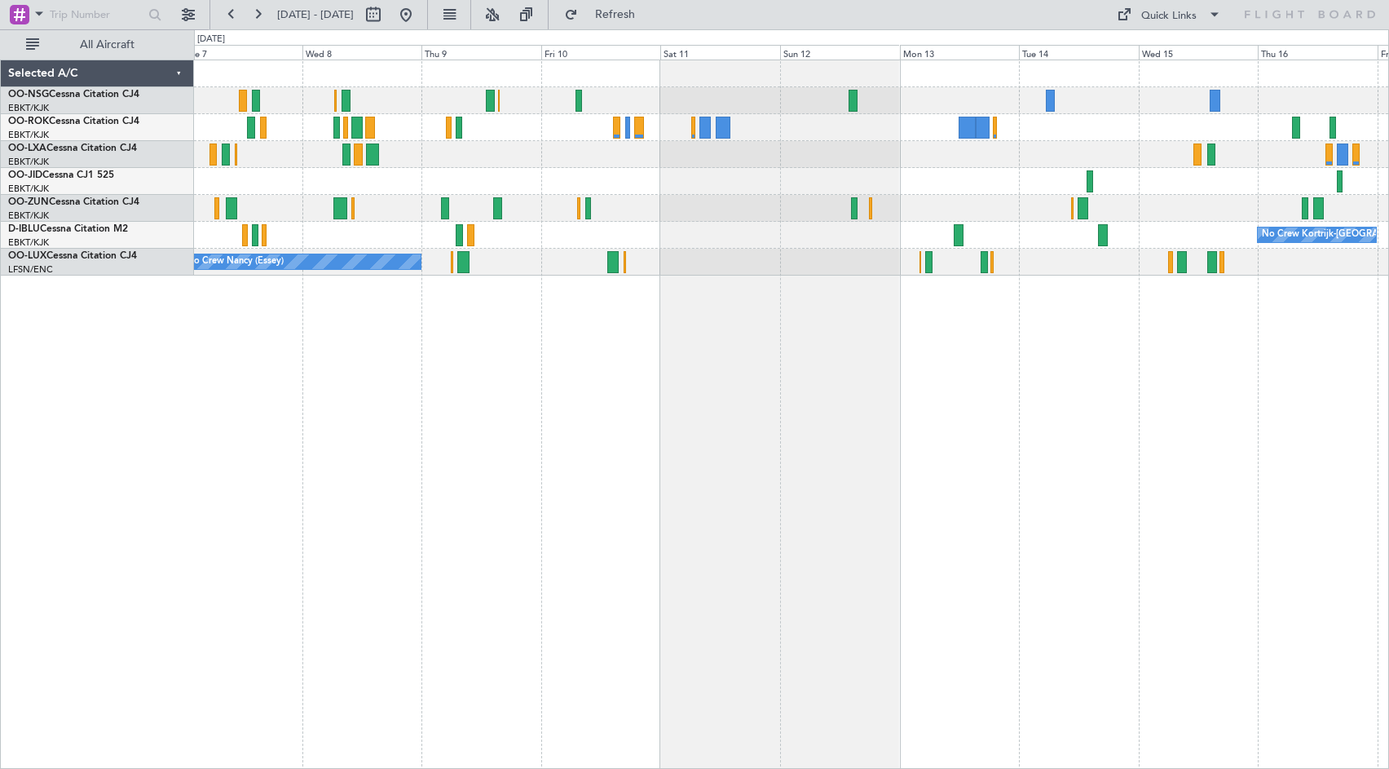
click at [869, 379] on div "Planned Maint Kortrijk-[GEOGRAPHIC_DATA] No Crew Kortrijk-[GEOGRAPHIC_DATA] No …" at bounding box center [791, 414] width 1195 height 709
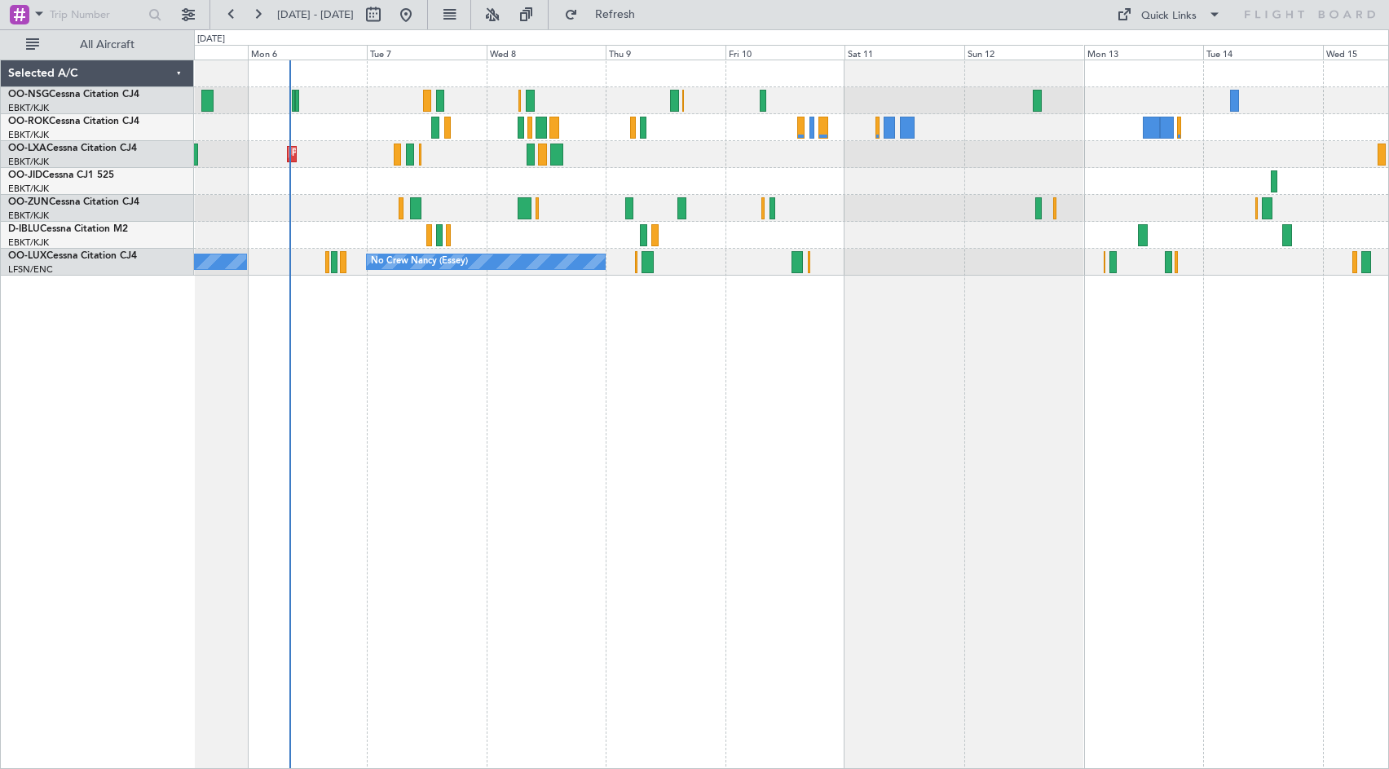
click at [847, 370] on div "Planned Maint Kortrijk-[GEOGRAPHIC_DATA] AOG Maint [GEOGRAPHIC_DATA] No Crew Ko…" at bounding box center [791, 414] width 1195 height 709
click at [1175, 13] on div "Quick Links" at bounding box center [1168, 16] width 55 height 16
click at [1167, 105] on button "Crew Board" at bounding box center [1173, 92] width 122 height 39
click at [641, 15] on span "Refresh" at bounding box center [615, 14] width 68 height 11
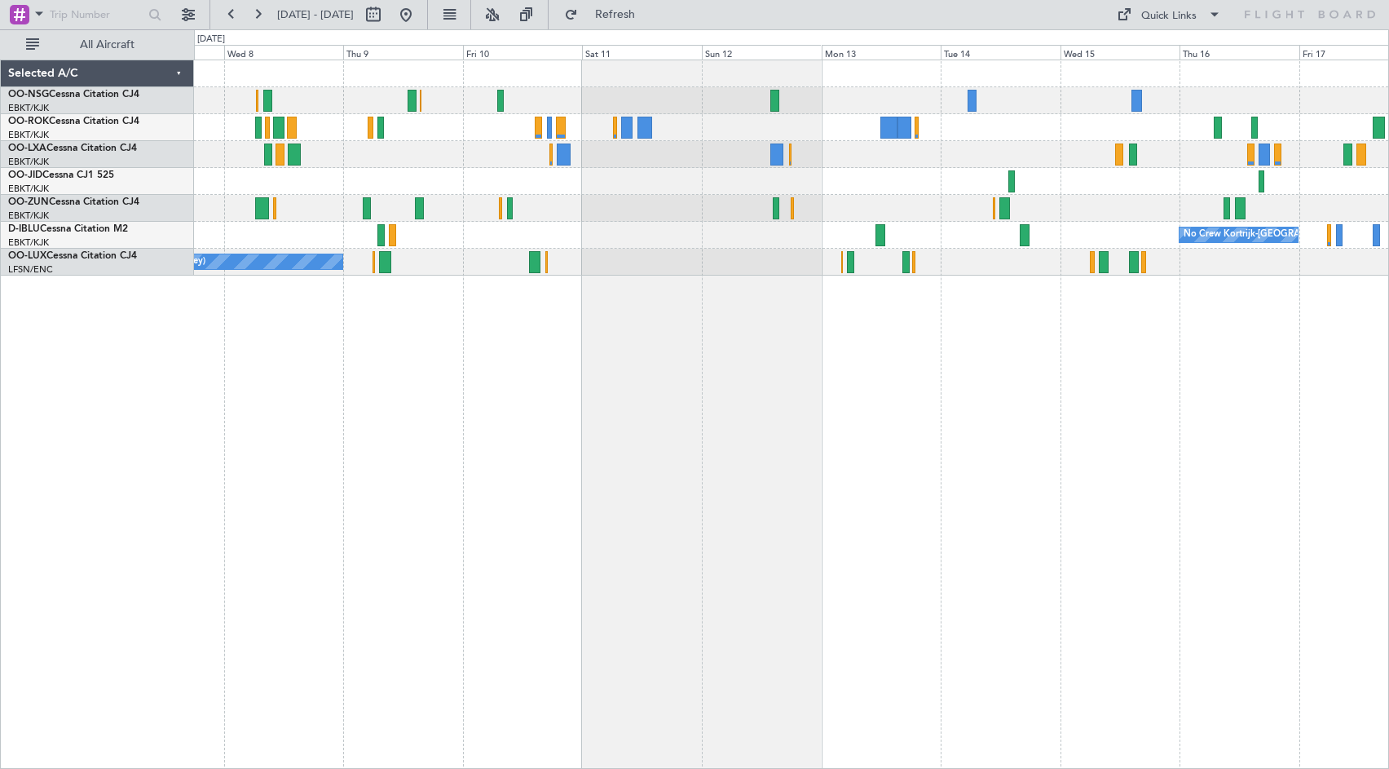
click at [664, 183] on div at bounding box center [791, 181] width 1194 height 27
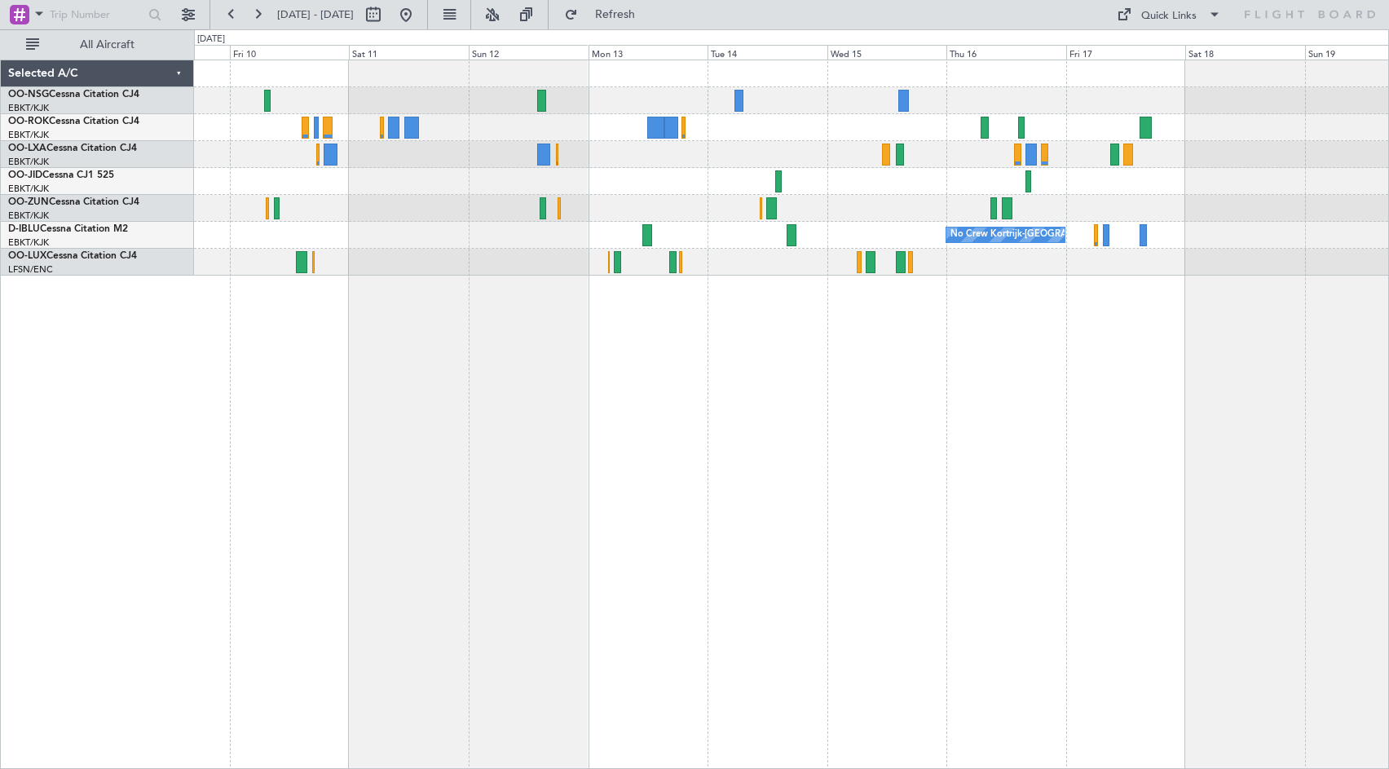
click at [967, 197] on div "No Crew Kortrijk-[GEOGRAPHIC_DATA] No Crew [PERSON_NAME] ([PERSON_NAME])" at bounding box center [791, 167] width 1194 height 215
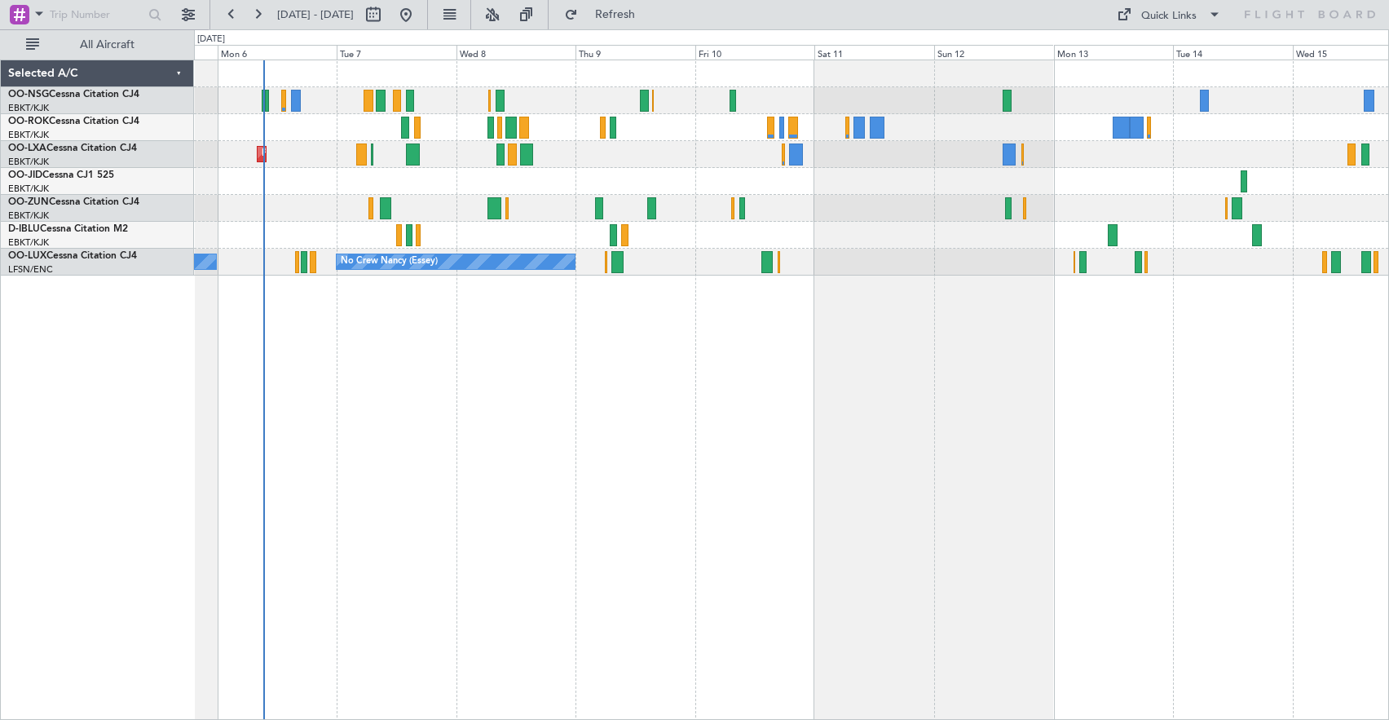
click at [1038, 507] on div "Planned Maint Kortrijk-[GEOGRAPHIC_DATA] No Crew Kortrijk-[GEOGRAPHIC_DATA] No …" at bounding box center [791, 390] width 1195 height 660
click at [630, 18] on button "Refresh" at bounding box center [606, 15] width 98 height 26
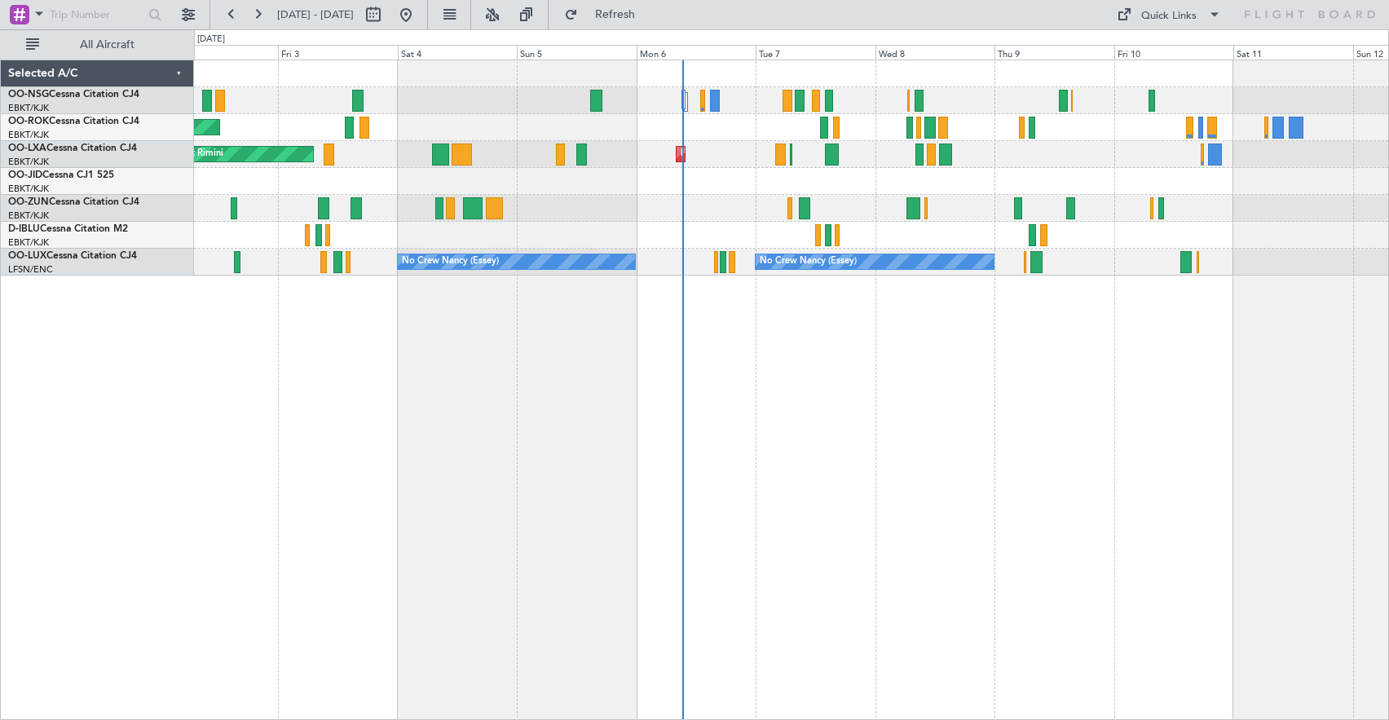
click at [781, 407] on div "AOG Maint Kortrijk-[GEOGRAPHIC_DATA] Planned Maint [GEOGRAPHIC_DATA]-[GEOGRAPHI…" at bounding box center [791, 390] width 1195 height 660
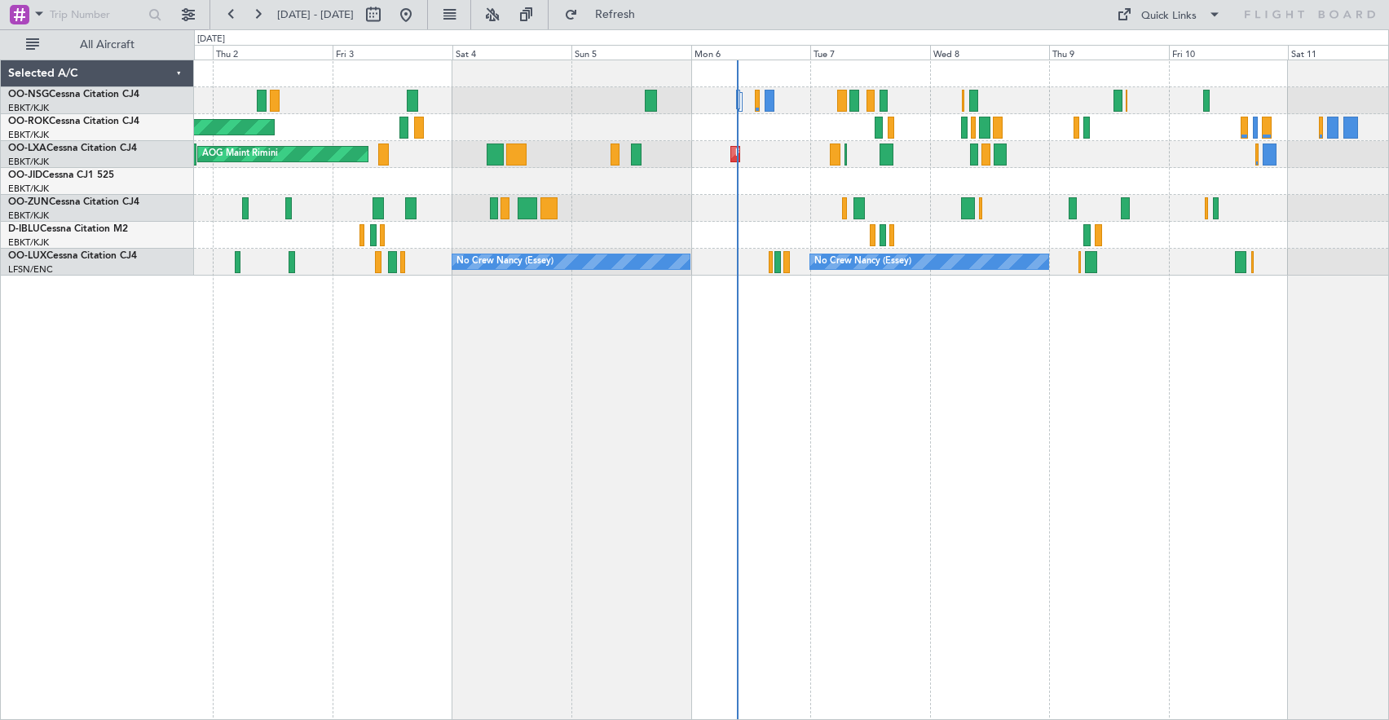
click at [770, 169] on div "AOG Maint Kortrijk-[GEOGRAPHIC_DATA] Planned Maint [GEOGRAPHIC_DATA]-[GEOGRAPHI…" at bounding box center [791, 167] width 1194 height 215
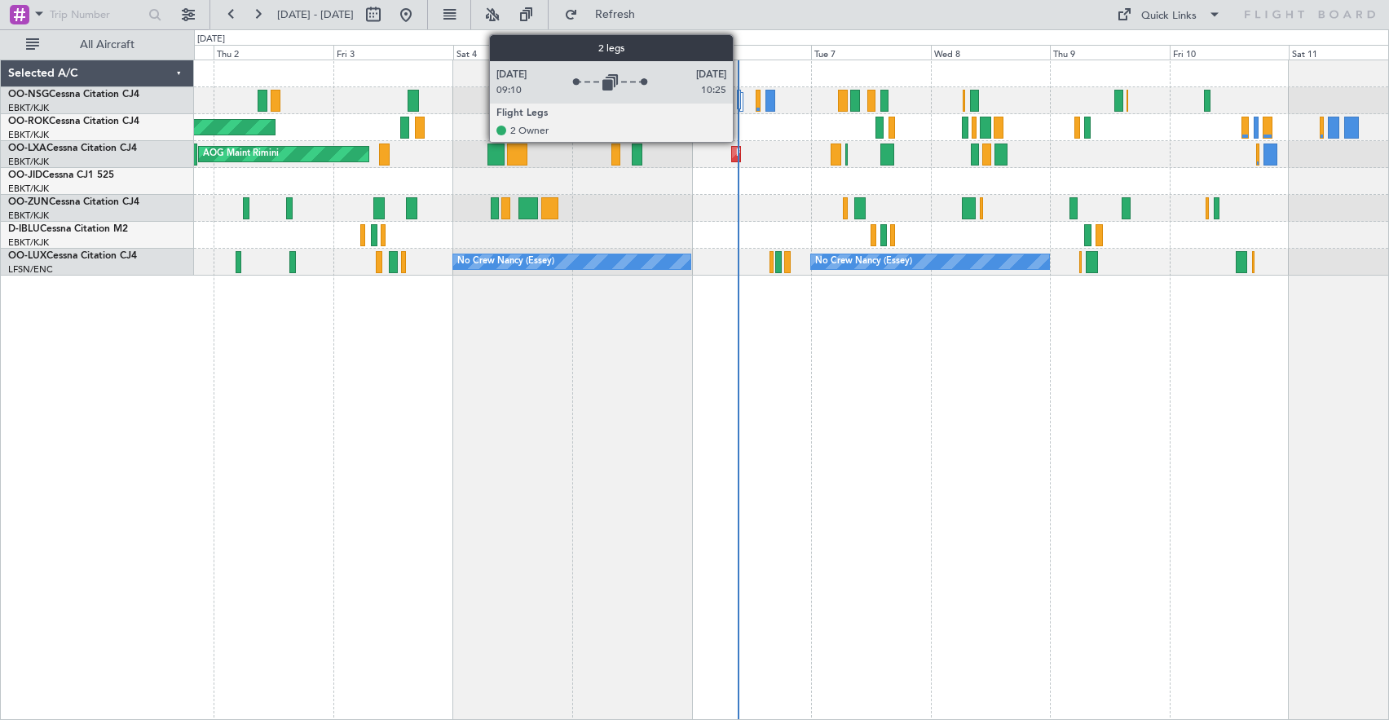
click at [740, 105] on div at bounding box center [739, 100] width 4 height 20
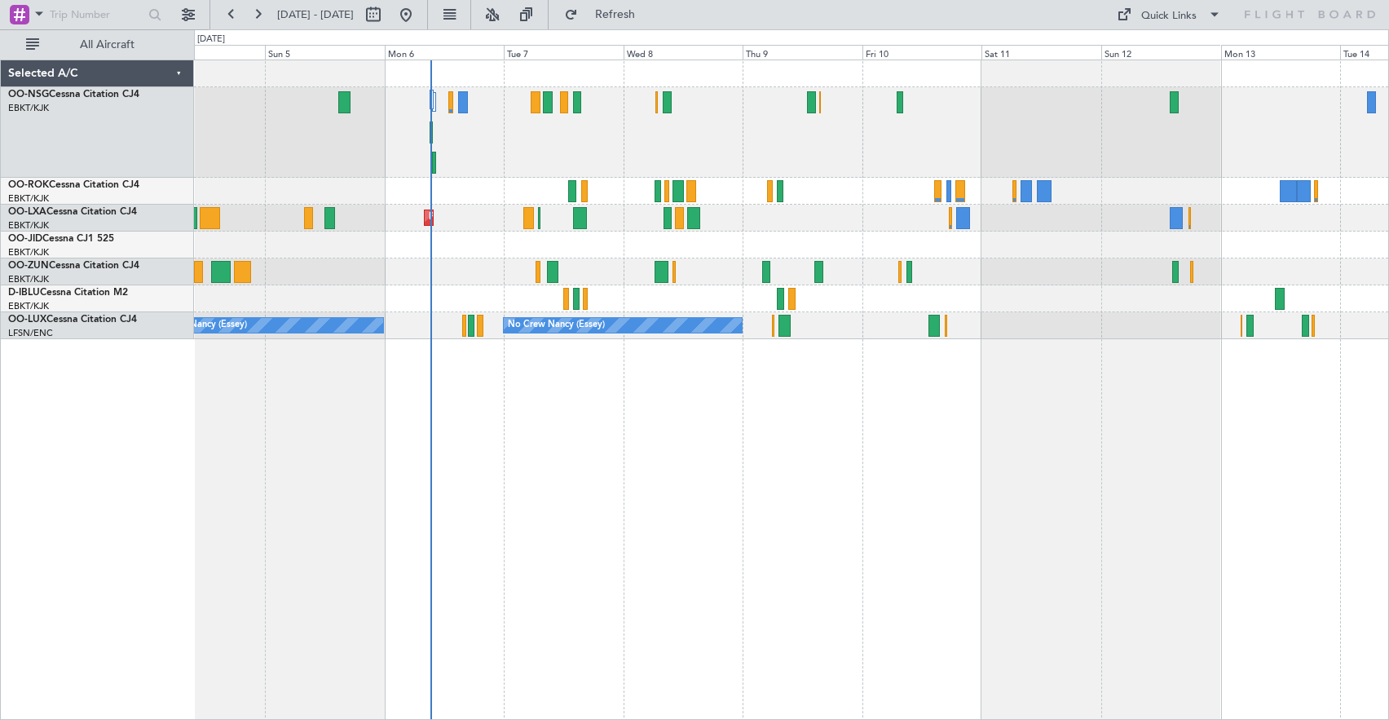
click at [791, 157] on div at bounding box center [791, 132] width 1194 height 90
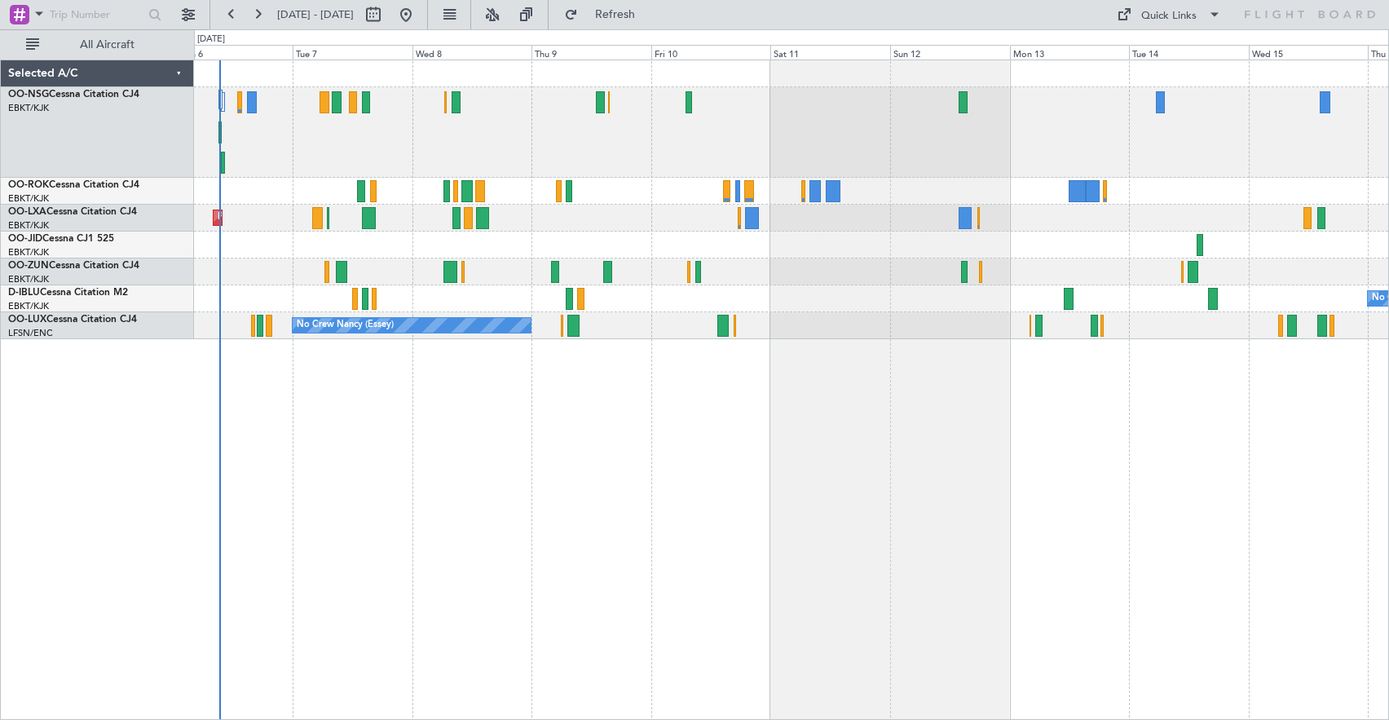
click at [654, 222] on div "Planned Maint Kortrijk-[GEOGRAPHIC_DATA]" at bounding box center [791, 218] width 1194 height 27
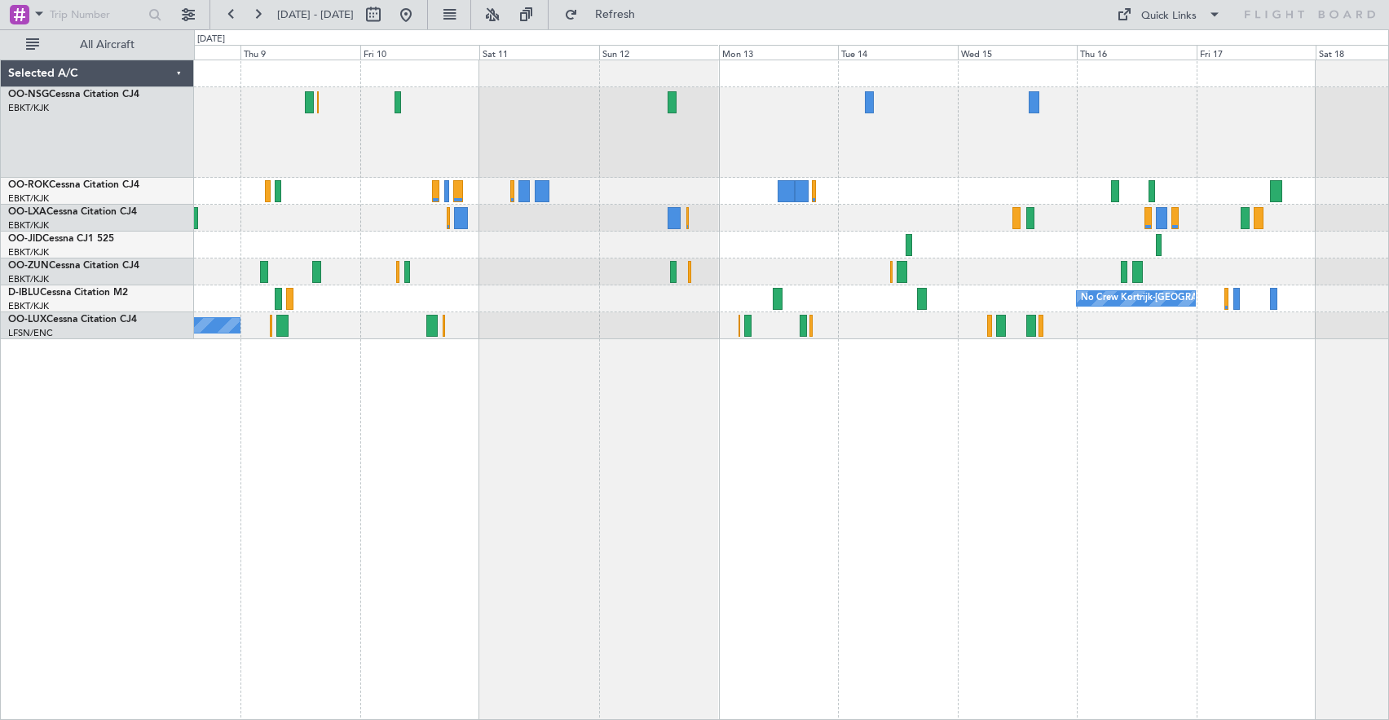
click at [657, 153] on div at bounding box center [791, 132] width 1194 height 90
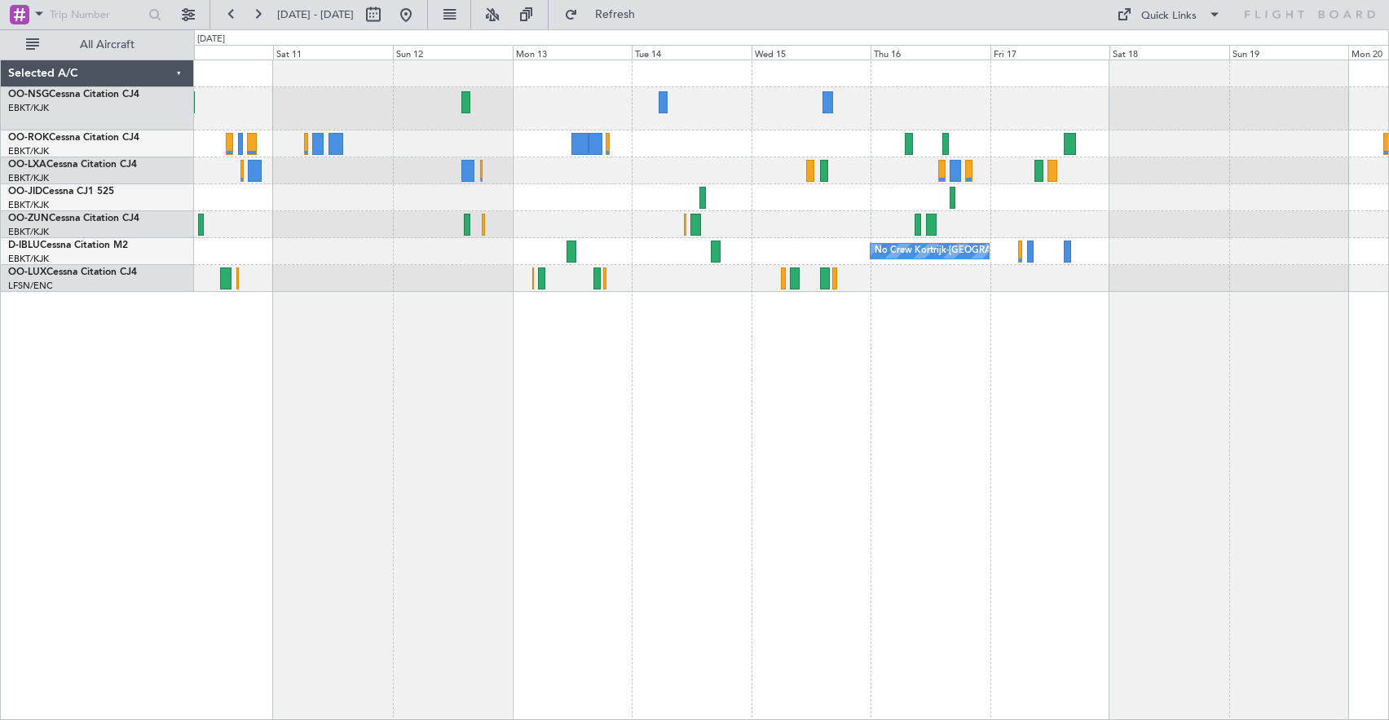
click at [725, 191] on div "No Crew Kortrijk-[GEOGRAPHIC_DATA] No Crew [PERSON_NAME] ([PERSON_NAME])" at bounding box center [791, 176] width 1194 height 232
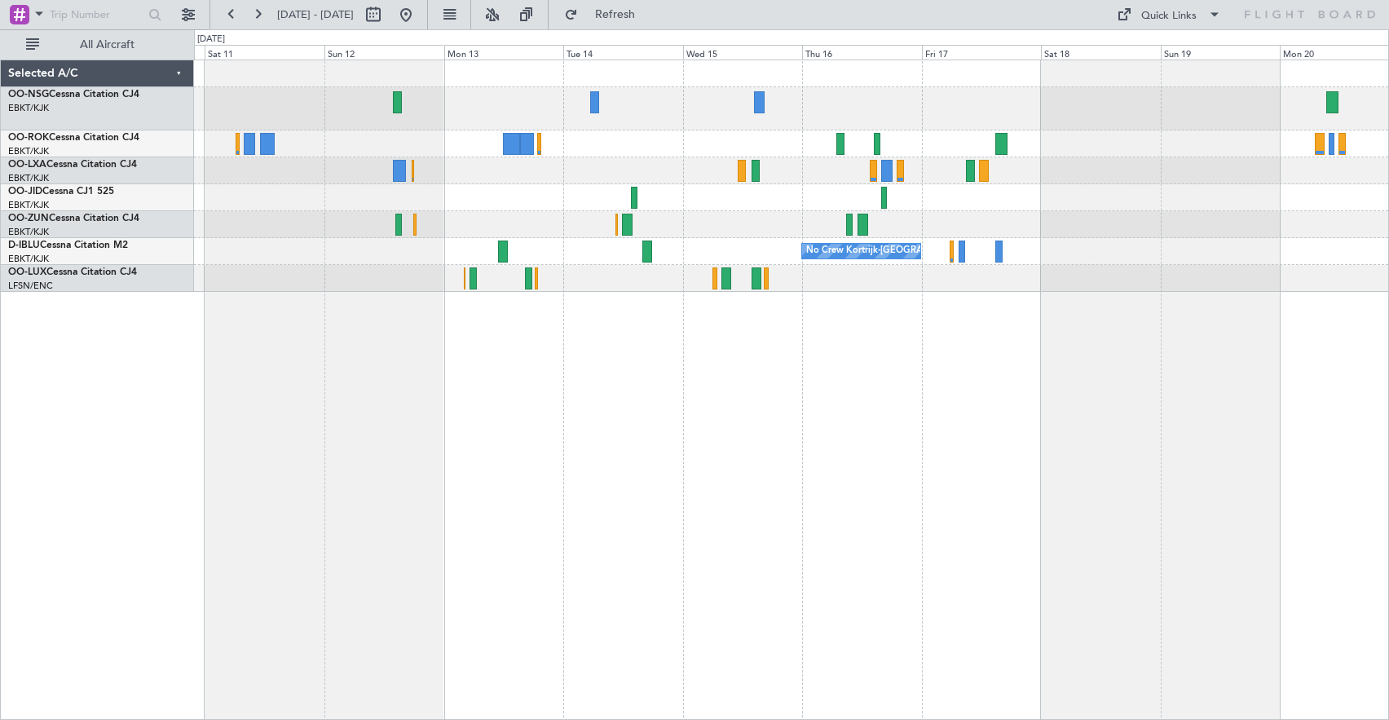
click at [642, 232] on div at bounding box center [791, 224] width 1194 height 27
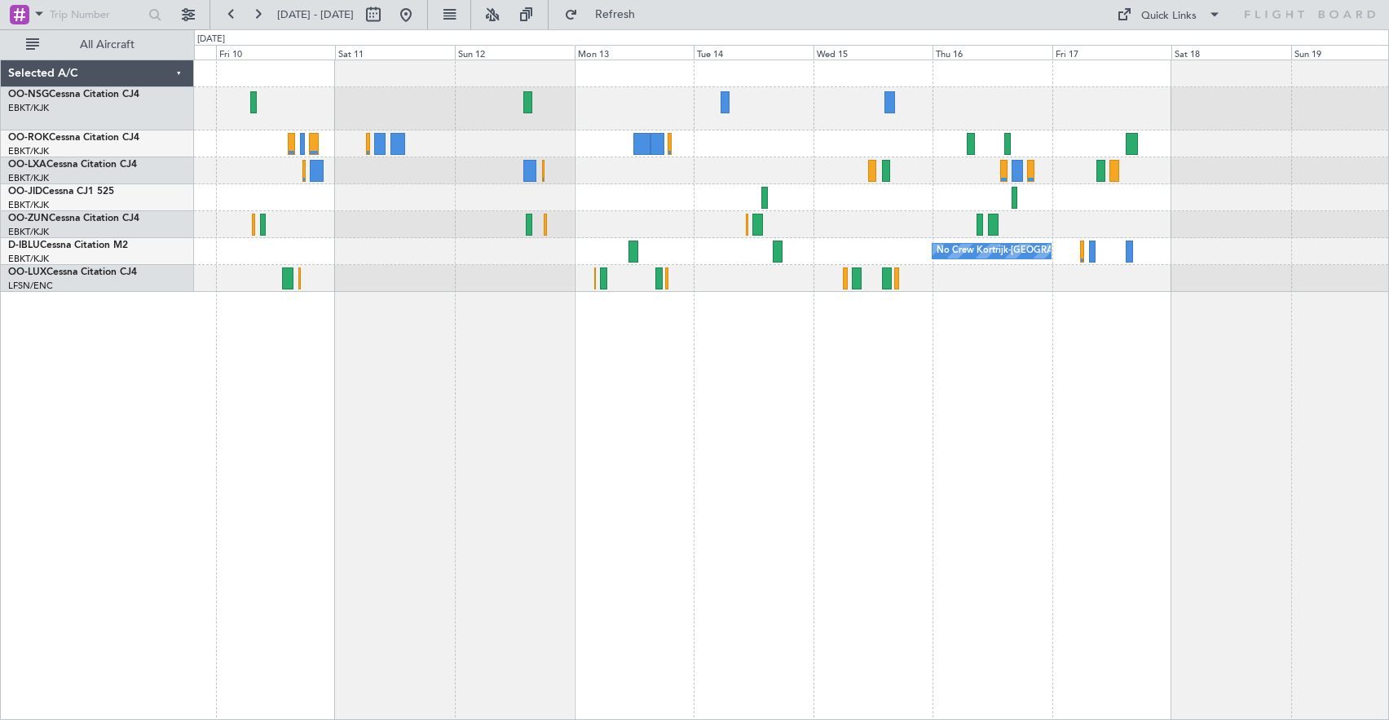
click at [1296, 342] on div "No Crew Kortrijk-[GEOGRAPHIC_DATA] No Crew [PERSON_NAME] ([PERSON_NAME])" at bounding box center [791, 390] width 1195 height 660
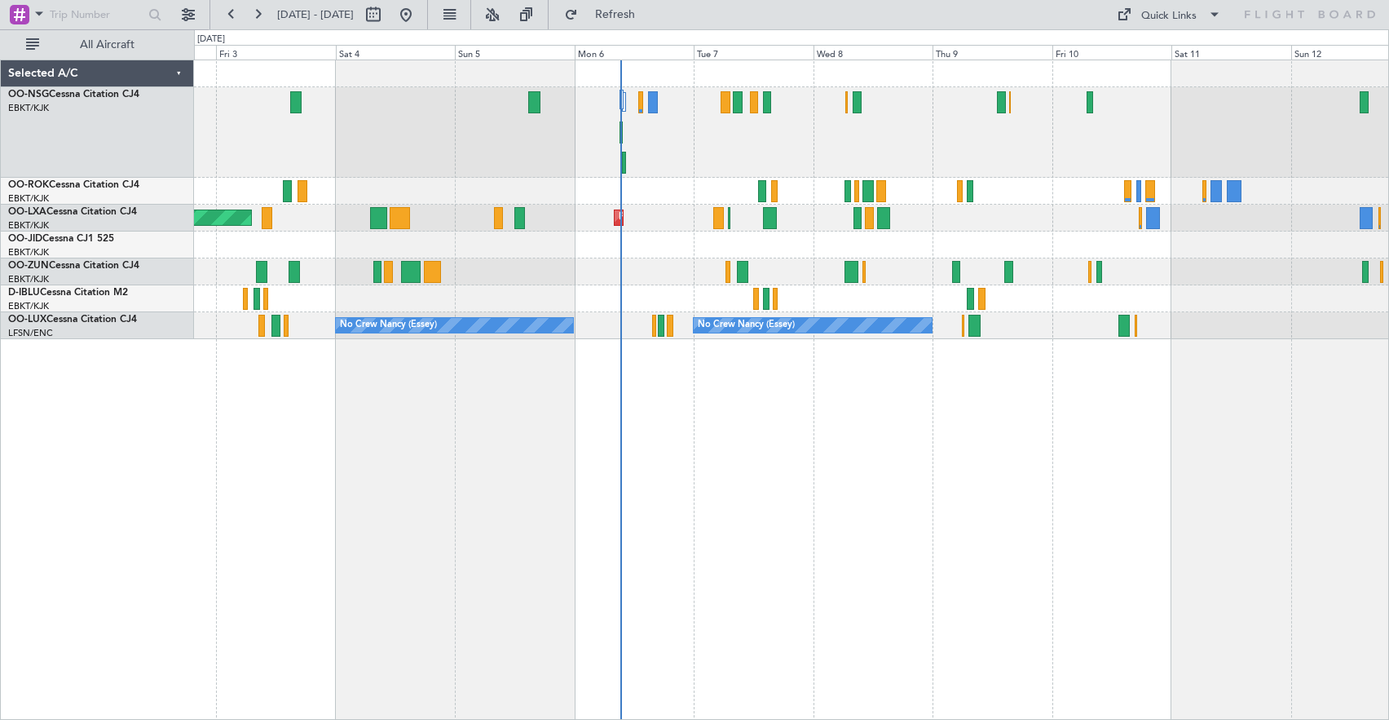
click at [1092, 367] on div "AOG Maint Kortrijk-[GEOGRAPHIC_DATA] Planned Maint [GEOGRAPHIC_DATA]-[GEOGRAPHI…" at bounding box center [791, 390] width 1195 height 660
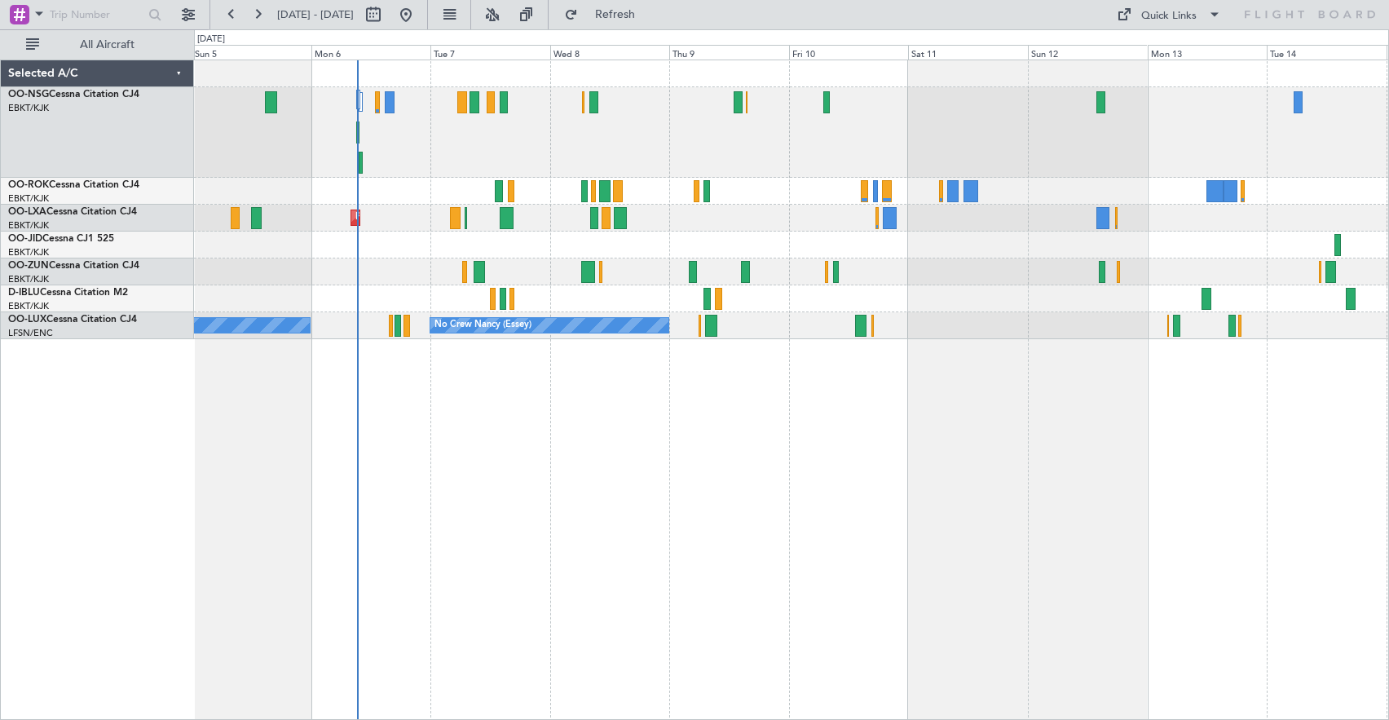
click at [875, 379] on div "Planned Maint Kortrijk-[GEOGRAPHIC_DATA] AOG Maint [GEOGRAPHIC_DATA] No Crew Ko…" at bounding box center [791, 390] width 1195 height 660
